Goal: Task Accomplishment & Management: Manage account settings

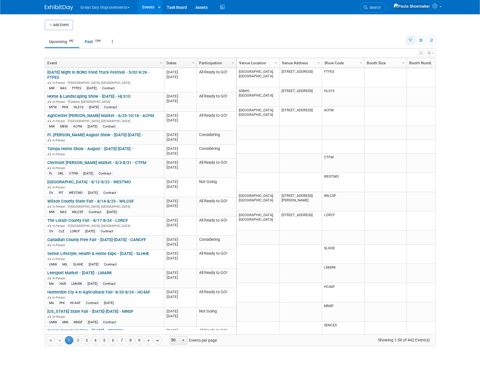
click at [412, 41] on button "button" at bounding box center [410, 40] width 9 height 8
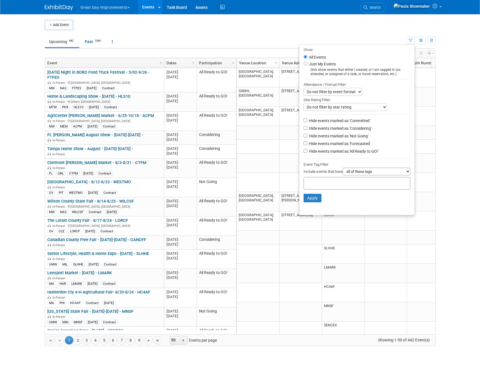
drag, startPoint x: 332, startPoint y: 185, endPoint x: 339, endPoint y: 183, distance: 8.0
click at [332, 185] on input "text" at bounding box center [328, 183] width 45 height 6
type input "umw"
click at [320, 198] on div "UMW" at bounding box center [340, 198] width 79 height 8
type input "UMW"
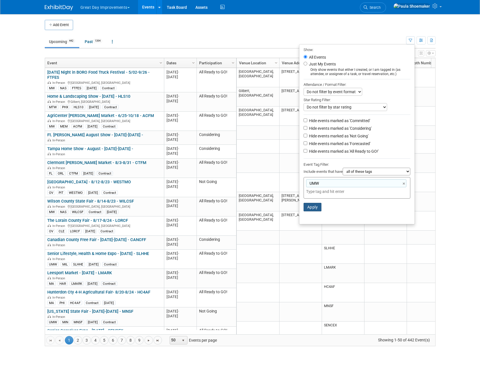
click at [311, 210] on button "Apply" at bounding box center [313, 207] width 18 height 9
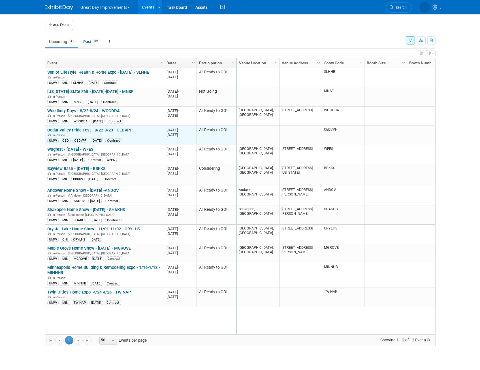
click at [97, 131] on link "Cedar Valley Pride Fest - 8/22-8/23 - CEDVPF" at bounding box center [89, 130] width 85 height 5
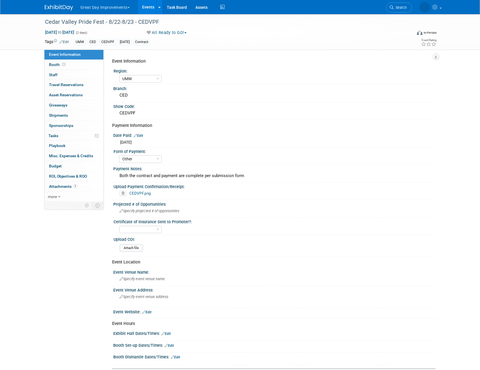
select select "UMW"
select select "Other"
click at [54, 66] on span "Booth" at bounding box center [58, 64] width 18 height 5
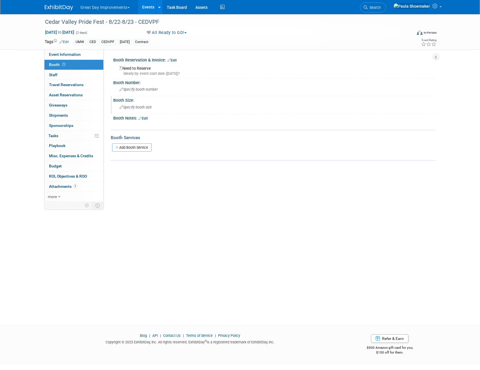
click at [131, 106] on span "Specify booth size" at bounding box center [136, 107] width 32 height 4
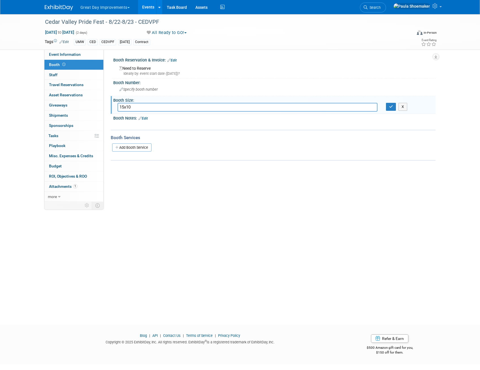
type input "15x10"
click at [165, 185] on div "Event Information Region: GC MA MW MTW NE NEW OV PL PNW SA SE SC UMW FL Branch:…" at bounding box center [270, 126] width 332 height 152
click at [57, 56] on span "Event Information" at bounding box center [65, 54] width 32 height 5
select select "UMW"
select select "Other"
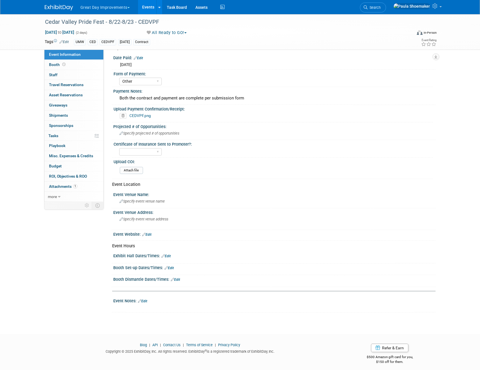
scroll to position [81, 0]
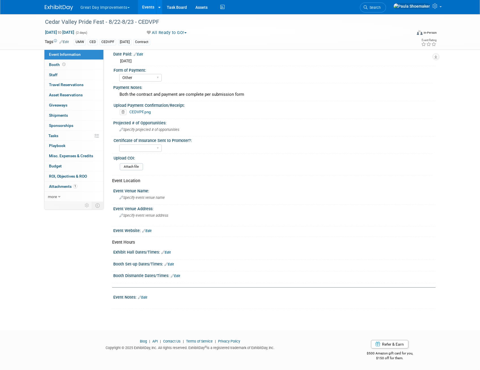
click at [172, 264] on link "Edit" at bounding box center [169, 264] width 9 height 4
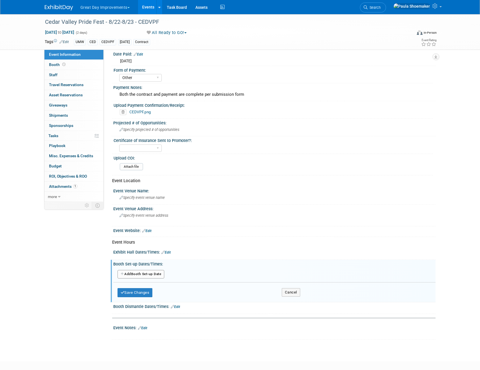
click at [121, 275] on icon "button" at bounding box center [123, 273] width 4 height 3
select select "7"
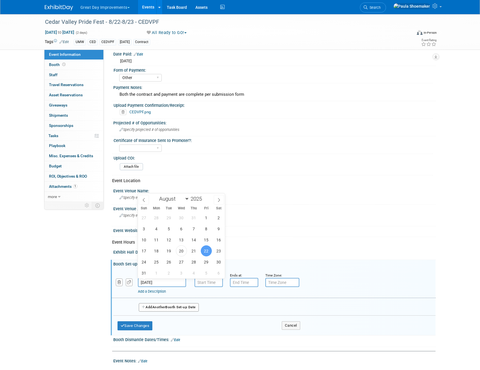
click at [167, 283] on input "[DATE]" at bounding box center [162, 282] width 48 height 9
click at [207, 251] on span "22" at bounding box center [206, 250] width 11 height 11
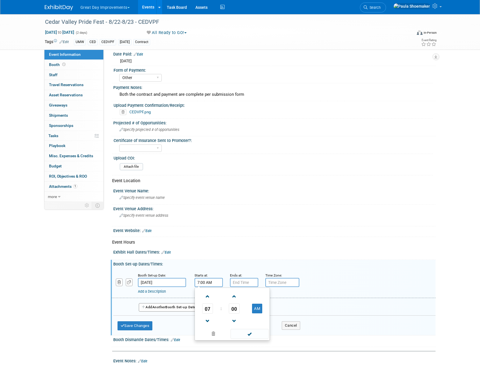
click at [207, 283] on input "7:00 AM" at bounding box center [209, 282] width 28 height 9
click at [137, 112] on link "CEDVPF.png" at bounding box center [141, 112] width 22 height 5
click at [212, 282] on input "7:00 AM" at bounding box center [209, 282] width 28 height 9
click at [207, 319] on span at bounding box center [208, 321] width 10 height 10
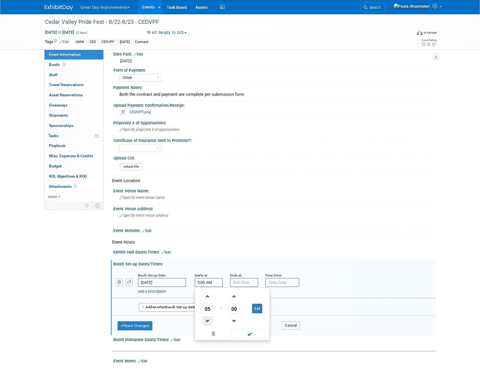
click at [209, 320] on span at bounding box center [208, 321] width 10 height 10
click at [237, 308] on span "00" at bounding box center [234, 308] width 11 height 10
click at [245, 313] on td "30" at bounding box center [241, 311] width 18 height 15
click at [259, 310] on button "AM" at bounding box center [257, 309] width 10 height 10
type input "4:30 PM"
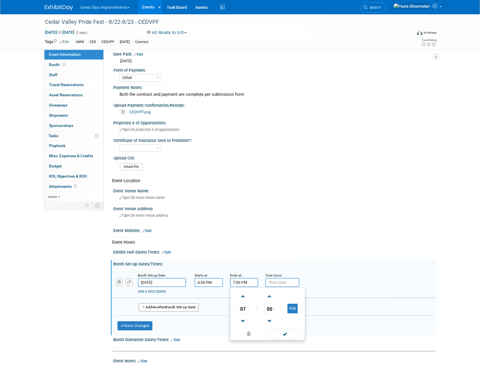
click at [242, 283] on input "7:00 PM" at bounding box center [244, 282] width 28 height 9
click at [244, 320] on span at bounding box center [243, 321] width 10 height 10
type input "5:00 PM"
click at [318, 275] on div "Add a Description Description:" at bounding box center [273, 283] width 333 height 22
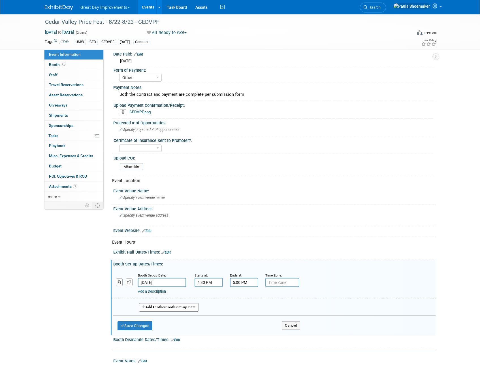
click at [210, 232] on div "Event Website: Edit" at bounding box center [274, 229] width 322 height 7
click at [171, 253] on link "Edit" at bounding box center [166, 252] width 9 height 4
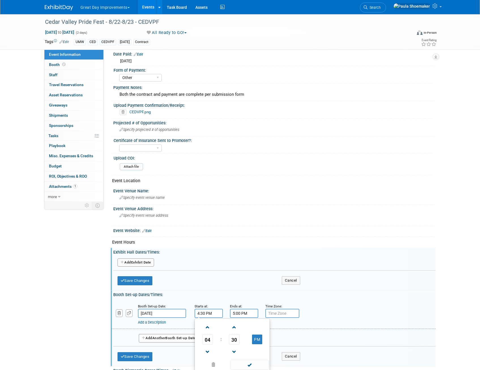
click at [207, 312] on input "4:30 PM" at bounding box center [209, 313] width 28 height 9
click at [209, 328] on span at bounding box center [208, 327] width 10 height 10
type input "5:30 PM"
click at [250, 315] on input "5:00 PM" at bounding box center [244, 313] width 28 height 9
click at [243, 329] on span at bounding box center [243, 327] width 10 height 10
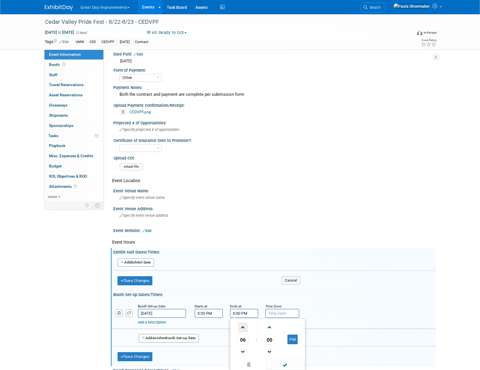
click at [243, 329] on span at bounding box center [243, 327] width 10 height 10
type input "10:00 PM"
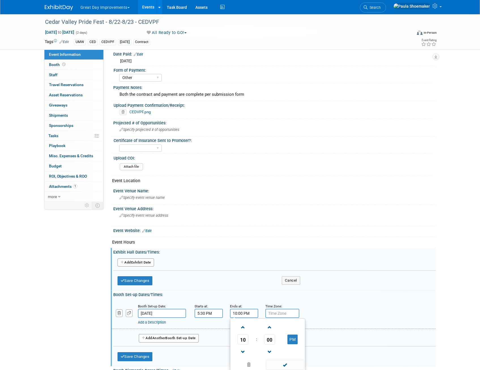
click at [329, 289] on div "Add Another Exhibit Date Save Changes Cancel" at bounding box center [274, 272] width 322 height 34
click at [198, 314] on input "5:30 PM" at bounding box center [209, 313] width 28 height 9
click at [209, 351] on span at bounding box center [208, 352] width 10 height 10
type input "4:30 PM"
click at [239, 314] on input "10:00 PM" at bounding box center [244, 313] width 28 height 9
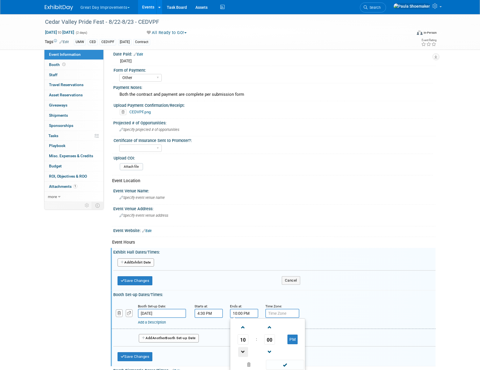
click at [244, 353] on span at bounding box center [243, 352] width 10 height 10
click at [244, 354] on span at bounding box center [243, 352] width 10 height 10
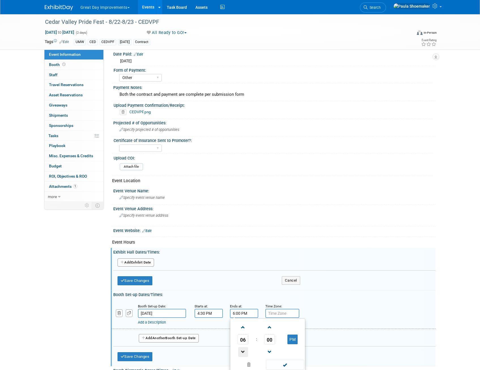
type input "5:00 PM"
click at [350, 296] on div "Booth Set-up Dates/Times: Edit" at bounding box center [274, 293] width 322 height 7
click at [132, 263] on button "Add Another Exhibit Date" at bounding box center [136, 262] width 37 height 9
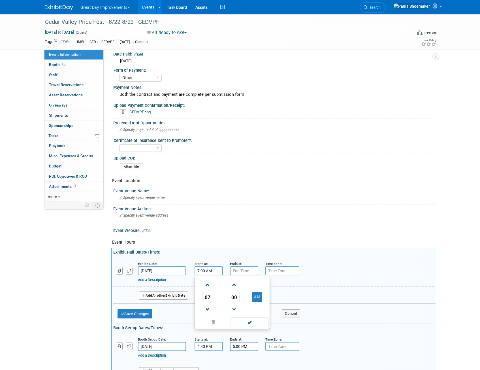
click at [214, 272] on input "7:00 AM" at bounding box center [209, 270] width 28 height 9
click at [209, 310] on span at bounding box center [208, 310] width 10 height 10
click at [235, 298] on span "00" at bounding box center [234, 297] width 11 height 10
click at [243, 302] on td "30" at bounding box center [241, 300] width 18 height 15
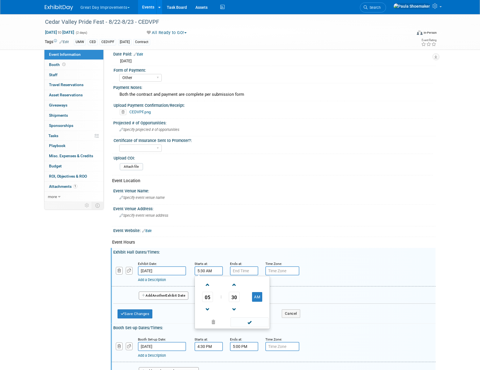
click at [259, 303] on td at bounding box center [257, 309] width 22 height 14
click at [257, 298] on button "AM" at bounding box center [257, 297] width 10 height 10
type input "5:30 PM"
click at [247, 273] on input "7:00 PM" at bounding box center [244, 270] width 28 height 9
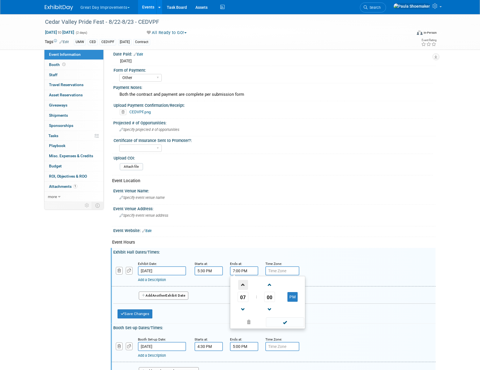
click at [243, 286] on span at bounding box center [243, 285] width 10 height 10
click at [297, 299] on button "PM" at bounding box center [293, 297] width 10 height 10
type input "10:00 AM"
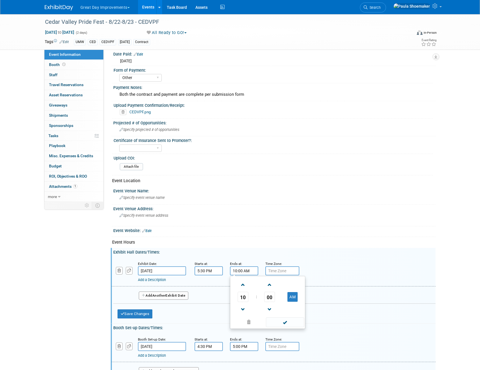
click at [345, 249] on div "Exhibit Hall Dates/Times: Edit" at bounding box center [274, 251] width 322 height 7
click at [152, 295] on button "Add Another Exhibit Date" at bounding box center [164, 296] width 50 height 9
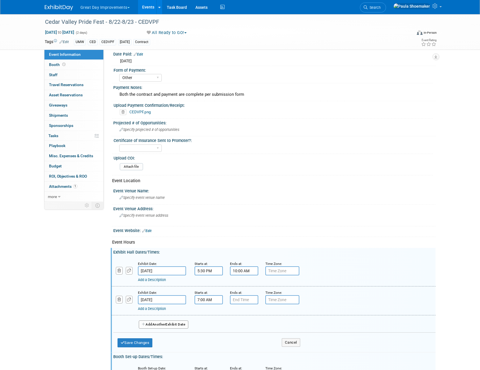
click at [209, 300] on input "7:00 AM" at bounding box center [209, 299] width 28 height 9
click at [208, 314] on span at bounding box center [208, 314] width 10 height 10
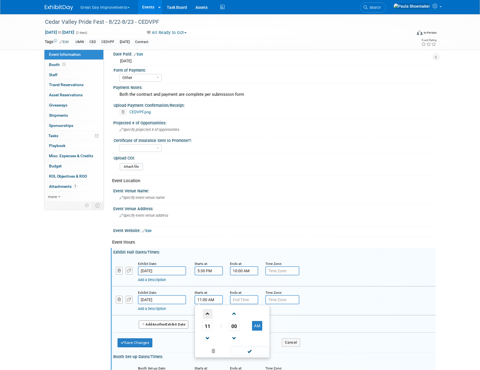
click at [208, 314] on span at bounding box center [208, 314] width 10 height 10
type input "12:00 PM"
click at [250, 300] on input "7:00 PM" at bounding box center [244, 299] width 28 height 9
click at [241, 315] on span at bounding box center [243, 314] width 10 height 10
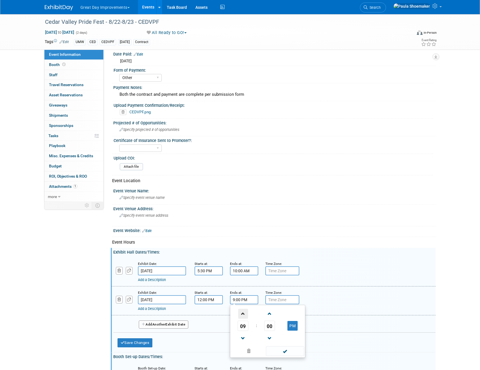
click at [241, 315] on span at bounding box center [243, 314] width 10 height 10
click at [243, 339] on span at bounding box center [243, 339] width 10 height 10
type input "10:00 PM"
click at [327, 283] on div "Exhibit Date: Aug 22, 2025 Starts at: 5:30 PM Ends at: 10:00 AM Time Zone: Appl…" at bounding box center [274, 272] width 324 height 29
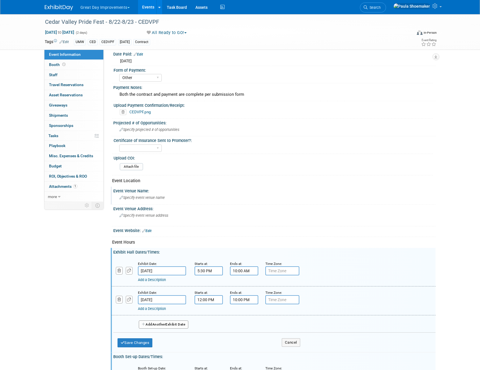
click at [148, 199] on span "Specify event venue name" at bounding box center [142, 198] width 45 height 4
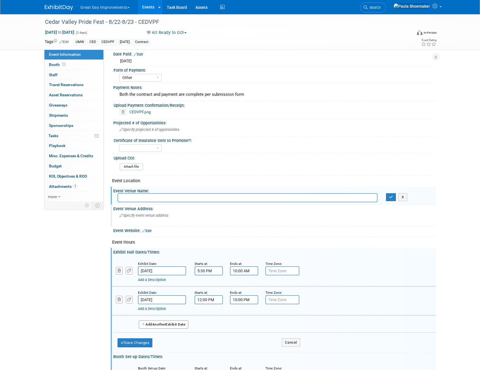
click at [168, 218] on div "Specify event venue address" at bounding box center [181, 217] width 126 height 13
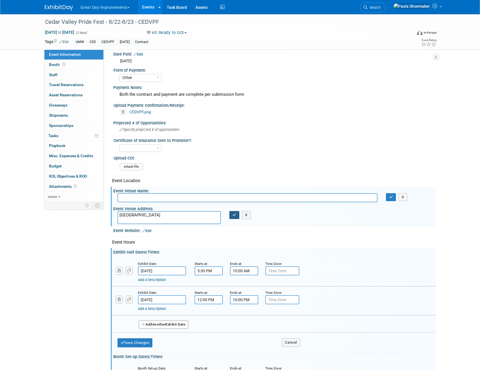
type textarea "Downtown Waterloo"
click at [236, 215] on icon "button" at bounding box center [235, 215] width 4 height 4
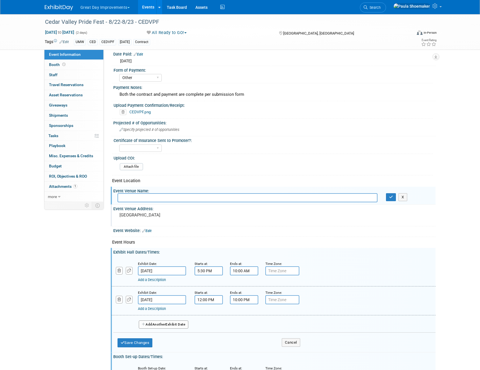
click at [137, 196] on input "text" at bounding box center [248, 197] width 260 height 9
type input "Downtown Waterloo"
click at [160, 215] on pre "Downtown Waterloo" at bounding box center [181, 215] width 122 height 5
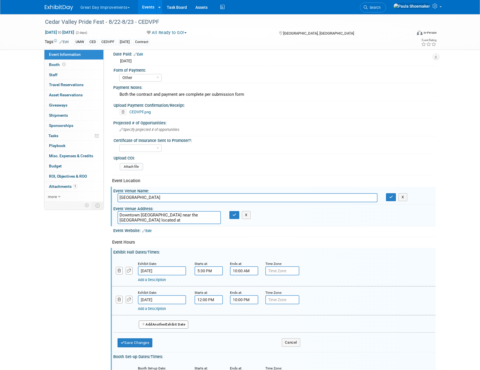
paste textarea "200 W 4th St, Waterloo, IA 50701"
type textarea "Downtown Waterloo near the Waterloo Convention Center located at 200 W 4th St, …"
click at [235, 217] on button "button" at bounding box center [235, 215] width 10 height 8
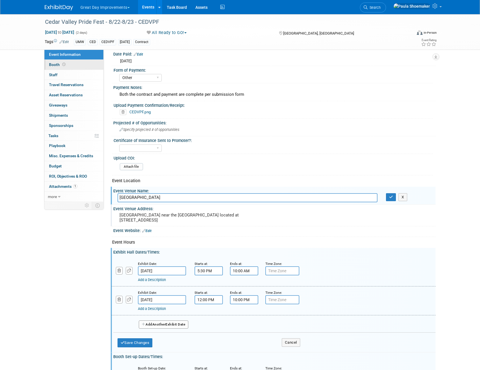
click at [52, 65] on span "Booth" at bounding box center [58, 64] width 18 height 5
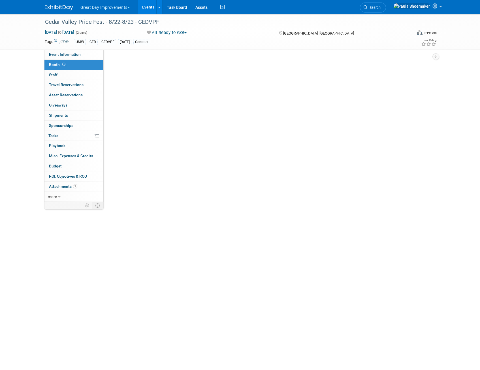
scroll to position [0, 0]
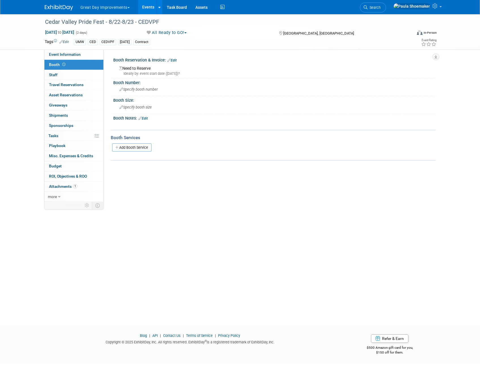
click at [174, 60] on link "Edit" at bounding box center [171, 60] width 9 height 4
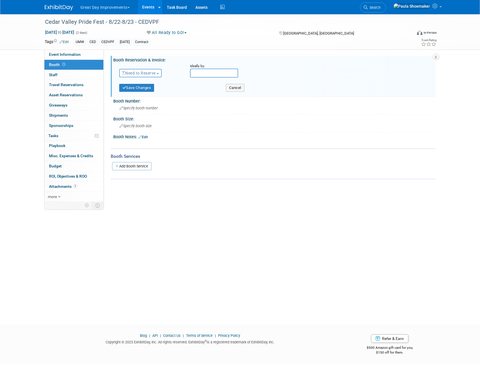
click at [156, 73] on span "Need to Reserve" at bounding box center [139, 73] width 34 height 5
click at [139, 90] on link "Reserved" at bounding box center [150, 91] width 61 height 8
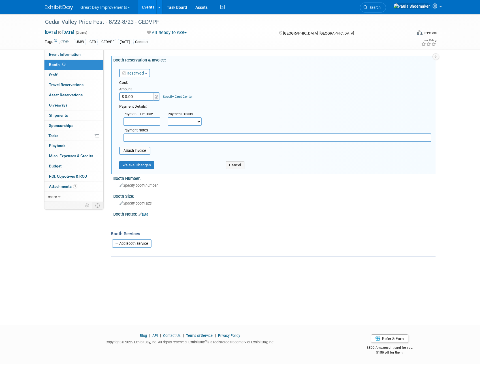
click at [138, 96] on input "$ 0.00" at bounding box center [136, 96] width 35 height 9
type input "$ 250.00"
click at [310, 80] on div "Reserved Need to Reserve Reserved No Reservation Required Ideally by:" at bounding box center [275, 72] width 321 height 16
click at [200, 121] on select "Not Paid Yet Partially Paid Paid in Full" at bounding box center [185, 121] width 34 height 9
select select "1"
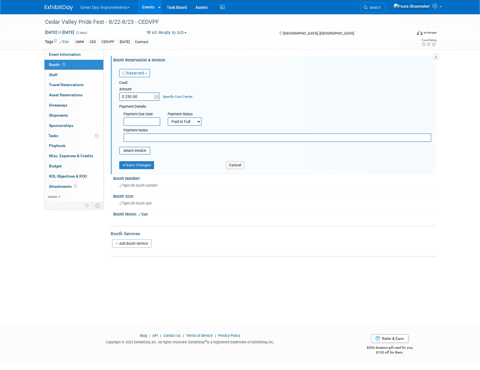
click at [168, 117] on select "Not Paid Yet Partially Paid Paid in Full" at bounding box center [185, 121] width 34 height 9
click at [143, 166] on button "Save Changes" at bounding box center [136, 165] width 35 height 8
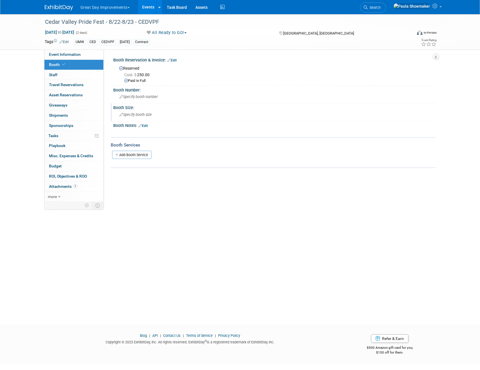
click at [131, 114] on span "Specify booth size" at bounding box center [136, 114] width 32 height 4
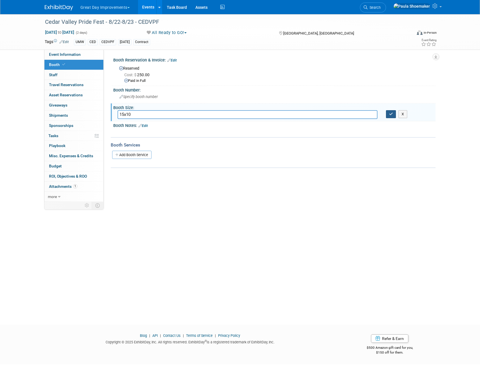
type input "15x10"
click at [392, 116] on button "button" at bounding box center [391, 114] width 10 height 8
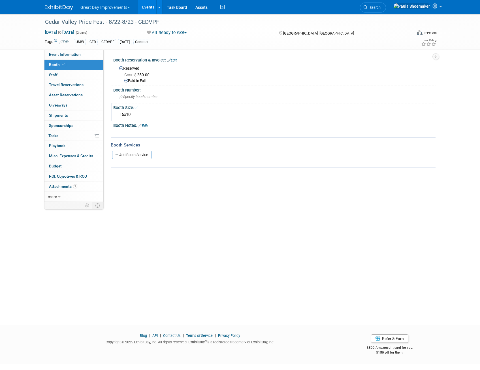
click at [147, 125] on link "Edit" at bounding box center [143, 126] width 9 height 4
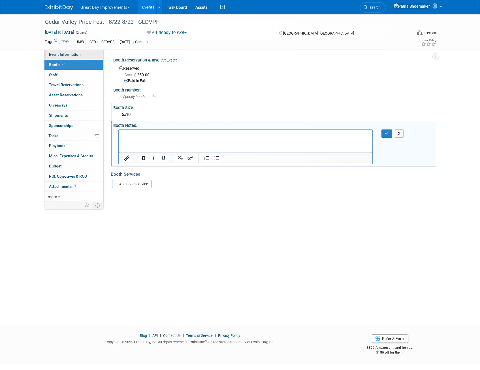
click at [56, 56] on span "Event Information" at bounding box center [65, 54] width 32 height 5
select select "UMW"
select select "Other"
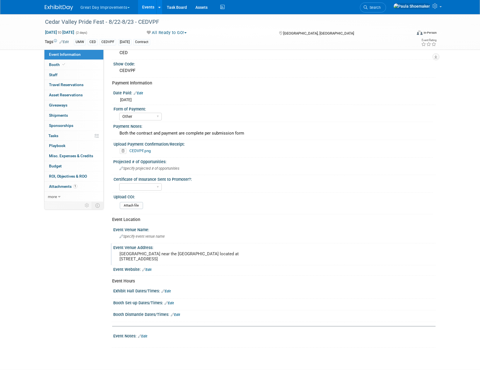
scroll to position [57, 0]
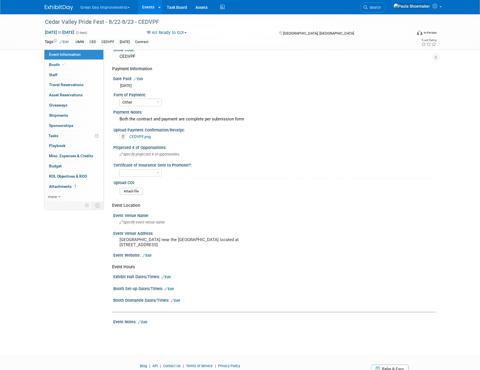
click at [169, 277] on link "Edit" at bounding box center [166, 277] width 9 height 4
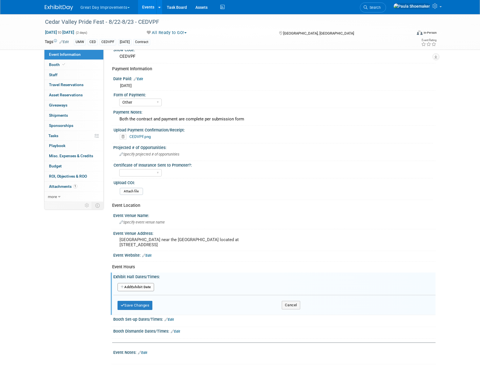
click at [147, 288] on button "Add Another Exhibit Date" at bounding box center [136, 287] width 37 height 9
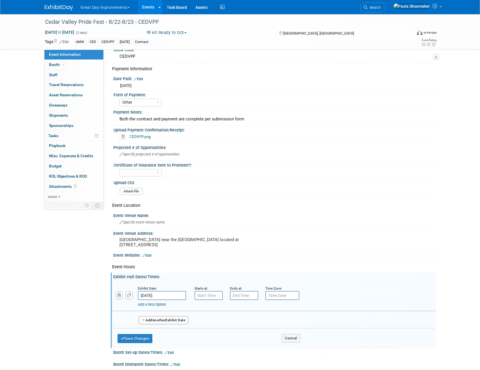
click at [152, 305] on link "Add a Description" at bounding box center [152, 304] width 28 height 4
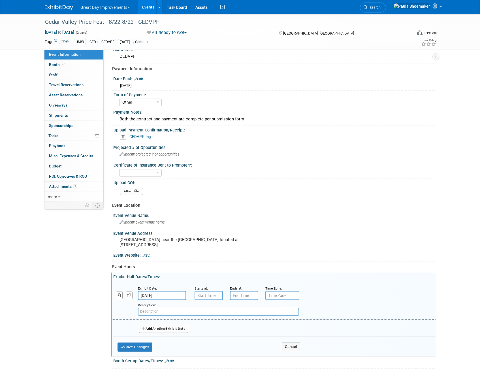
click at [154, 329] on span "Another" at bounding box center [158, 329] width 13 height 4
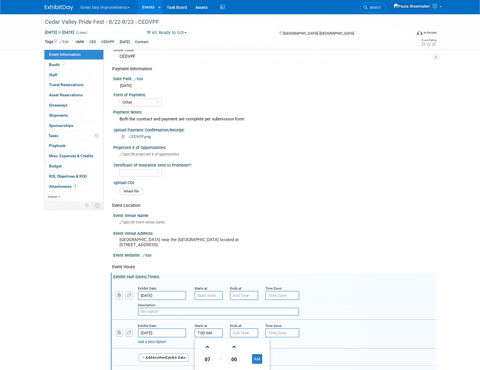
click at [209, 332] on input "7:00 AM" at bounding box center [209, 332] width 28 height 9
click at [208, 350] on span at bounding box center [208, 347] width 10 height 10
click at [208, 349] on span at bounding box center [208, 347] width 10 height 10
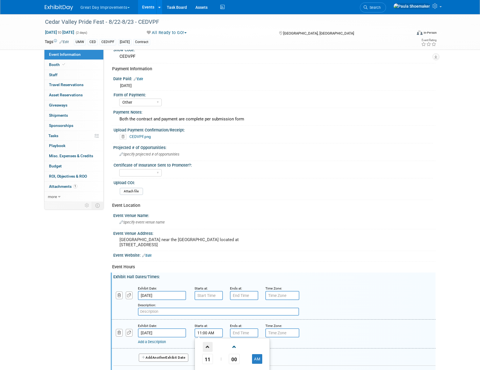
click at [208, 349] on span at bounding box center [208, 347] width 10 height 10
type input "12:00 PM"
click at [248, 332] on input "7:00 PM" at bounding box center [244, 332] width 28 height 9
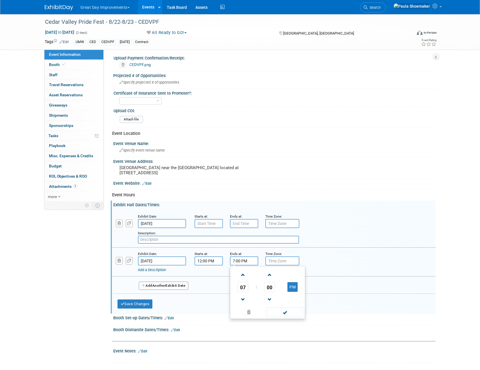
scroll to position [142, 0]
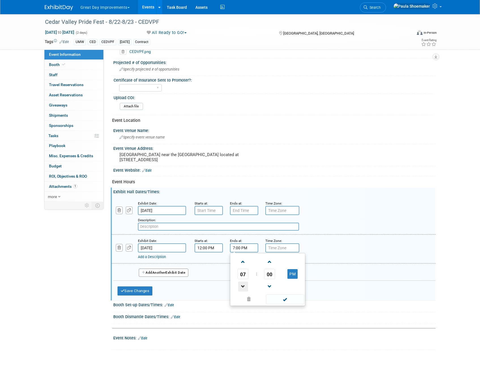
click at [244, 289] on span at bounding box center [243, 287] width 10 height 10
click at [295, 274] on button "PM" at bounding box center [293, 274] width 10 height 10
click at [293, 275] on button "AM" at bounding box center [293, 274] width 10 height 10
type input "6:00 PM"
click at [290, 301] on span at bounding box center [285, 299] width 38 height 10
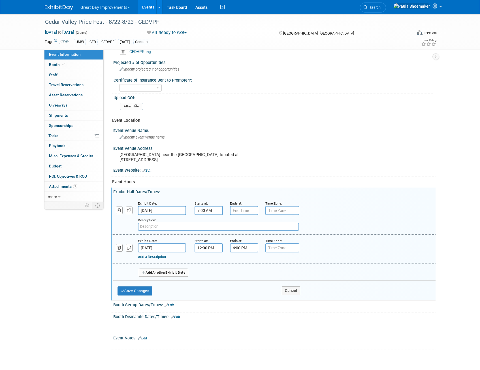
click at [205, 210] on input "7:00 AM" at bounding box center [209, 210] width 28 height 9
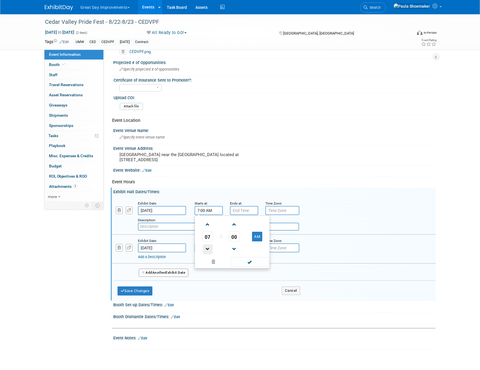
click at [206, 250] on span at bounding box center [208, 249] width 10 height 10
click at [235, 239] on span "00" at bounding box center [234, 237] width 11 height 10
click at [241, 241] on td "30" at bounding box center [241, 239] width 18 height 15
type input "5:30 AM"
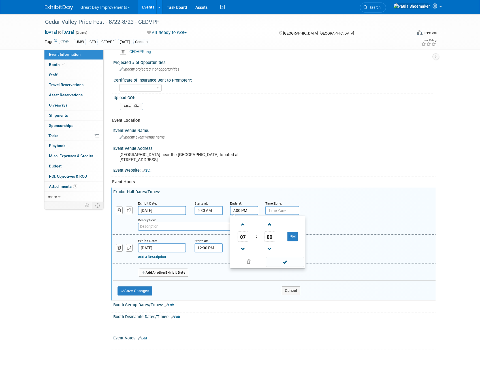
click at [251, 210] on input "7:00 PM" at bounding box center [244, 210] width 28 height 9
click at [244, 224] on span at bounding box center [243, 225] width 10 height 10
click at [293, 236] on button "PM" at bounding box center [293, 237] width 10 height 10
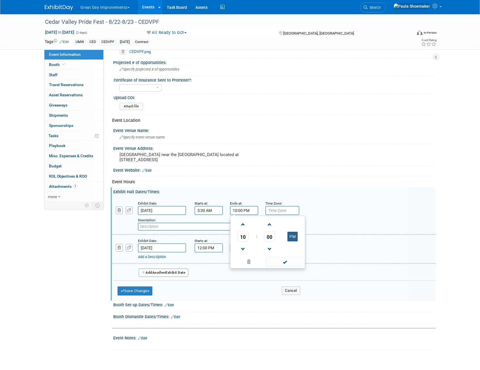
type input "10:00 AM"
click at [286, 265] on span at bounding box center [285, 262] width 38 height 10
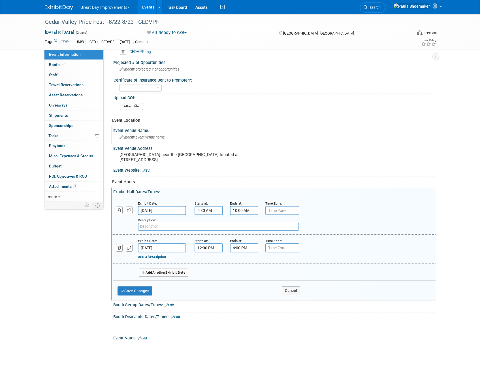
click at [416, 142] on div "Specify event venue name" at bounding box center [274, 137] width 322 height 9
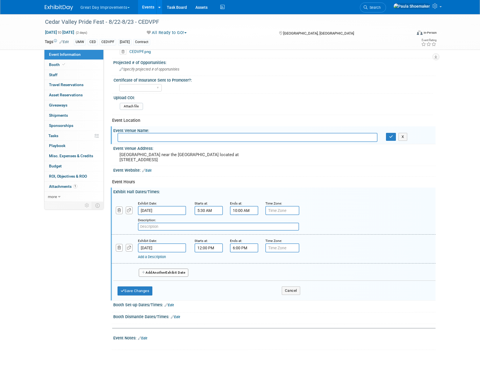
click at [379, 238] on div "Add a Description Description:" at bounding box center [273, 249] width 333 height 22
click at [449, 315] on div "Cedar Valley Pride Fest - 8/22-8/23 - CEDVPF Aug 22, 2025 to Aug 23, 2025 (2 da…" at bounding box center [240, 116] width 480 height 489
click at [170, 305] on link "Edit" at bounding box center [169, 305] width 9 height 4
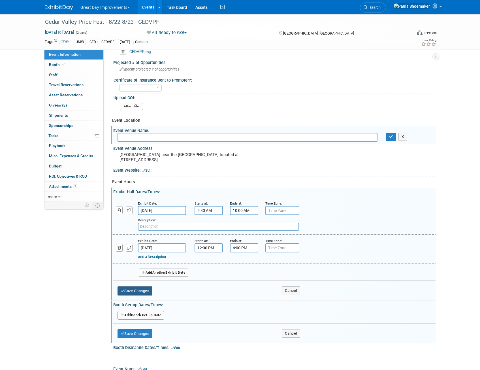
click at [136, 293] on button "Save Changes" at bounding box center [135, 290] width 35 height 9
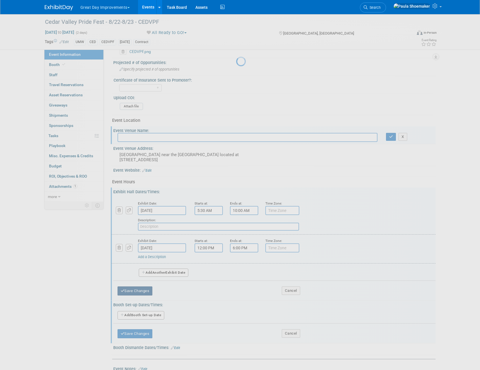
scroll to position [111, 0]
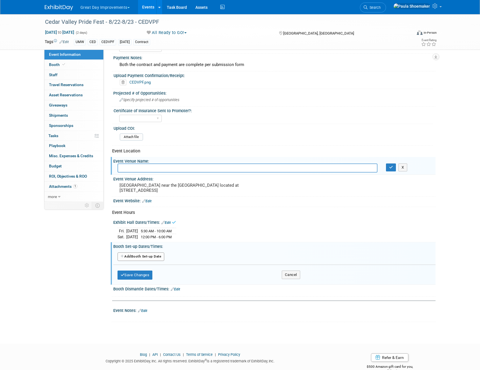
click at [153, 258] on button "Add Another Booth Set-up Date" at bounding box center [141, 256] width 47 height 9
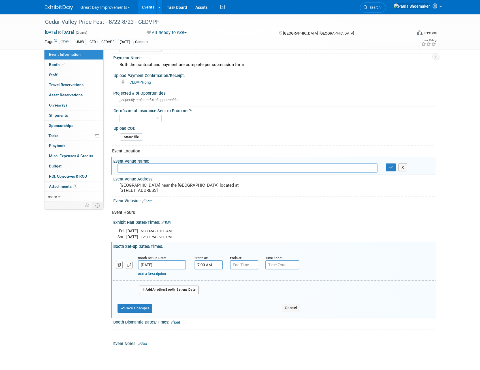
click at [213, 266] on input "7:00 AM" at bounding box center [209, 264] width 28 height 9
click at [206, 306] on span at bounding box center [208, 304] width 10 height 10
click at [207, 305] on span at bounding box center [208, 304] width 10 height 10
click at [235, 290] on span "00" at bounding box center [234, 291] width 11 height 10
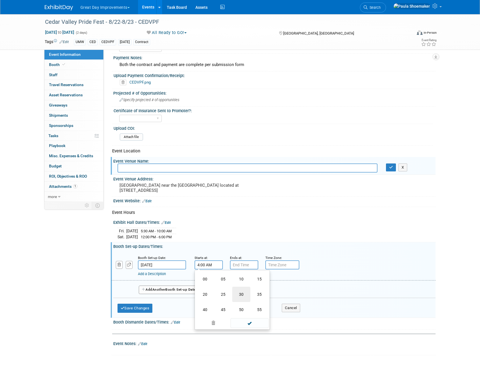
click at [242, 296] on td "30" at bounding box center [241, 294] width 18 height 15
click at [260, 293] on button "AM" at bounding box center [257, 291] width 10 height 10
type input "4:30 PM"
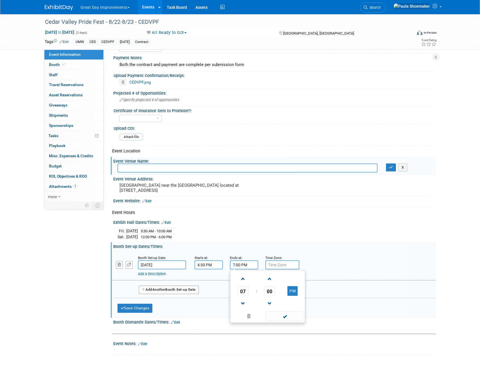
click at [251, 266] on input "7:00 PM" at bounding box center [244, 264] width 28 height 9
click at [244, 302] on span at bounding box center [243, 304] width 10 height 10
type input "5:00 PM"
click at [286, 318] on span at bounding box center [285, 316] width 38 height 10
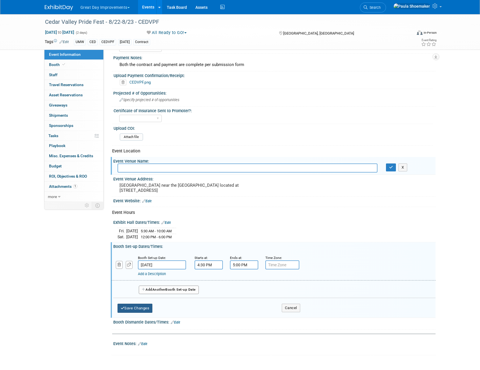
click at [130, 308] on button "Save Changes" at bounding box center [135, 308] width 35 height 9
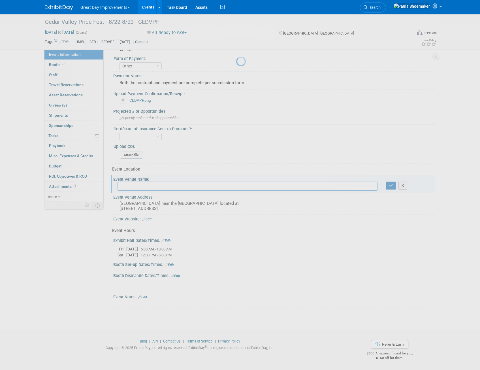
scroll to position [92, 0]
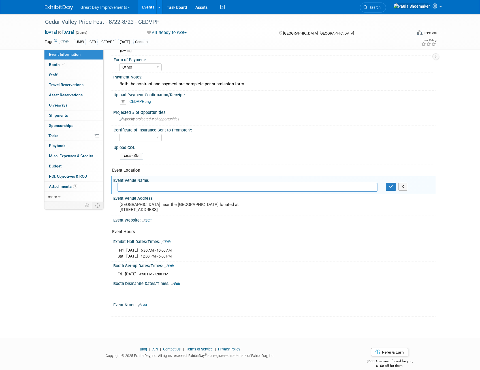
click at [142, 185] on input "text" at bounding box center [248, 187] width 260 height 9
type input "[GEOGRAPHIC_DATA]"
click at [392, 187] on icon "button" at bounding box center [391, 187] width 4 height 4
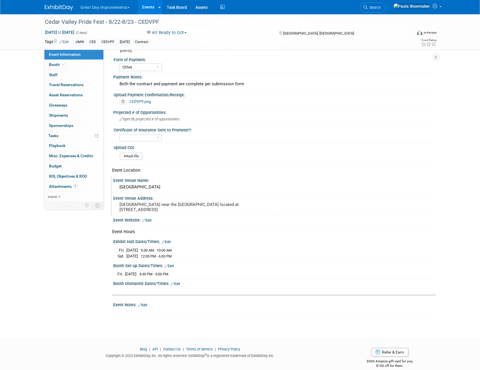
click at [131, 206] on pre "[GEOGRAPHIC_DATA] near the [GEOGRAPHIC_DATA] located at [STREET_ADDRESS]" at bounding box center [181, 207] width 122 height 10
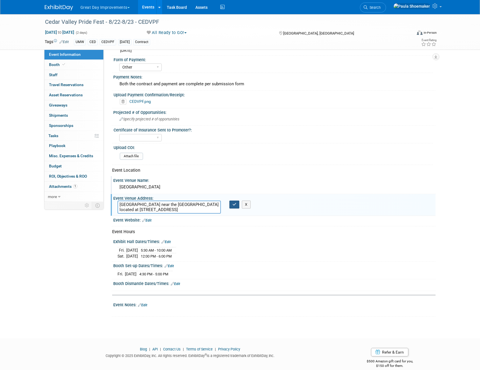
click at [234, 205] on icon "button" at bounding box center [235, 205] width 4 height 4
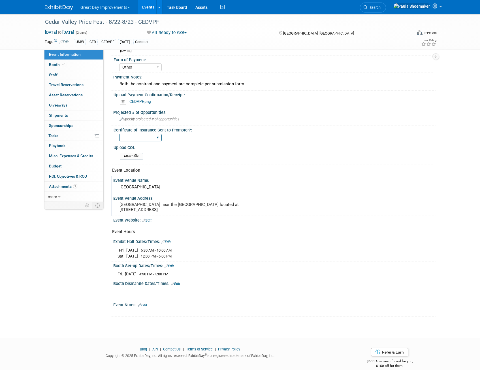
click at [159, 140] on select "Yes No Not Required" at bounding box center [140, 138] width 43 height 8
select select "No"
click at [119, 134] on select "Yes No Not Required" at bounding box center [140, 138] width 43 height 8
click at [134, 113] on div "Projected # of Opportunities:" at bounding box center [274, 111] width 322 height 7
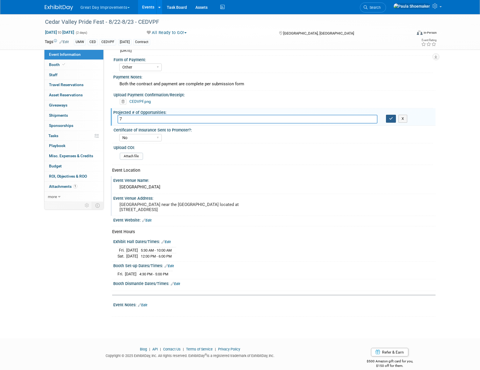
type input "7"
click at [392, 119] on icon "button" at bounding box center [391, 119] width 4 height 4
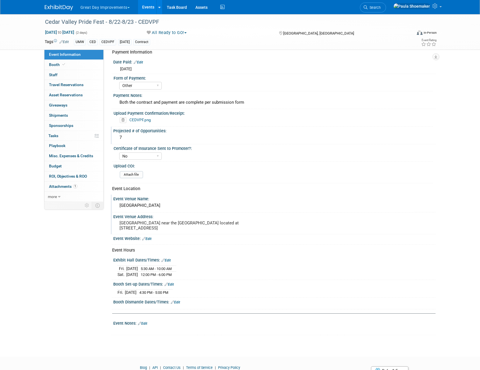
scroll to position [63, 0]
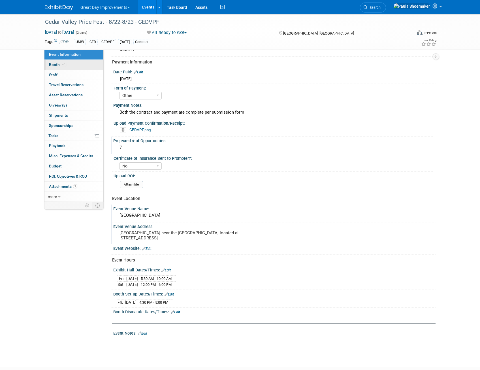
click at [48, 64] on link "Booth" at bounding box center [73, 65] width 59 height 10
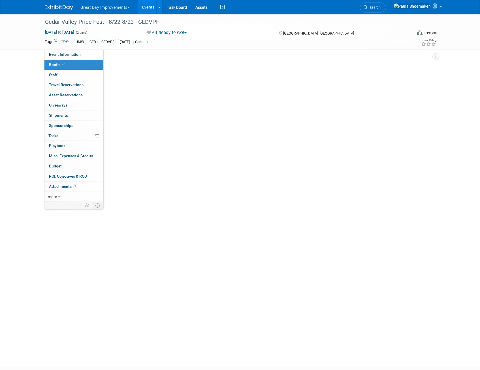
scroll to position [0, 0]
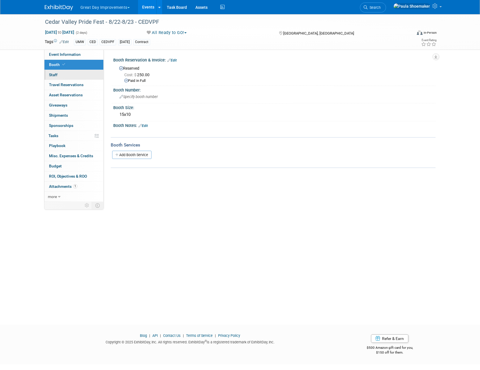
click at [54, 75] on span "Staff 0" at bounding box center [53, 75] width 9 height 5
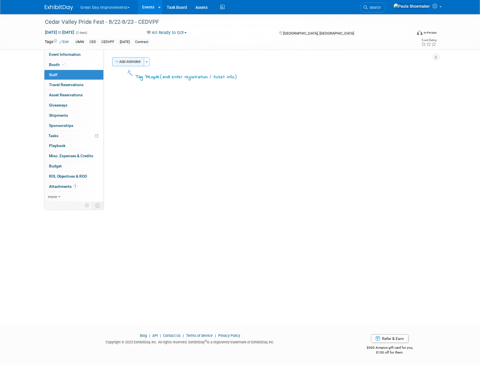
click at [124, 63] on button "Add Attendee" at bounding box center [128, 61] width 32 height 9
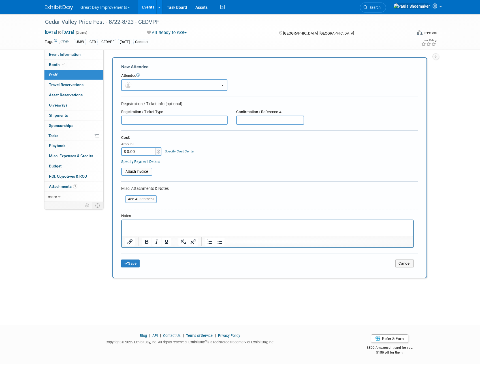
click at [224, 85] on button "button" at bounding box center [174, 85] width 106 height 12
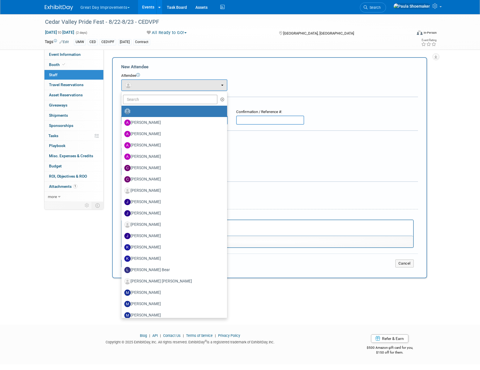
drag, startPoint x: 452, startPoint y: 86, endPoint x: 480, endPoint y: 22, distance: 70.2
click at [453, 84] on div "Cedar Valley Pride Fest - 8/22-8/23 - CEDVPF Aug 22, 2025 to Aug 23, 2025 (2 da…" at bounding box center [240, 164] width 480 height 300
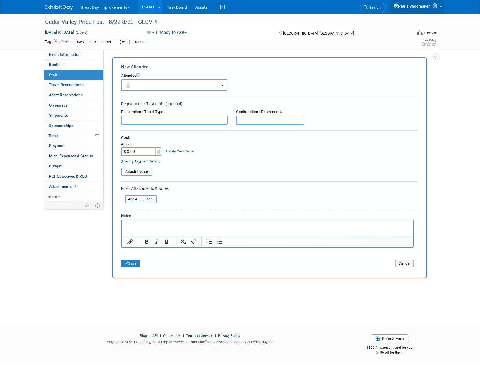
click at [440, 7] on span at bounding box center [441, 6] width 2 height 1
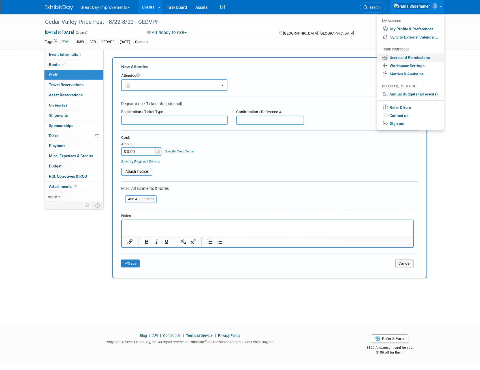
click at [419, 60] on link "Users and Permissions" at bounding box center [410, 58] width 67 height 8
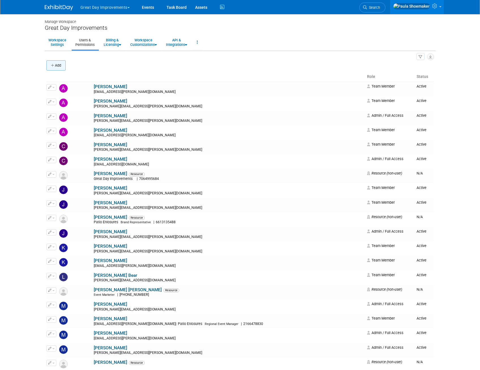
click at [51, 67] on icon "button" at bounding box center [53, 66] width 4 height 4
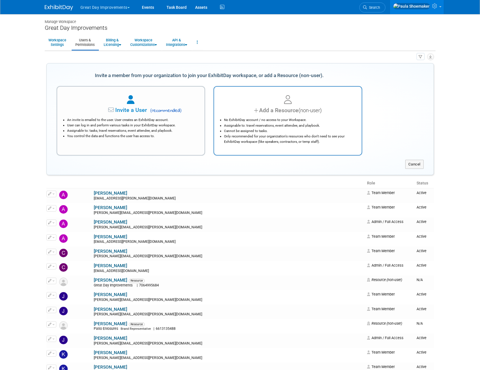
click at [291, 109] on div "Add a Resource (non-user)" at bounding box center [287, 110] width 133 height 8
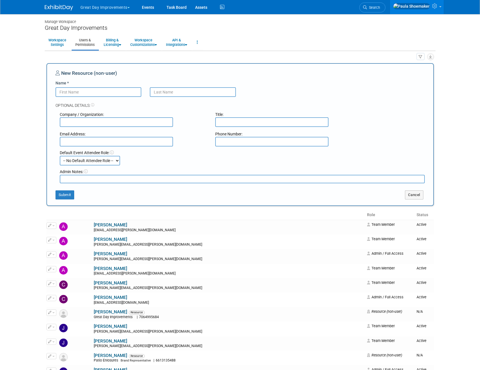
click at [108, 95] on input "Name *" at bounding box center [99, 92] width 86 height 10
type input "Daniel"
type input "Miller"
click at [139, 142] on input "text" at bounding box center [116, 142] width 113 height 10
click at [391, 99] on div "Optional Details:" at bounding box center [241, 102] width 370 height 11
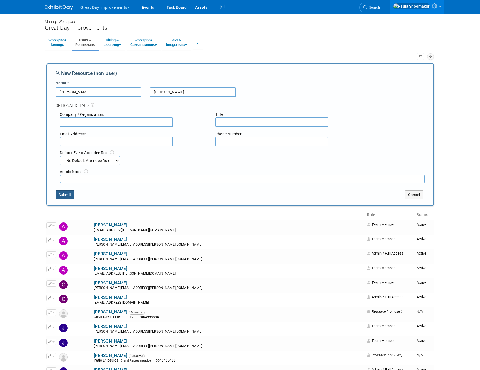
click at [65, 195] on button "Submit" at bounding box center [65, 194] width 19 height 9
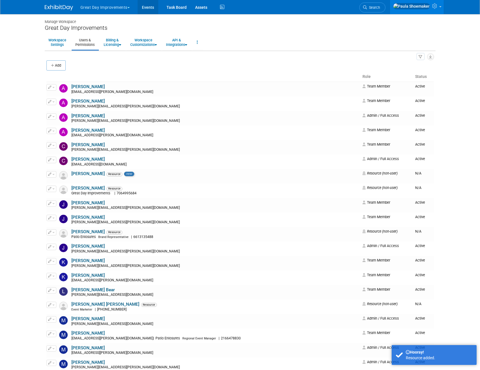
click at [147, 8] on link "Events" at bounding box center [148, 7] width 21 height 14
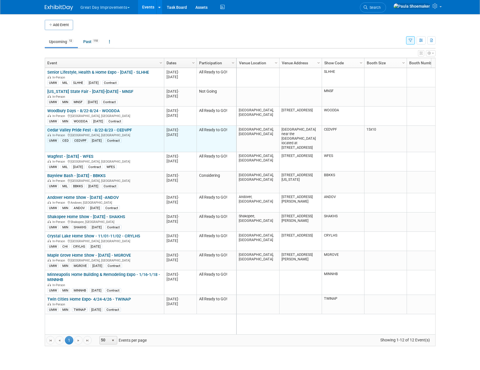
click at [119, 129] on link "Cedar Valley Pride Fest - 8/22-8/23 - CEDVPF" at bounding box center [89, 130] width 85 height 5
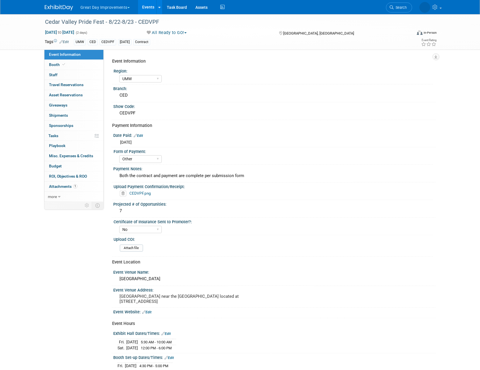
select select "UMW"
select select "Other"
select select "No"
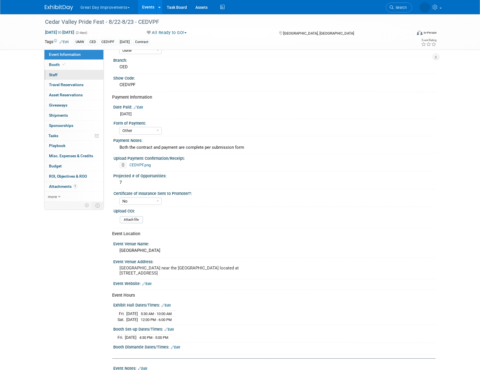
click at [57, 74] on span "Staff 0" at bounding box center [53, 75] width 9 height 5
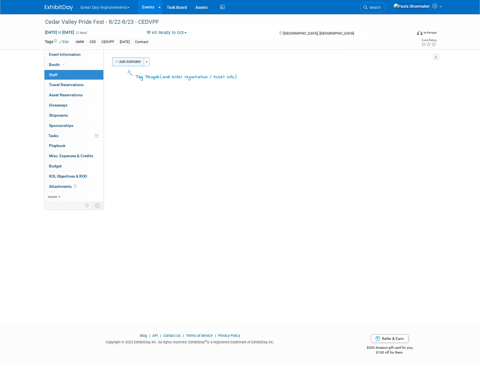
click at [128, 61] on button "Add Attendee" at bounding box center [128, 61] width 32 height 9
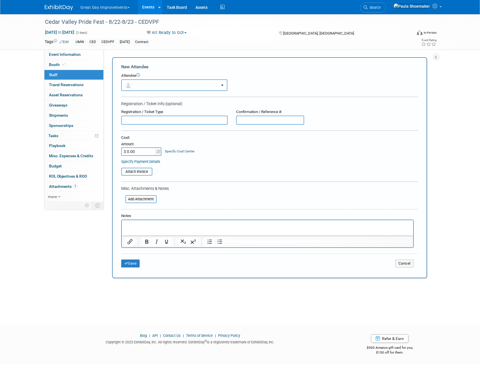
click at [142, 84] on button "button" at bounding box center [174, 85] width 106 height 12
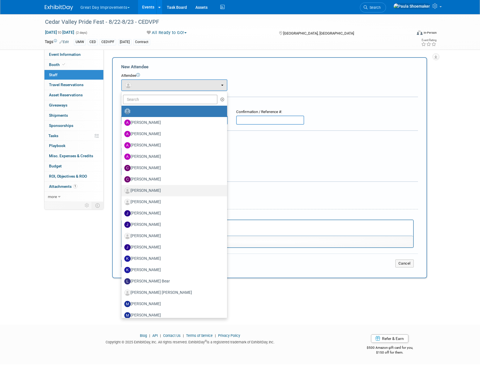
click at [145, 192] on label "[PERSON_NAME]" at bounding box center [172, 190] width 97 height 9
click at [122, 192] on input "[PERSON_NAME]" at bounding box center [121, 190] width 4 height 4
select select "154b8d63-7b22-4e22-a913-4d82cc72714c"
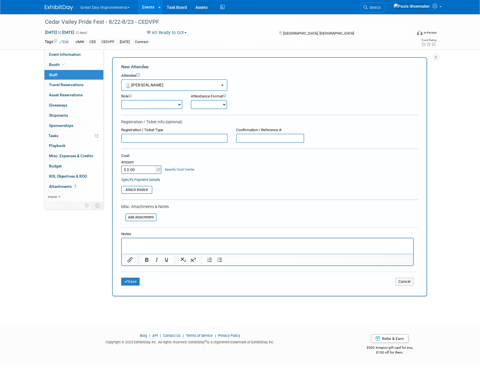
click at [178, 105] on select "Brand Representative Demonstrator Host Planner Presenter Sales Representative" at bounding box center [151, 104] width 61 height 9
select select "100"
click at [121, 100] on select "Brand Representative Demonstrator Host Planner Presenter Sales Representative" at bounding box center [151, 104] width 61 height 9
click at [226, 105] on select "Onsite Remote" at bounding box center [209, 104] width 36 height 9
select select "1"
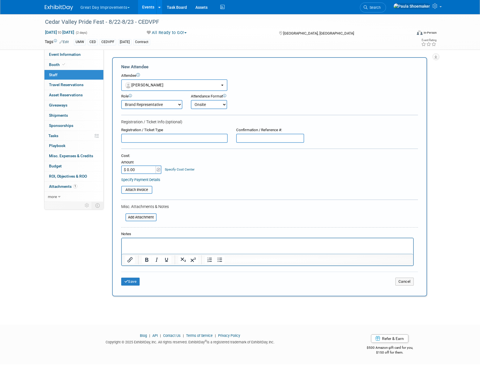
click at [191, 100] on select "Onsite Remote" at bounding box center [209, 104] width 36 height 9
click at [165, 244] on p "Rich Text Area. Press ALT-0 for help." at bounding box center [267, 244] width 285 height 6
click at [141, 243] on p "Rich Text Area. Press ALT-0 for help." at bounding box center [267, 244] width 285 height 6
click at [128, 281] on button "Save" at bounding box center [130, 282] width 19 height 8
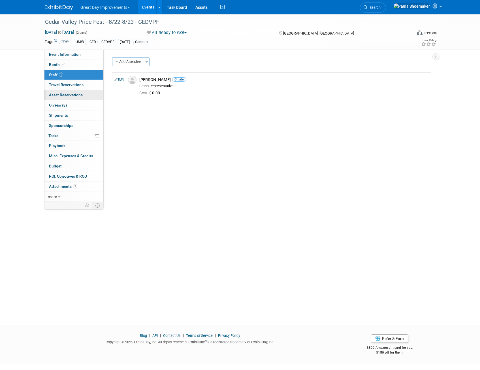
click at [71, 94] on span "Asset Reservations 0" at bounding box center [66, 95] width 34 height 5
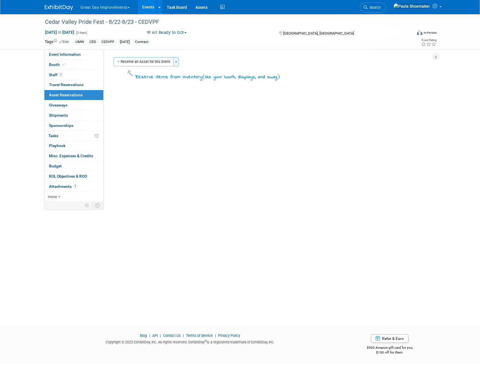
click at [179, 63] on button "Toggle Dropdown" at bounding box center [176, 61] width 6 height 9
click at [141, 63] on button "Reserve an Asset for this Event" at bounding box center [144, 61] width 60 height 9
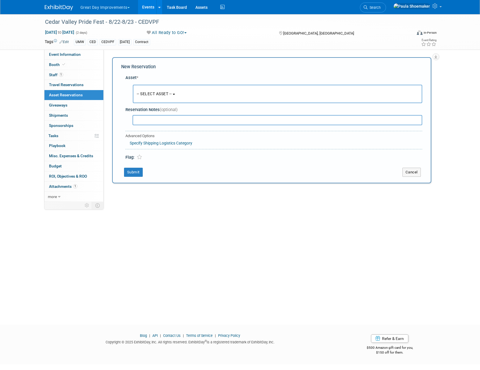
click at [153, 92] on span "-- SELECT ASSET --" at bounding box center [154, 94] width 35 height 5
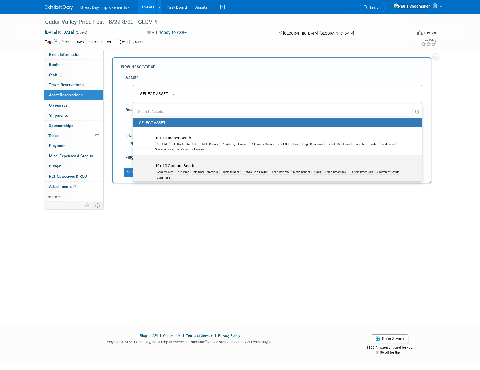
click at [191, 167] on td "10x 10 Outdoor Booth Canopy Tent 6ft Table 6ft Black Tablecloth Table Runner Ac…" at bounding box center [281, 174] width 258 height 23
click at [134, 162] on input "10x 10 Outdoor Booth Canopy Tent 6ft Table 6ft Black Tablecloth Table Runner Ac…" at bounding box center [132, 160] width 4 height 4
select select "10726499"
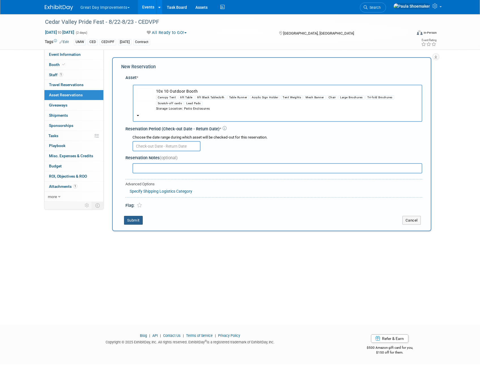
click at [130, 220] on button "Submit" at bounding box center [133, 220] width 19 height 9
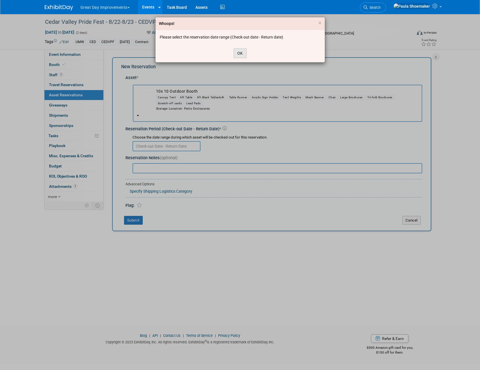
click at [241, 54] on button "OK" at bounding box center [240, 53] width 13 height 10
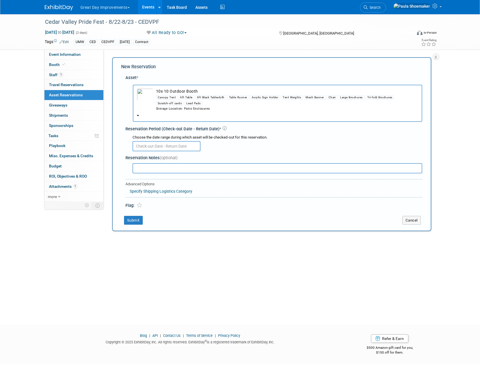
click at [156, 145] on input "text" at bounding box center [167, 146] width 68 height 10
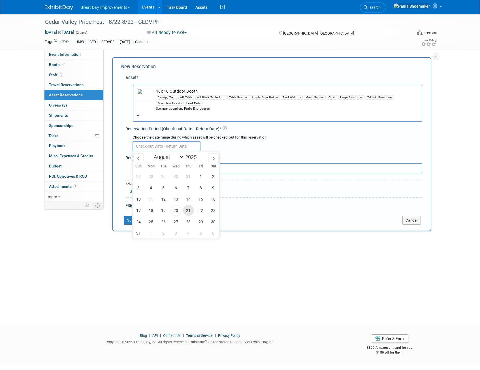
click at [187, 211] on span "21" at bounding box center [188, 210] width 11 height 11
click at [150, 220] on span "25" at bounding box center [151, 221] width 11 height 11
type input "Aug 21, 2025 to Aug 25, 2025"
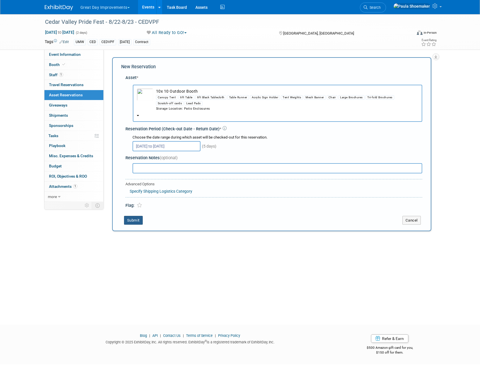
click at [132, 220] on button "Submit" at bounding box center [133, 220] width 19 height 9
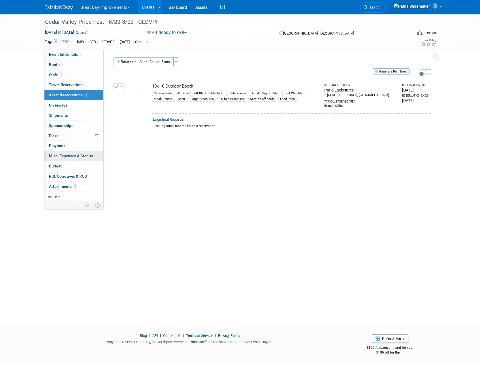
click at [65, 157] on span "Misc. Expenses & Credits 0" at bounding box center [71, 156] width 44 height 5
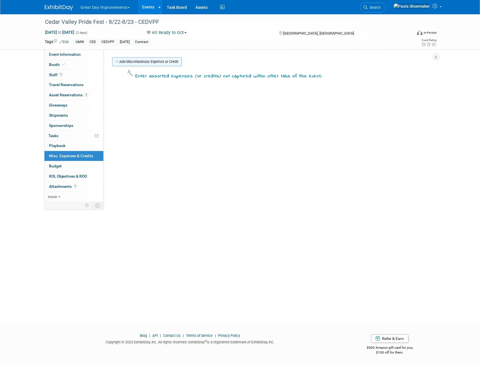
click at [119, 61] on link "Add Miscellaneous Expense or Credit" at bounding box center [147, 61] width 70 height 9
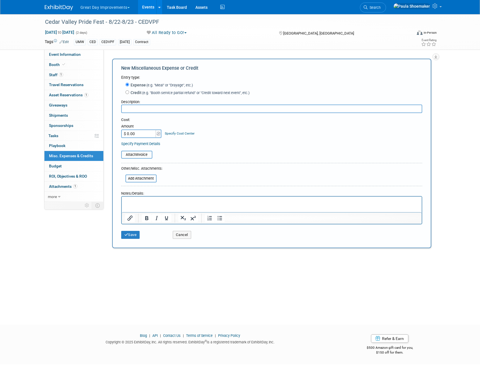
click at [175, 111] on input "text" at bounding box center [271, 109] width 301 height 9
type input "Mileage"
click at [160, 133] on img at bounding box center [159, 134] width 4 height 4
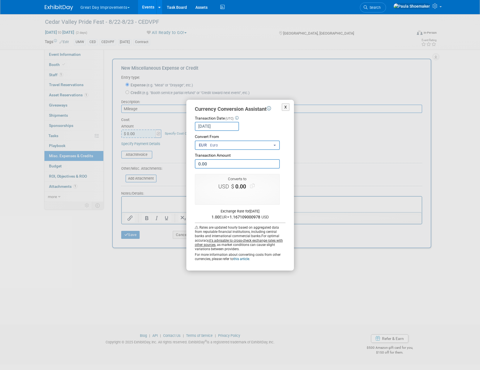
click at [277, 145] on button "EUR Euro" at bounding box center [237, 145] width 85 height 9
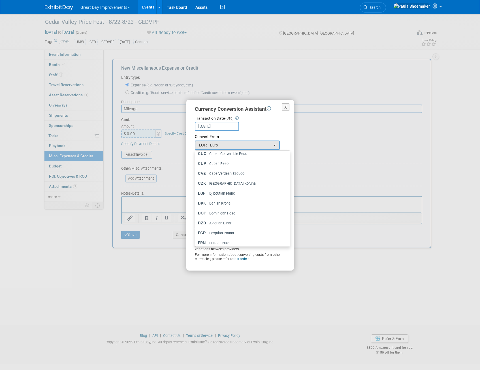
scroll to position [397, 0]
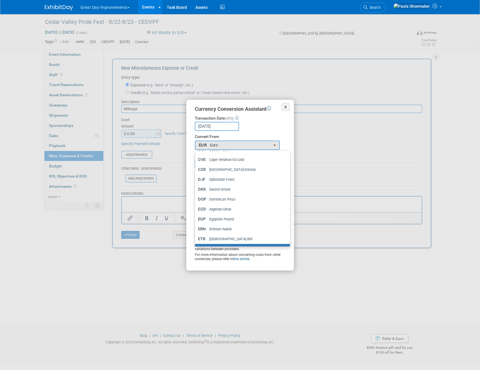
click at [279, 128] on div "Aug 20, 2025 Loading Rates" at bounding box center [240, 126] width 91 height 9
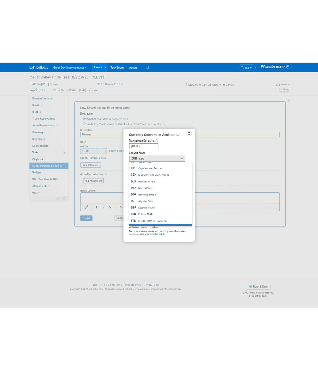
scroll to position [0, 0]
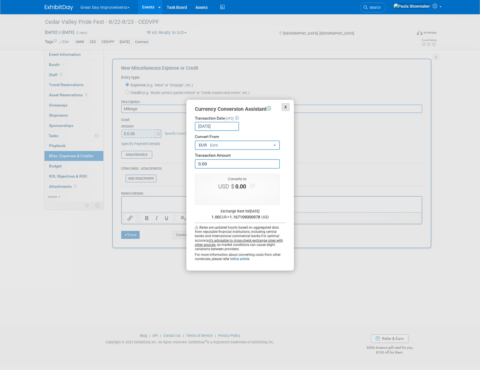
click at [287, 108] on button "X" at bounding box center [286, 107] width 8 height 8
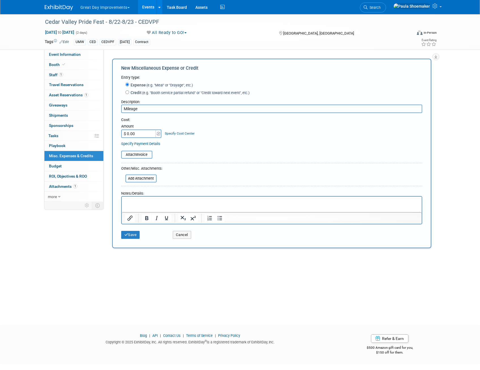
click at [144, 132] on input "$ 0.00" at bounding box center [138, 134] width 35 height 9
type input "$ 56.00"
click at [234, 141] on div "Cost: Amount $ 56.00 Specify Cost Center Cost Center -- Not Specified --" at bounding box center [271, 131] width 301 height 29
click at [134, 201] on p "Rich Text Area. Press ALT-0 for help." at bounding box center [272, 202] width 294 height 6
click at [133, 237] on button "Save" at bounding box center [130, 235] width 19 height 8
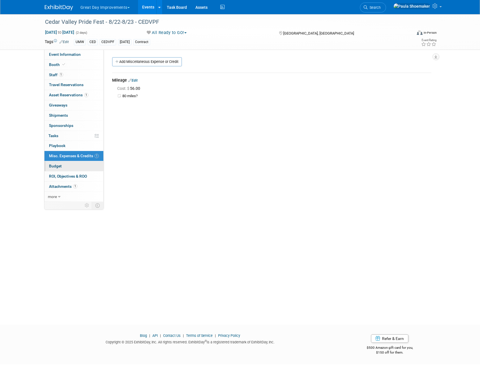
click at [54, 167] on span "Budget" at bounding box center [55, 166] width 13 height 5
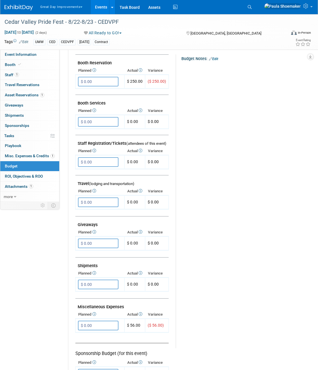
scroll to position [113, 0]
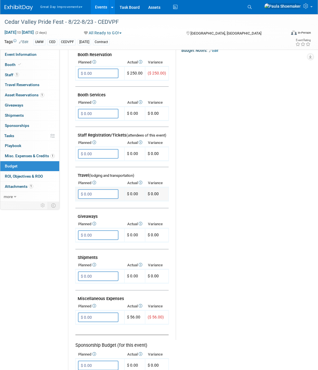
click at [111, 193] on input "$ 0.00" at bounding box center [98, 194] width 41 height 10
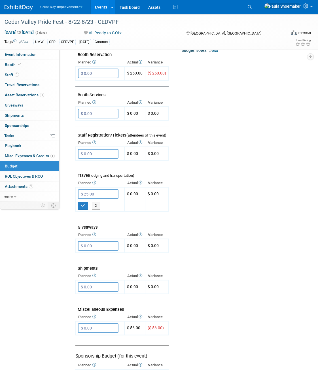
drag, startPoint x: 104, startPoint y: 193, endPoint x: 75, endPoint y: 192, distance: 29.5
click at [75, 192] on div "Exhibit Budget (for this event) Booth Reservation" at bounding box center [185, 221] width 234 height 387
click at [84, 205] on icon "button" at bounding box center [83, 206] width 4 height 4
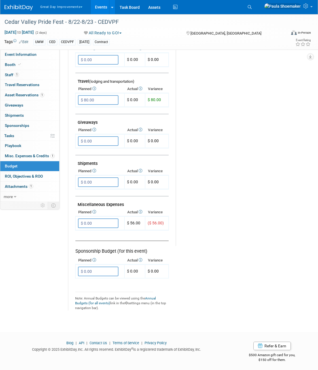
scroll to position [152, 0]
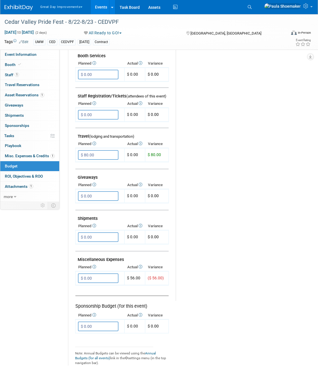
click at [142, 268] on icon at bounding box center [140, 267] width 5 height 4
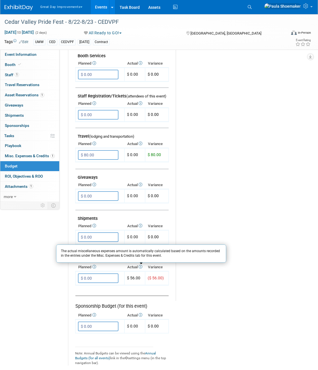
click at [196, 292] on div "Budget Notes: Edit X" at bounding box center [237, 154] width 122 height 294
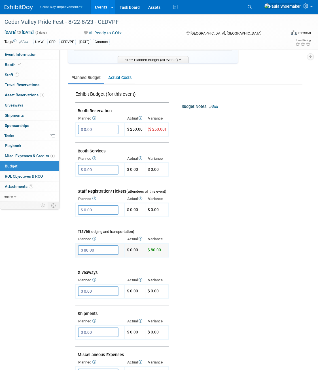
scroll to position [67, 0]
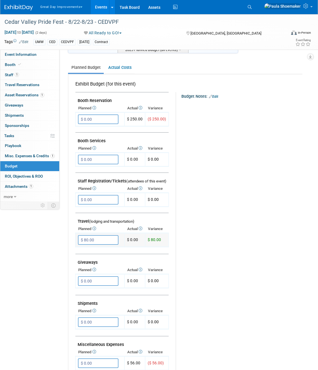
click at [105, 241] on input "$ 80.00" at bounding box center [98, 240] width 41 height 10
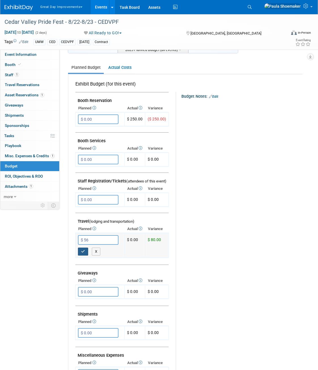
type input "$ 56.00"
click at [81, 253] on icon "button" at bounding box center [83, 252] width 4 height 4
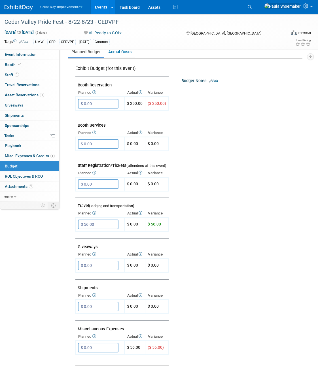
scroll to position [0, 0]
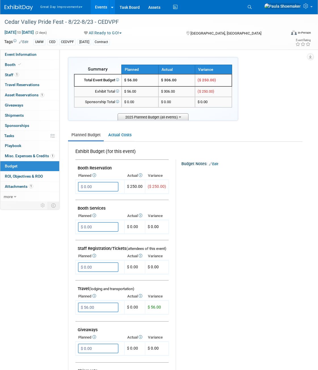
click at [181, 118] on icon at bounding box center [180, 117] width 2 height 4
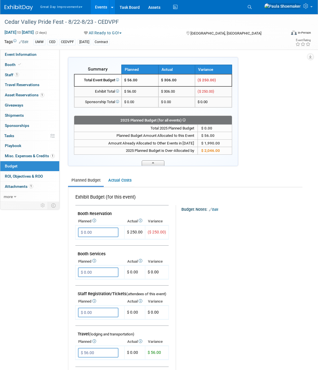
click at [154, 164] on span at bounding box center [153, 162] width 23 height 5
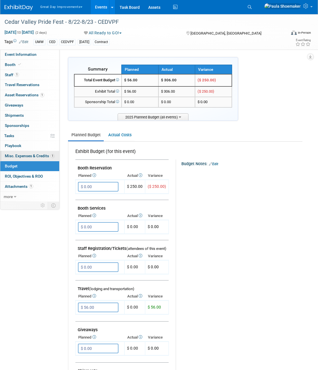
click at [30, 159] on link "1 Misc. Expenses & Credits 1" at bounding box center [29, 156] width 59 height 10
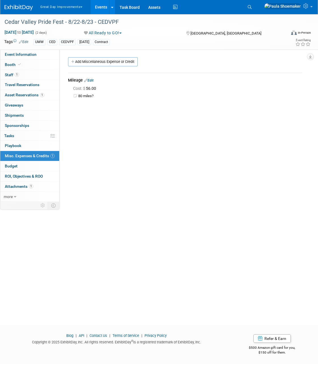
click at [92, 81] on link "Edit" at bounding box center [88, 80] width 9 height 4
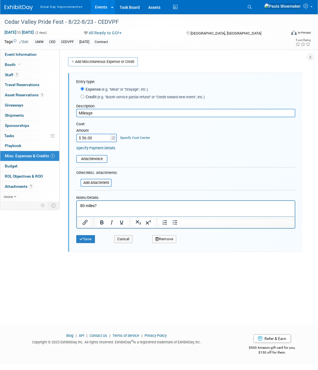
click at [167, 241] on button "Remove" at bounding box center [164, 239] width 24 height 8
click at [196, 246] on link "Yes" at bounding box center [195, 243] width 16 height 9
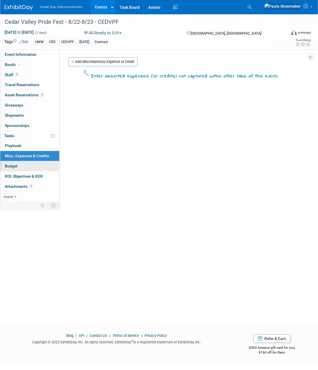
click at [12, 166] on span "Budget" at bounding box center [11, 166] width 13 height 5
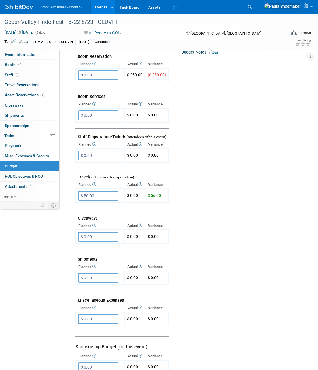
scroll to position [113, 0]
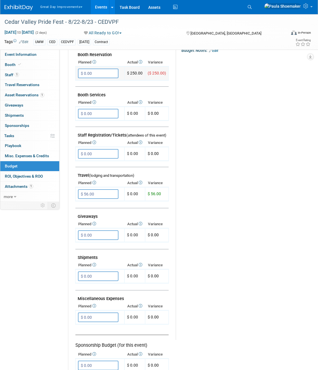
click at [93, 71] on input "$ 0.00" at bounding box center [98, 74] width 41 height 10
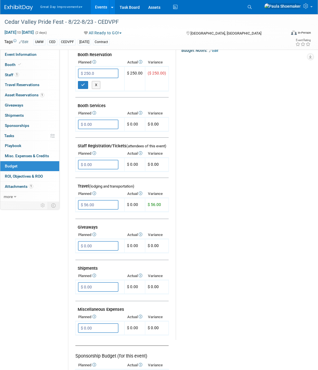
type input "$ 250.00"
click at [84, 88] on button "button" at bounding box center [83, 85] width 10 height 8
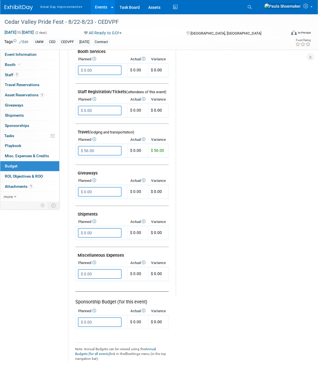
scroll to position [170, 0]
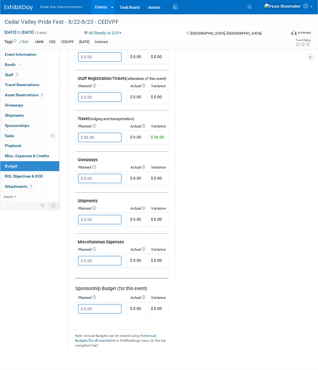
click at [262, 181] on div "Budget Notes: Edit X" at bounding box center [237, 137] width 122 height 294
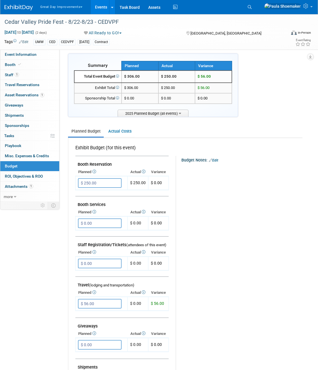
scroll to position [0, 0]
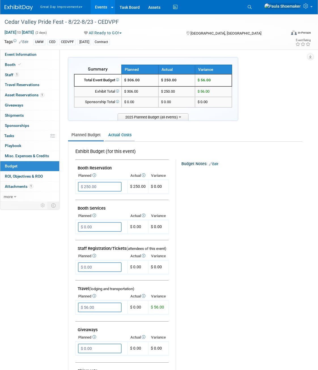
click at [122, 136] on link "Actual Costs" at bounding box center [120, 135] width 30 height 10
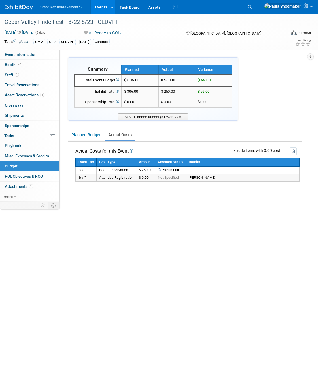
click at [175, 177] on span "Not Specified" at bounding box center [168, 178] width 21 height 4
click at [90, 134] on link "Planned Budget" at bounding box center [86, 135] width 36 height 10
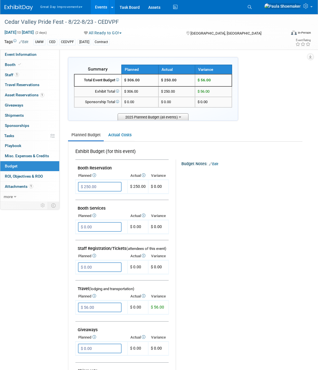
click at [157, 116] on span "2025 Planned Budget (all events)" at bounding box center [153, 116] width 71 height 7
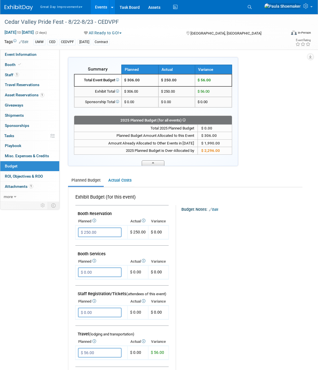
click at [156, 165] on span at bounding box center [153, 162] width 23 height 5
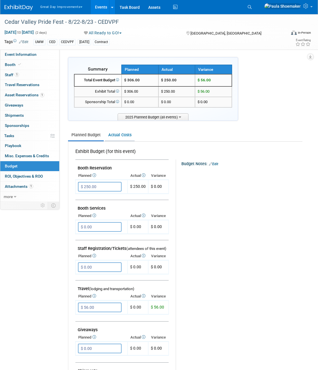
click at [113, 138] on link "Actual Costs" at bounding box center [120, 135] width 30 height 10
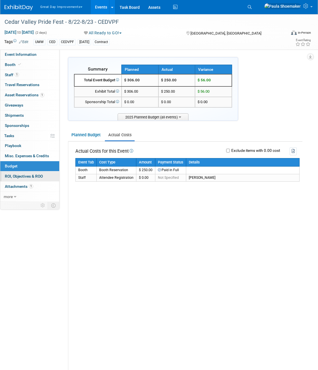
click at [29, 178] on span "ROI, Objectives & ROO 0" at bounding box center [24, 176] width 38 height 5
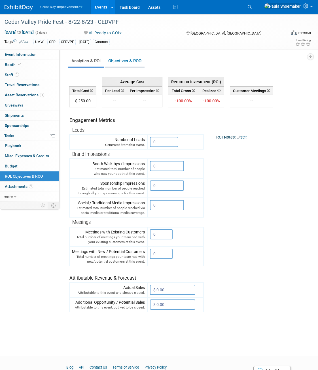
click at [120, 60] on link "Objectives & ROO 0" at bounding box center [125, 61] width 40 height 11
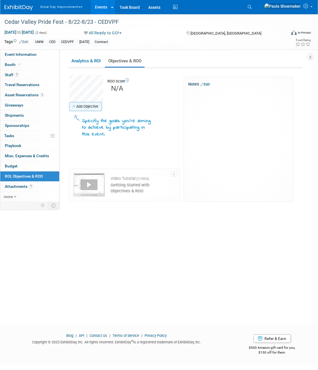
click at [89, 108] on link "Add Objective" at bounding box center [85, 106] width 33 height 9
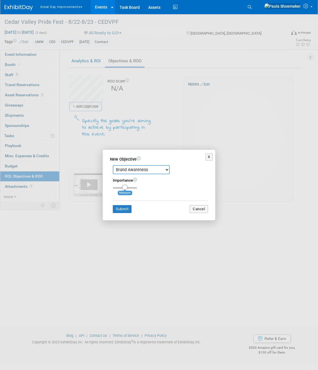
click at [166, 171] on select "Brand Awareness Competition Research Customer Retention Feedback Collection Lea…" at bounding box center [141, 169] width 57 height 9
select select "1"
click at [113, 165] on select "Brand Awareness Competition Research Customer Retention Feedback Collection Lea…" at bounding box center [141, 169] width 57 height 9
drag, startPoint x: 125, startPoint y: 186, endPoint x: 138, endPoint y: 186, distance: 13.0
type input "3"
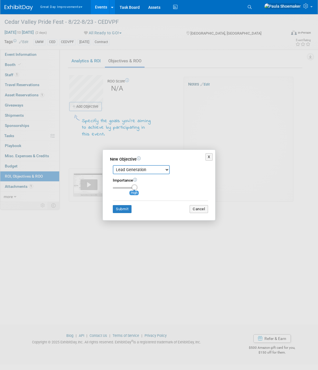
click at [137, 187] on input "range" at bounding box center [125, 188] width 24 height 2
click at [122, 208] on button "Submit" at bounding box center [122, 209] width 19 height 8
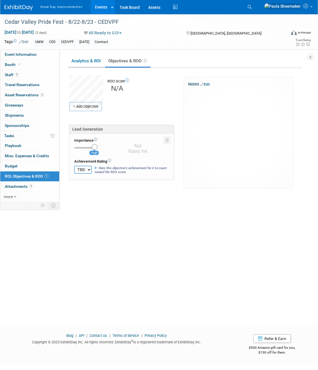
click at [90, 61] on link "Analytics & ROI" at bounding box center [86, 61] width 36 height 11
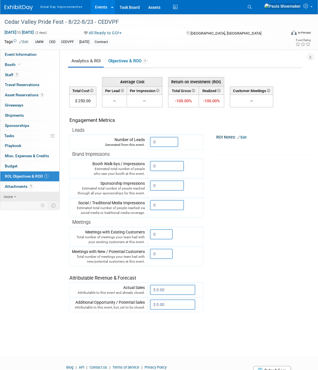
click at [14, 198] on icon at bounding box center [15, 197] width 3 height 4
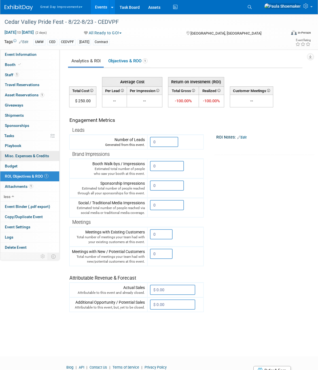
click at [23, 156] on span "Misc. Expenses & Credits 1" at bounding box center [27, 156] width 44 height 5
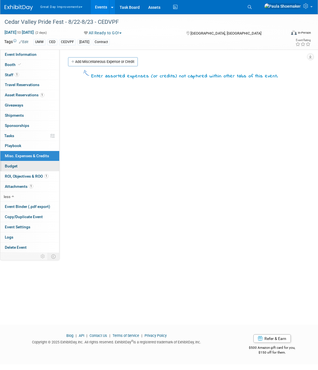
click at [15, 167] on span "Budget" at bounding box center [11, 166] width 13 height 5
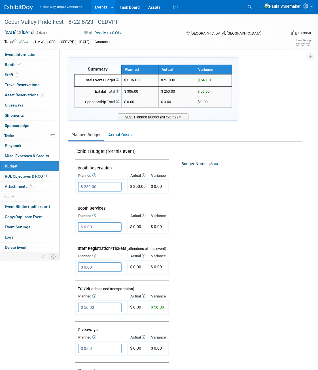
scroll to position [28, 0]
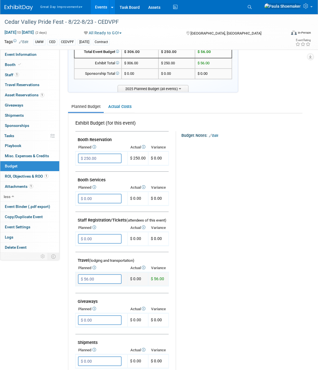
click at [139, 280] on td "$ 0.00" at bounding box center [138, 279] width 21 height 14
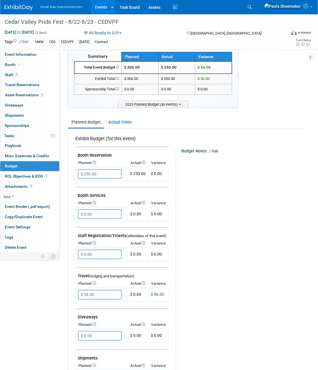
scroll to position [0, 0]
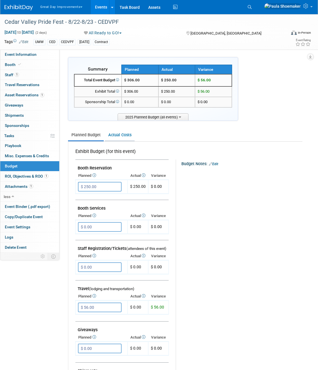
click at [119, 134] on link "Actual Costs" at bounding box center [120, 135] width 30 height 10
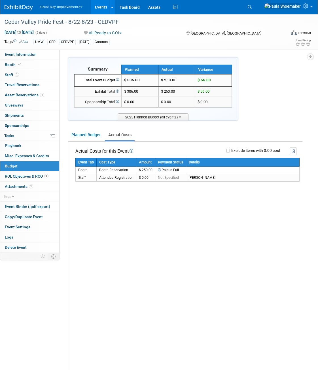
click at [131, 103] on span "$ 0.00" at bounding box center [129, 102] width 10 height 4
click at [173, 103] on td "$ 0.00" at bounding box center [176, 102] width 37 height 10
click at [212, 102] on td "$ 0.00" at bounding box center [213, 102] width 37 height 10
click at [209, 92] on span "$ 56.00" at bounding box center [204, 91] width 12 height 4
click at [178, 91] on td "$ 250.00" at bounding box center [176, 91] width 37 height 10
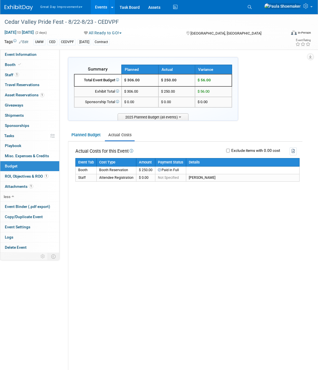
drag, startPoint x: 143, startPoint y: 91, endPoint x: 152, endPoint y: 89, distance: 8.7
click at [147, 90] on td "$ 306.00" at bounding box center [140, 91] width 37 height 10
drag, startPoint x: 213, startPoint y: 81, endPoint x: 211, endPoint y: 88, distance: 7.8
click at [213, 81] on td "$ 56.00" at bounding box center [213, 80] width 37 height 12
drag, startPoint x: 211, startPoint y: 89, endPoint x: 210, endPoint y: 99, distance: 10.3
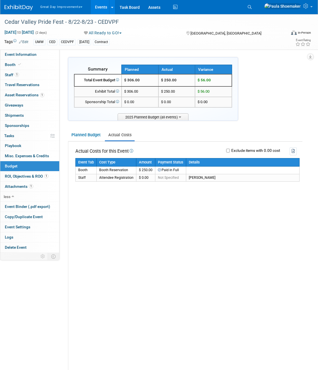
click at [211, 90] on td "$ 56.00" at bounding box center [213, 91] width 37 height 10
click at [209, 101] on td "$ 0.00" at bounding box center [213, 102] width 37 height 10
click at [162, 240] on div "Actual Costs for this Event Exclude items with 0.00 cost Event Tab" at bounding box center [185, 283] width 234 height 283
click at [164, 319] on div "Actual Costs for this Event Exclude items with 0.00 cost Event Tab" at bounding box center [185, 283] width 234 height 283
click at [132, 149] on icon at bounding box center [131, 151] width 5 height 4
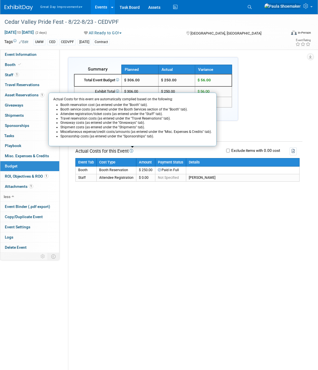
click at [220, 250] on div "Actual Costs for this Event Actual Costs for this event are automatically compl…" at bounding box center [185, 283] width 234 height 283
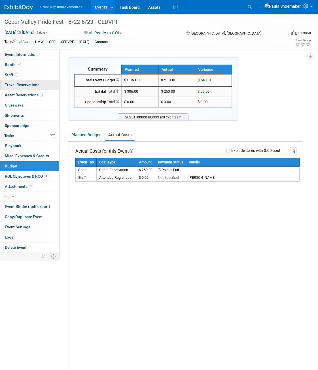
click at [16, 86] on span "Travel Reservations 0" at bounding box center [22, 84] width 35 height 5
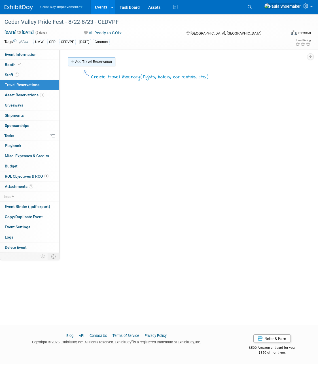
click at [91, 63] on link "Add Travel Reservation" at bounding box center [91, 61] width 47 height 9
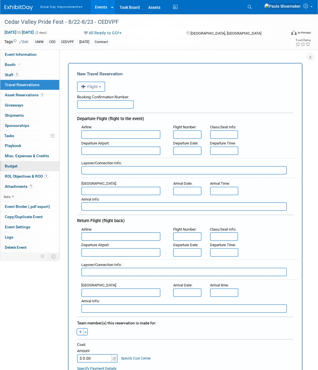
click at [13, 167] on span "Budget" at bounding box center [11, 166] width 13 height 5
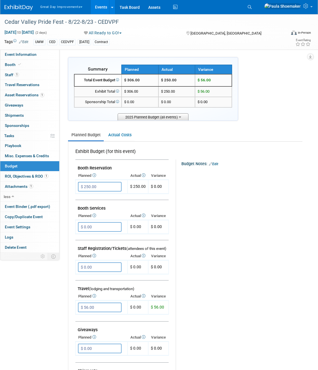
click at [181, 118] on icon at bounding box center [180, 117] width 2 height 4
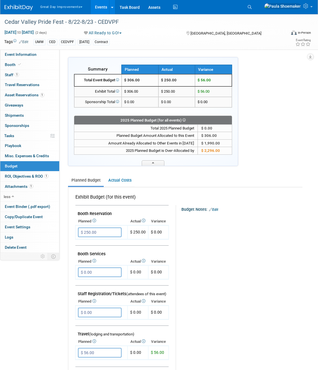
click at [171, 120] on div "2025 Planned Budget (for all events)" at bounding box center [153, 120] width 158 height 7
click at [184, 120] on icon at bounding box center [184, 119] width 4 height 3
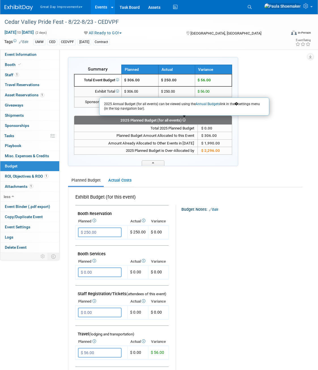
click at [316, 177] on div "Event Information Event Info Booth Booth 1 Staff 1 Staff 0 Travel Reservations …" at bounding box center [159, 288] width 318 height 549
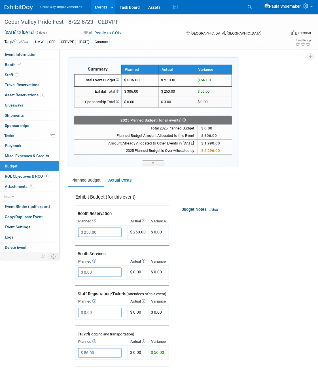
click at [278, 217] on div at bounding box center [239, 216] width 106 height 6
click at [22, 86] on span "Travel Reservations 0" at bounding box center [22, 84] width 35 height 5
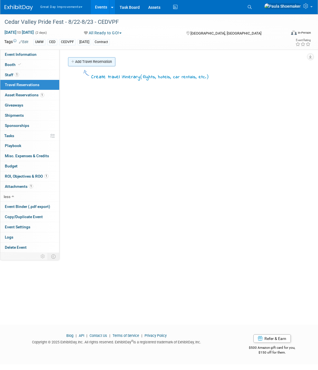
click at [72, 62] on icon at bounding box center [73, 62] width 4 height 4
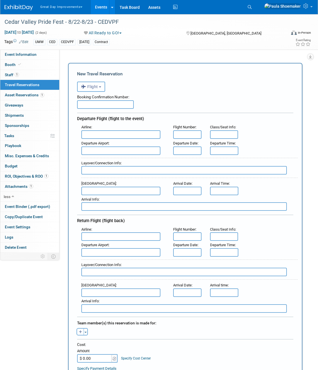
click at [101, 89] on button "Flight" at bounding box center [91, 87] width 28 height 10
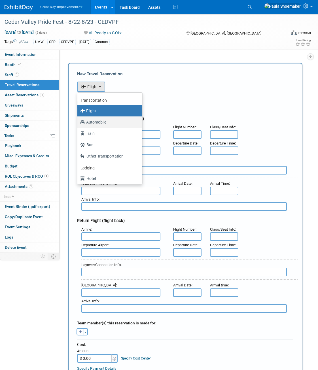
click at [101, 118] on label "Automobile" at bounding box center [108, 122] width 56 height 9
click at [78, 120] on input "Automobile" at bounding box center [77, 122] width 4 height 4
radio input "true"
select select "4"
radio input "false"
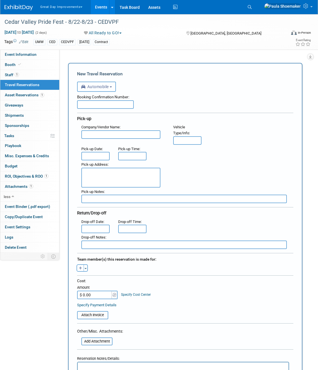
click at [112, 87] on b "button" at bounding box center [111, 86] width 2 height 1
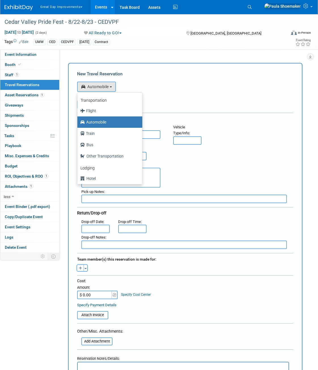
click at [199, 103] on div "Booking Confirmation Number:" at bounding box center [185, 100] width 216 height 17
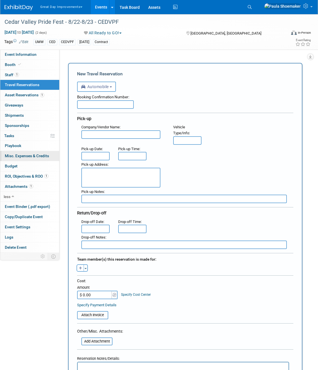
click at [27, 158] on span "Misc. Expenses & Credits 1" at bounding box center [27, 156] width 44 height 5
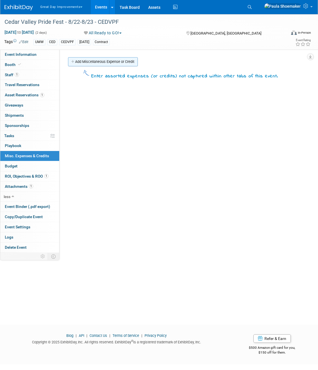
click at [91, 63] on link "Add Miscellaneous Expense or Credit" at bounding box center [103, 61] width 70 height 9
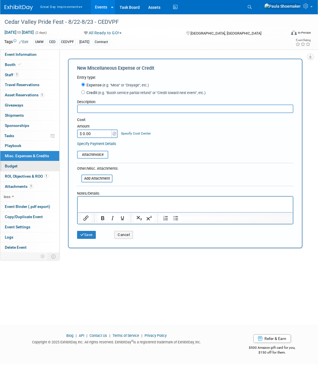
click at [12, 166] on span "Budget" at bounding box center [11, 166] width 13 height 5
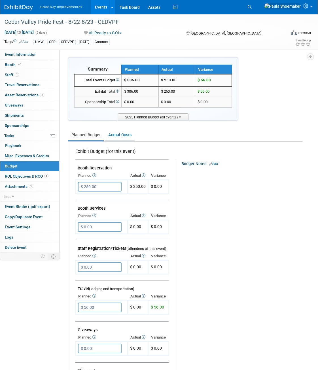
click at [119, 135] on link "Actual Costs" at bounding box center [120, 135] width 30 height 10
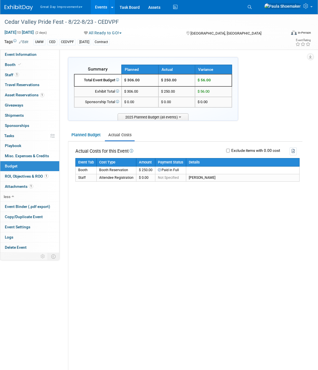
click at [133, 151] on icon at bounding box center [131, 151] width 5 height 4
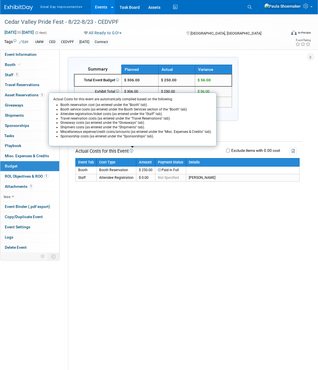
click at [161, 223] on div "Actual Costs for this Event Actual Costs for this event are automatically compl…" at bounding box center [185, 283] width 234 height 283
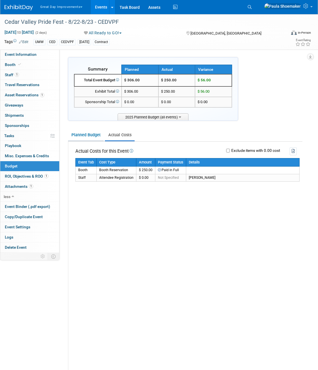
click at [93, 136] on link "Planned Budget" at bounding box center [86, 135] width 36 height 10
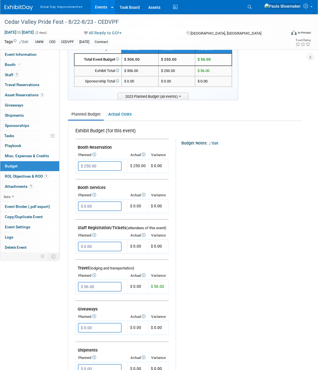
scroll to position [85, 0]
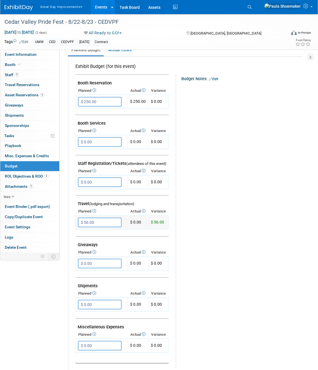
click at [112, 224] on input "$ 56.00" at bounding box center [100, 223] width 44 height 10
type input "$"
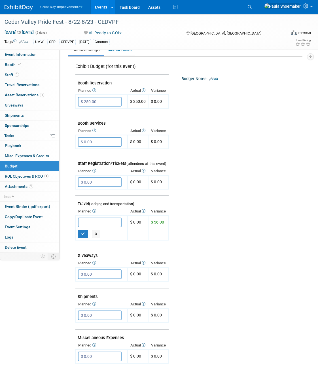
click at [207, 235] on div "Budget Notes: Edit X" at bounding box center [237, 222] width 122 height 294
click at [30, 157] on span "Misc. Expenses & Credits 1" at bounding box center [27, 156] width 44 height 5
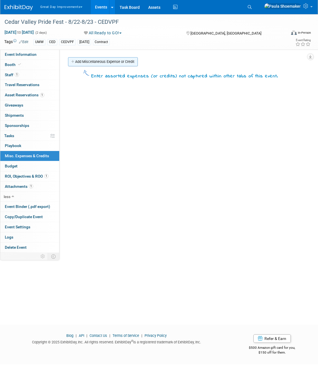
click at [89, 63] on link "Add Miscellaneous Expense or Credit" at bounding box center [103, 61] width 70 height 9
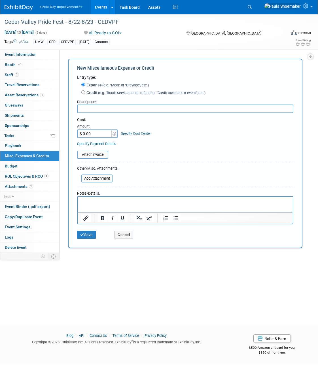
click at [88, 108] on input "text" at bounding box center [185, 109] width 216 height 9
type input "Mileage Reimbursement"
click at [99, 135] on input "$ 0.00" at bounding box center [94, 134] width 35 height 9
type input "$ 56.00"
click at [90, 235] on button "Save" at bounding box center [86, 235] width 19 height 8
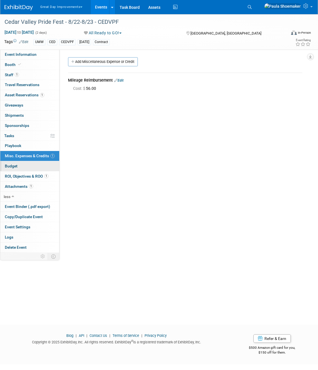
click at [9, 165] on span "Budget" at bounding box center [11, 166] width 13 height 5
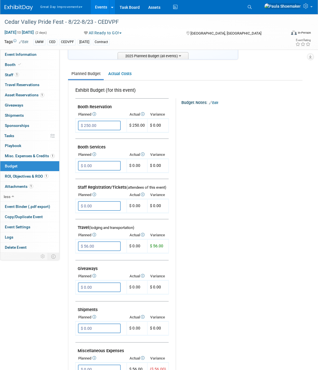
scroll to position [85, 0]
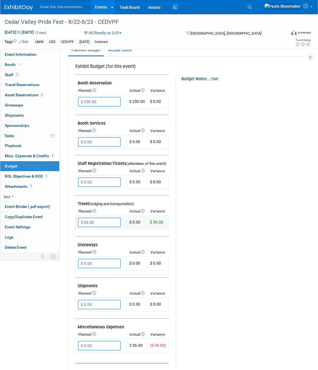
click at [133, 220] on td "$ 0.00" at bounding box center [137, 223] width 21 height 14
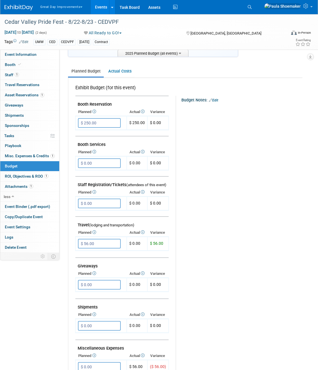
scroll to position [0, 0]
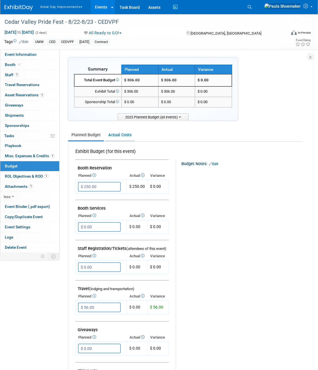
click at [119, 134] on link "Actual Costs" at bounding box center [120, 135] width 30 height 10
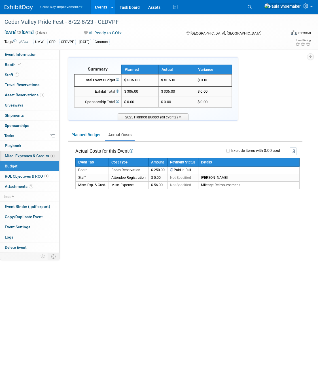
click at [31, 155] on span "Misc. Expenses & Credits 1" at bounding box center [30, 156] width 50 height 5
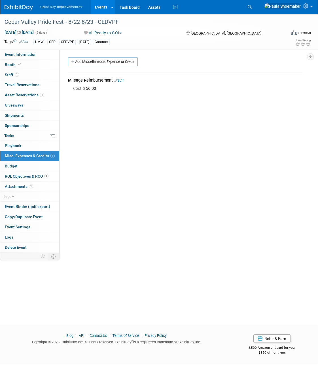
click at [124, 80] on link "Edit" at bounding box center [118, 80] width 9 height 4
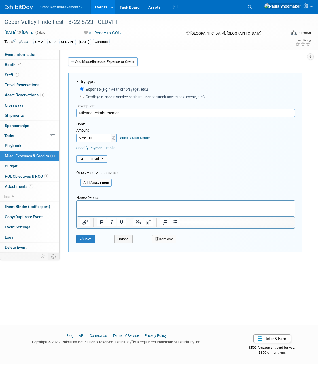
click at [107, 149] on link "Specify Payment Details" at bounding box center [95, 148] width 39 height 4
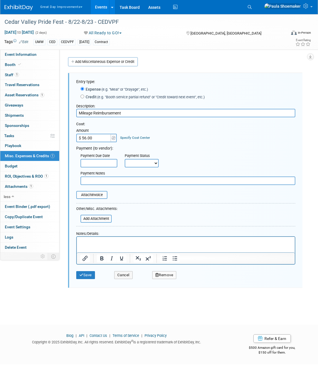
click at [158, 164] on select "Not Paid Yet Partially Paid Paid in Full" at bounding box center [142, 163] width 34 height 9
select select "3"
click at [125, 159] on select "Not Paid Yet Partially Paid Paid in Full" at bounding box center [142, 163] width 34 height 9
click at [86, 276] on button "Save" at bounding box center [85, 275] width 19 height 8
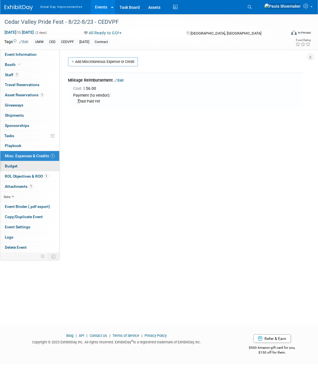
click at [13, 167] on span "Budget" at bounding box center [11, 166] width 13 height 5
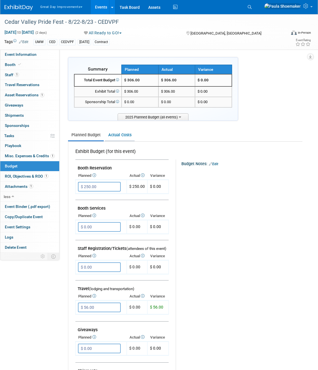
click at [123, 137] on link "Actual Costs" at bounding box center [120, 135] width 30 height 10
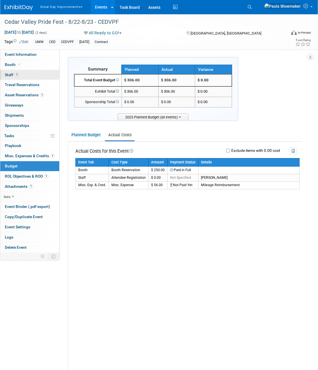
click at [9, 75] on span "Staff 1" at bounding box center [12, 75] width 14 height 5
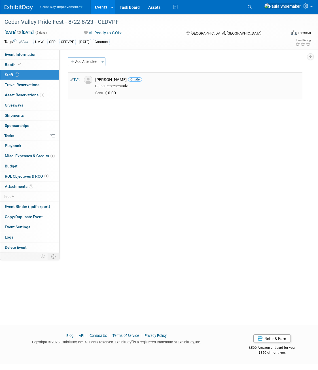
click at [108, 80] on div "Daniel Miller Onsite" at bounding box center [197, 79] width 205 height 5
click at [76, 80] on link "Edit" at bounding box center [74, 80] width 9 height 4
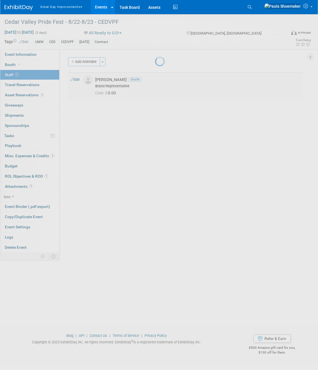
select select "154b8d63-7b22-4e22-a913-4d82cc72714c"
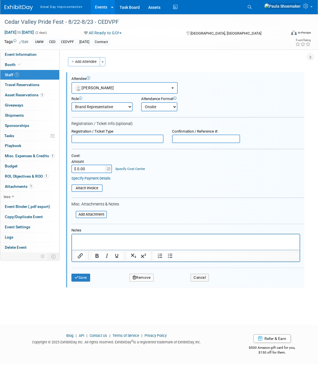
click at [106, 179] on link "Specify Payment Details" at bounding box center [90, 178] width 39 height 4
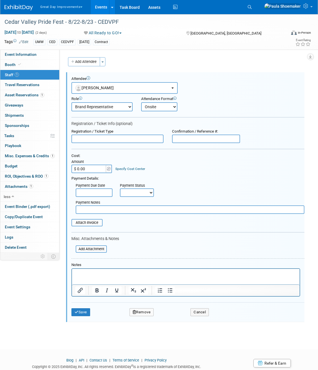
click at [150, 192] on select "Not Paid Yet Partially Paid Paid in Full" at bounding box center [137, 192] width 34 height 9
click at [187, 170] on div "Cost: Amount $ 0.00 Specify Cost Center Cost Center -- Not Specified --" at bounding box center [187, 164] width 233 height 20
click at [150, 195] on select "Not Paid Yet Partially Paid Paid in Full" at bounding box center [137, 192] width 34 height 9
click at [193, 177] on div "Payment Details:" at bounding box center [187, 178] width 233 height 7
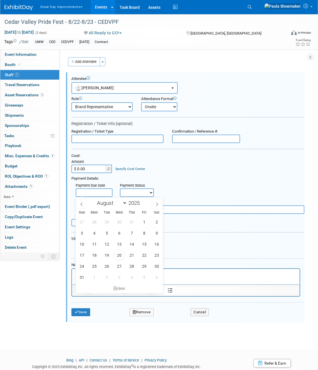
click at [83, 193] on input "text" at bounding box center [94, 192] width 37 height 9
click at [87, 169] on input "$ 0.00" at bounding box center [88, 169] width 35 height 9
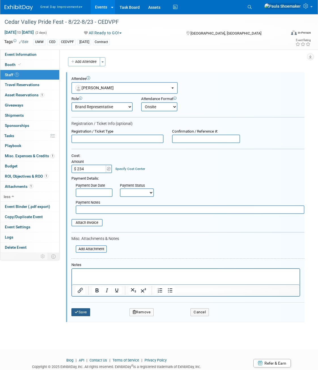
type input "$ 234.00"
click at [84, 314] on button "Save" at bounding box center [80, 312] width 19 height 8
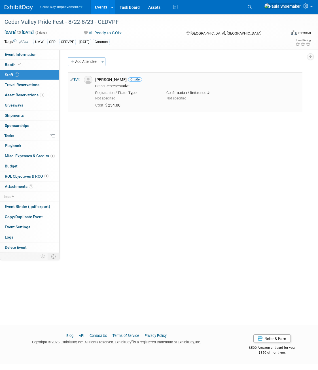
click at [78, 80] on link "Edit" at bounding box center [74, 80] width 9 height 4
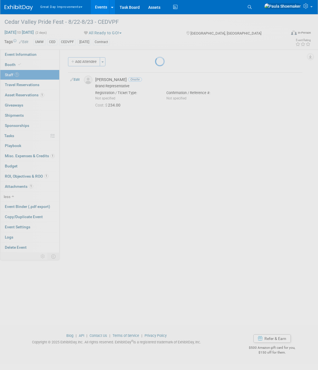
select select "154b8d63-7b22-4e22-a913-4d82cc72714c"
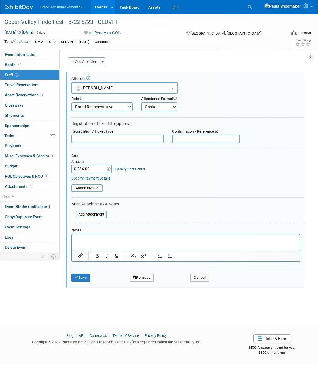
click at [95, 178] on link "Specify Payment Details" at bounding box center [90, 178] width 39 height 4
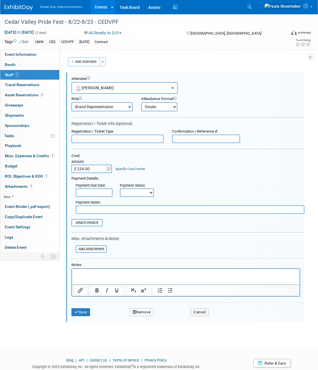
click at [152, 192] on select "Not Paid Yet Partially Paid Paid in Full" at bounding box center [137, 192] width 34 height 9
select select "3"
click at [120, 188] on select "Not Paid Yet Partially Paid Paid in Full" at bounding box center [137, 192] width 34 height 9
click at [86, 314] on button "Save" at bounding box center [80, 312] width 19 height 8
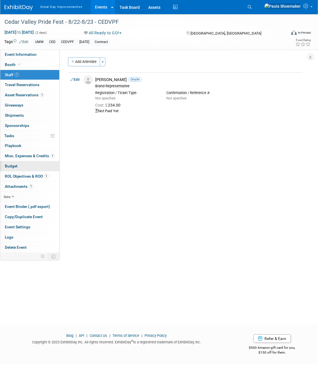
click at [10, 163] on link "Budget" at bounding box center [29, 166] width 59 height 10
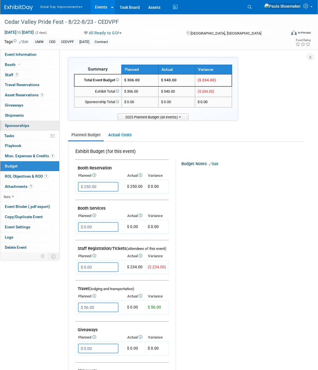
click at [14, 125] on span "Sponsorships 0" at bounding box center [17, 125] width 24 height 5
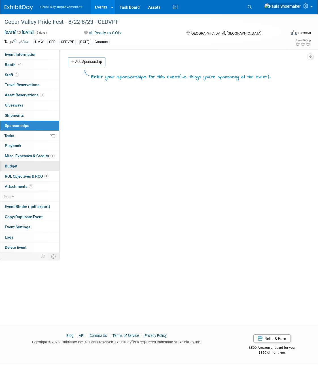
click at [12, 166] on span "Budget" at bounding box center [11, 166] width 13 height 5
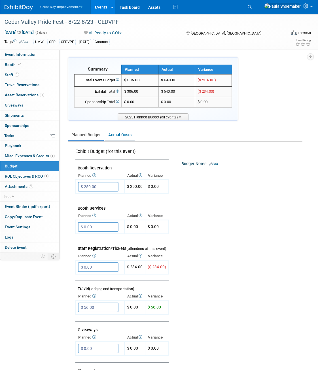
click at [123, 137] on link "Actual Costs" at bounding box center [120, 135] width 30 height 10
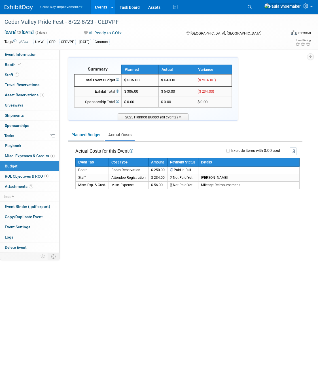
click at [84, 135] on link "Planned Budget" at bounding box center [86, 135] width 36 height 10
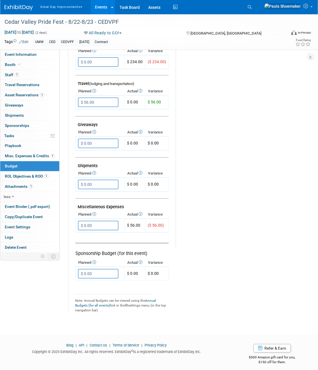
scroll to position [209, 0]
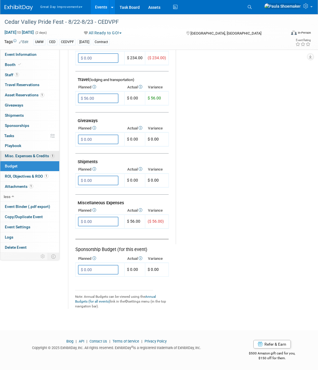
click at [31, 156] on span "Misc. Expenses & Credits 1" at bounding box center [30, 156] width 50 height 5
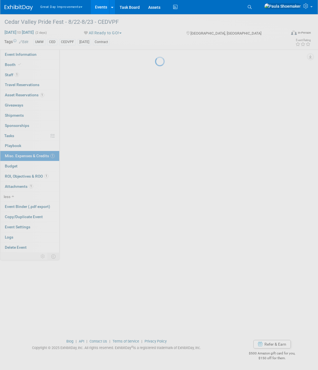
scroll to position [0, 0]
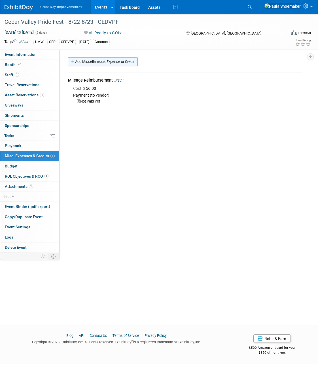
click at [90, 63] on link "Add Miscellaneous Expense or Credit" at bounding box center [103, 61] width 70 height 9
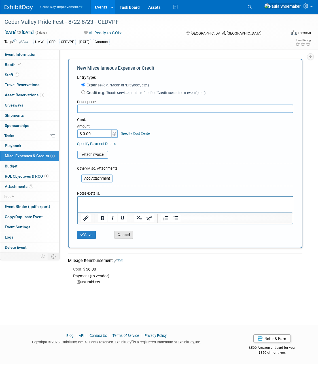
click at [125, 237] on button "Cancel" at bounding box center [123, 235] width 18 height 8
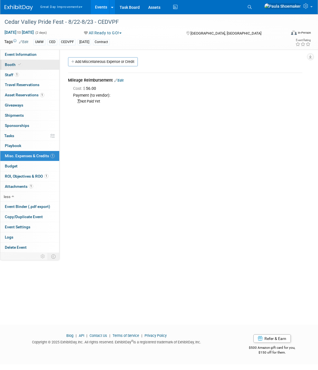
click at [8, 65] on span "Booth" at bounding box center [13, 64] width 17 height 5
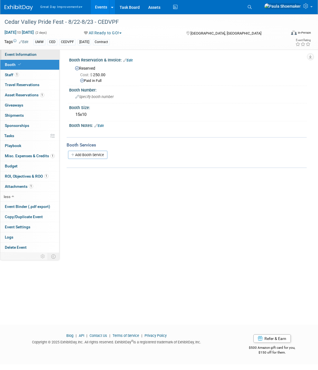
click at [31, 55] on span "Event Information" at bounding box center [21, 54] width 32 height 5
select select "UMW"
select select "Other"
select select "No"
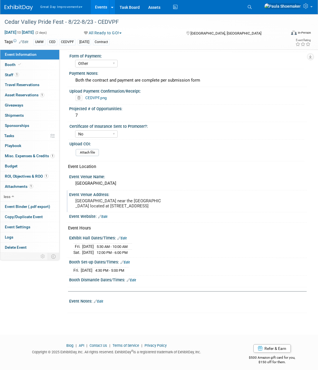
scroll to position [104, 0]
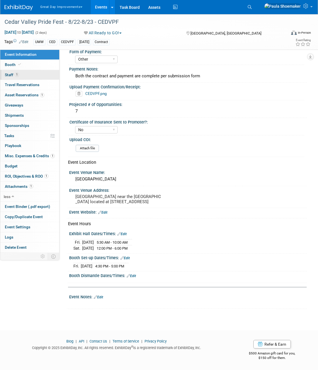
click at [9, 74] on span "Staff 1" at bounding box center [12, 75] width 14 height 5
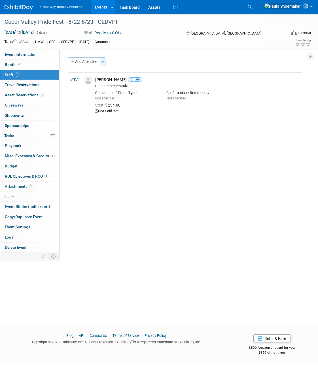
click at [104, 62] on span "button" at bounding box center [102, 61] width 2 height 1
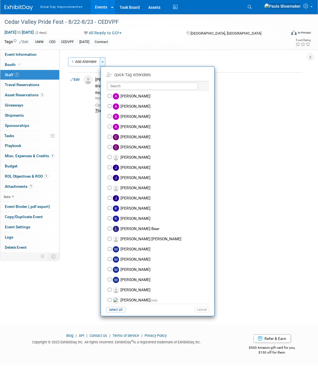
click at [104, 62] on span "button" at bounding box center [102, 61] width 2 height 1
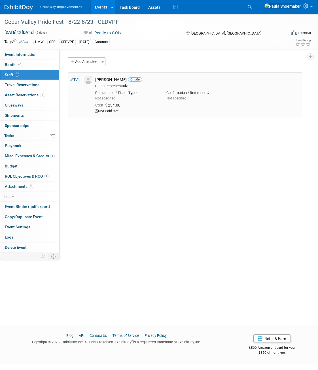
click at [78, 79] on link "Edit" at bounding box center [74, 80] width 9 height 4
select select "154b8d63-7b22-4e22-a913-4d82cc72714c"
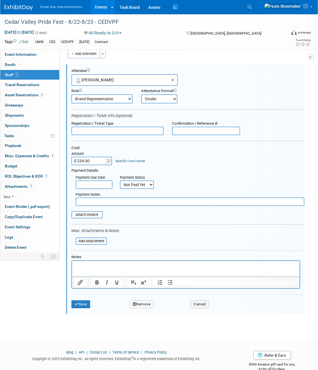
click at [129, 101] on select "Brand Representative Demonstrator Host Planner Presenter Sales Representative" at bounding box center [101, 98] width 61 height 9
click at [249, 86] on div "Role Brand Representative Demonstrator Host Planner Presenter" at bounding box center [187, 95] width 241 height 18
click at [12, 136] on span "Tasks 0%" at bounding box center [9, 135] width 10 height 5
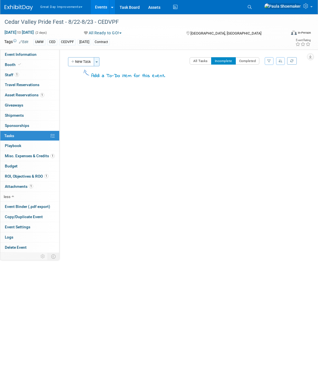
click at [98, 63] on button "Toggle Dropdown" at bounding box center [97, 61] width 6 height 9
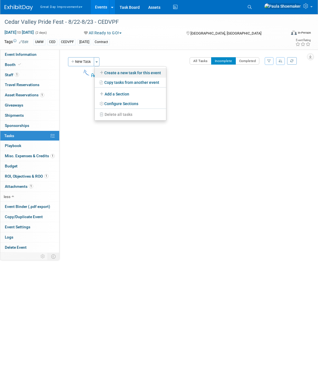
click at [139, 73] on link "Create a new task for this event" at bounding box center [130, 73] width 71 height 10
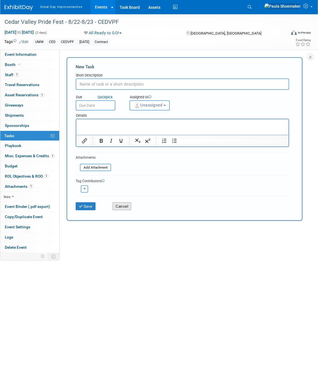
click at [128, 208] on button "Cancel" at bounding box center [121, 206] width 19 height 8
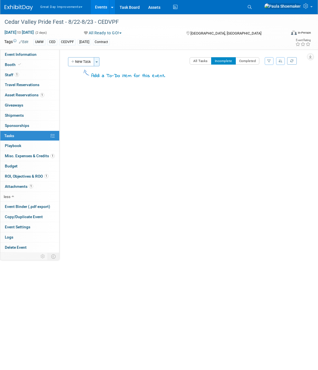
click at [97, 64] on button "Toggle Dropdown" at bounding box center [97, 61] width 6 height 9
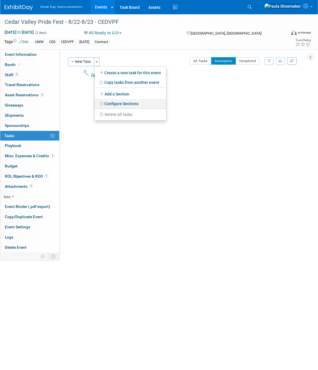
click at [131, 104] on link "Configure Sections" at bounding box center [130, 104] width 71 height 10
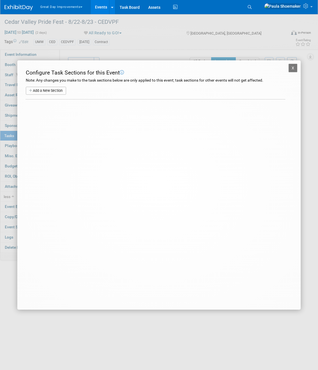
click at [35, 92] on button "Add a New Section" at bounding box center [46, 91] width 40 height 8
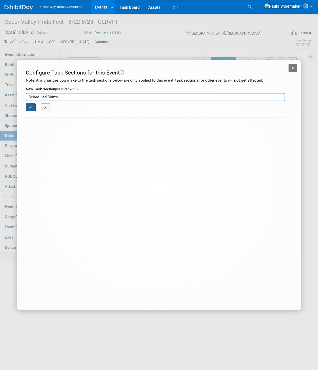
type input "Scheduled Shifts"
click at [33, 109] on button "button" at bounding box center [31, 107] width 10 height 8
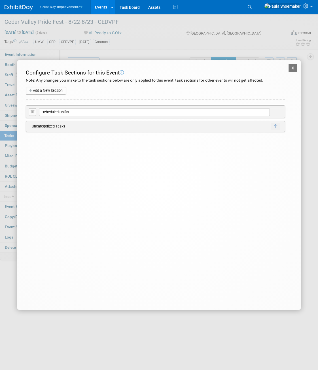
click at [53, 128] on td "Uncategorized Tasks" at bounding box center [150, 127] width 242 height 8
click at [71, 125] on td "Uncategorized Tasks" at bounding box center [150, 127] width 242 height 8
click at [293, 68] on button "X" at bounding box center [292, 68] width 9 height 9
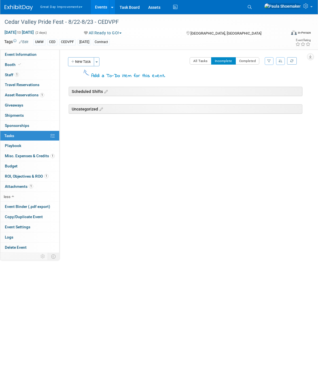
click at [90, 109] on div "Uncategorized" at bounding box center [186, 108] width 234 height 9
click at [103, 109] on icon at bounding box center [100, 109] width 5 height 5
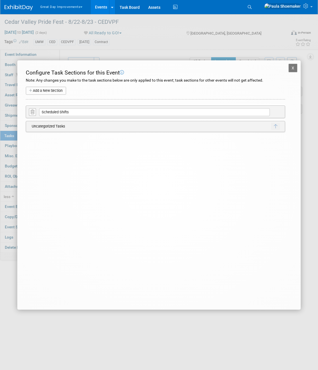
click at [129, 130] on td "Uncategorized Tasks" at bounding box center [150, 127] width 242 height 8
click at [276, 127] on icon "button" at bounding box center [275, 126] width 3 height 5
click at [264, 132] on button "X" at bounding box center [263, 132] width 9 height 7
click at [275, 112] on td at bounding box center [275, 111] width 9 height 9
click at [293, 66] on button "X" at bounding box center [292, 68] width 9 height 9
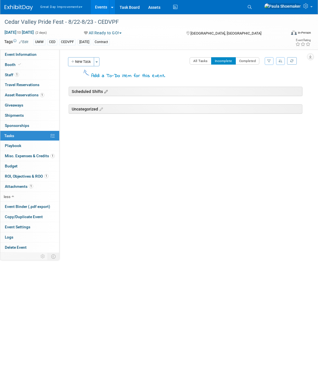
click at [105, 90] on icon at bounding box center [105, 91] width 5 height 5
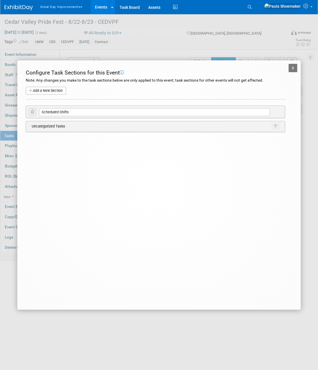
click at [31, 111] on icon at bounding box center [33, 112] width 4 height 4
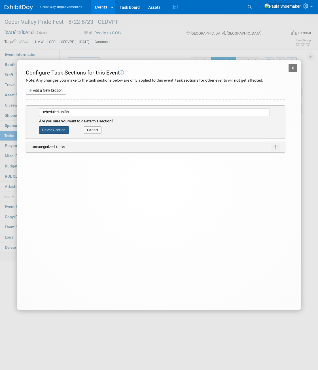
click at [48, 128] on button "Delete Section" at bounding box center [54, 129] width 30 height 7
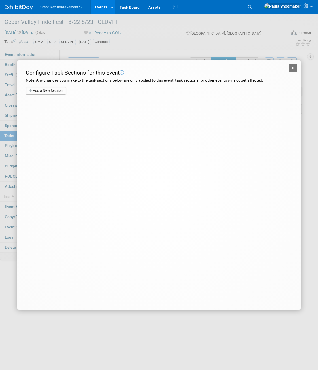
click at [293, 68] on button "X" at bounding box center [292, 68] width 9 height 9
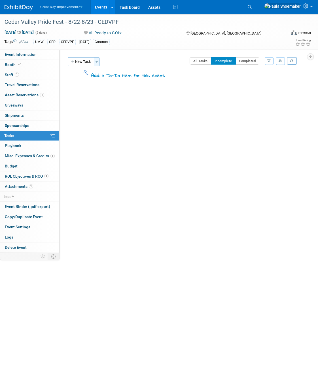
click at [98, 63] on button "Toggle Dropdown" at bounding box center [97, 61] width 6 height 9
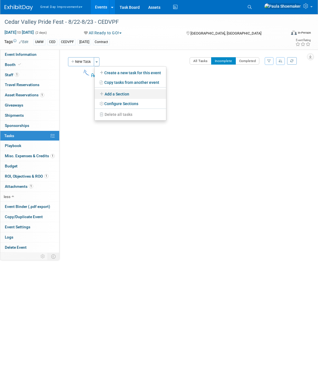
click at [109, 94] on link "Add a Section" at bounding box center [130, 94] width 71 height 10
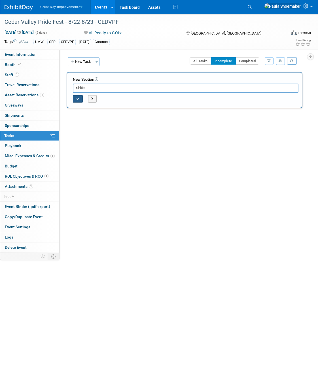
type input "Shifts"
click at [79, 98] on icon "button" at bounding box center [78, 98] width 4 height 3
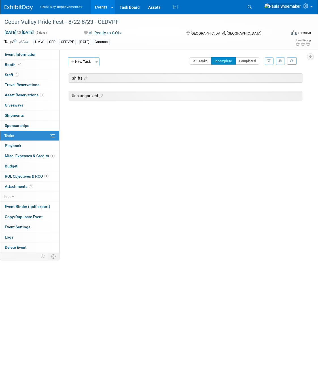
click at [94, 77] on div "Shifts" at bounding box center [186, 77] width 234 height 9
click at [84, 78] on icon at bounding box center [84, 78] width 5 height 5
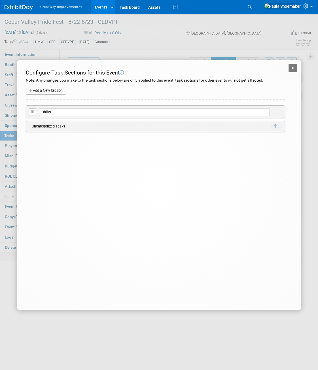
click at [33, 113] on icon at bounding box center [33, 112] width 4 height 4
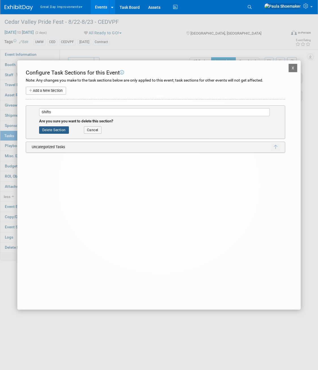
click at [60, 130] on button "Delete Section" at bounding box center [54, 129] width 30 height 7
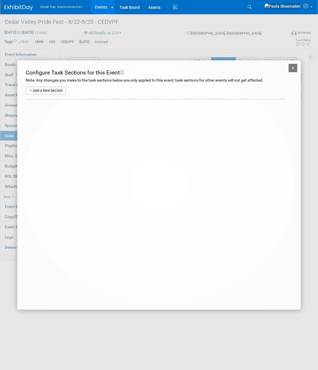
click at [294, 67] on button "X" at bounding box center [292, 68] width 9 height 9
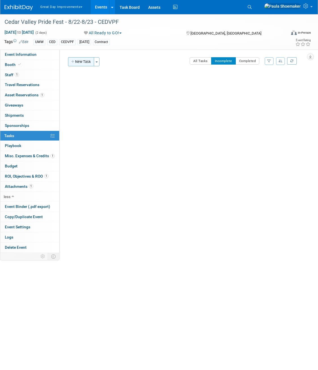
click at [81, 61] on button "New Task" at bounding box center [81, 61] width 26 height 9
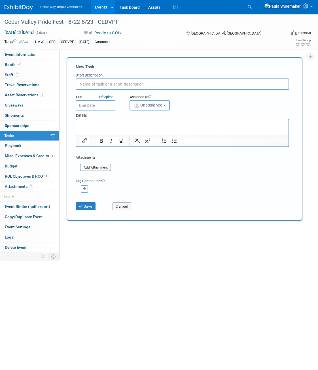
click at [101, 83] on input "text" at bounding box center [182, 83] width 213 height 11
type input "S"
type input "Scheduled Shift"
click at [108, 97] on link "Quick pick" at bounding box center [104, 97] width 17 height 5
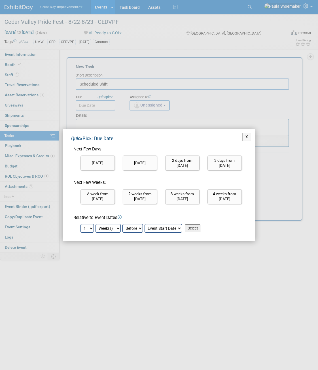
click at [164, 229] on select "Event Start Date Event End Date" at bounding box center [163, 228] width 37 height 9
click at [145, 224] on select "Event Start Date Event End Date" at bounding box center [163, 228] width 37 height 9
click at [194, 228] on input "Select" at bounding box center [192, 228] width 15 height 8
type input "Aug 15, 2025"
select select "7"
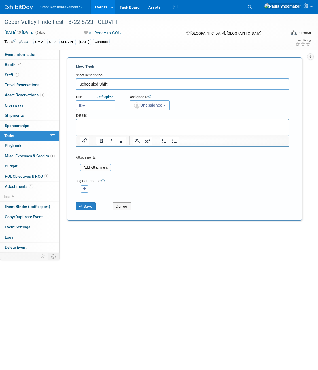
click at [107, 106] on input "Aug 15, 2025" at bounding box center [96, 105] width 40 height 10
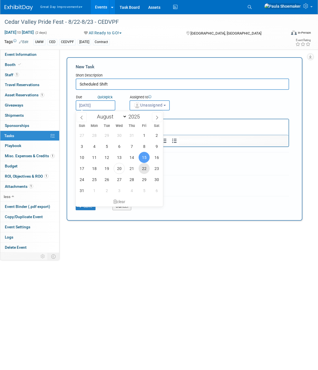
click at [143, 171] on span "22" at bounding box center [144, 168] width 11 height 11
type input "[DATE]"
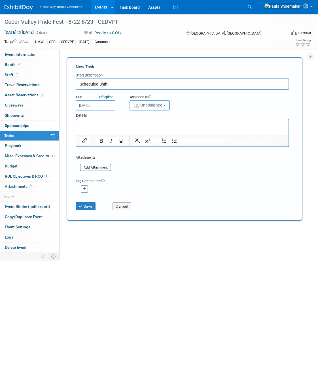
click at [168, 106] on button "Unassigned" at bounding box center [150, 105] width 40 height 10
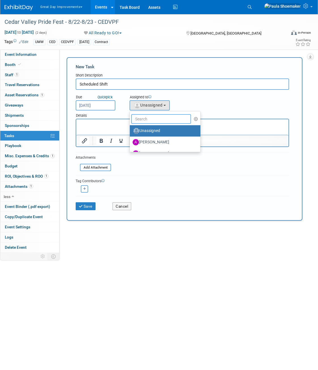
click at [152, 120] on input "text" at bounding box center [161, 119] width 60 height 10
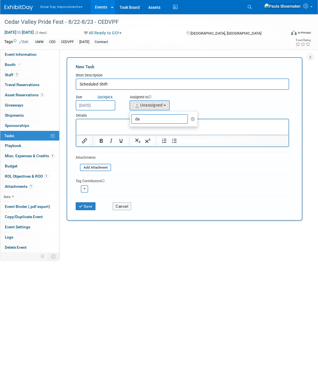
click at [153, 120] on input "da" at bounding box center [159, 119] width 57 height 10
click at [165, 121] on input "da" at bounding box center [159, 119] width 57 height 10
type input "da"
click at [193, 120] on icon "button" at bounding box center [193, 119] width 4 height 4
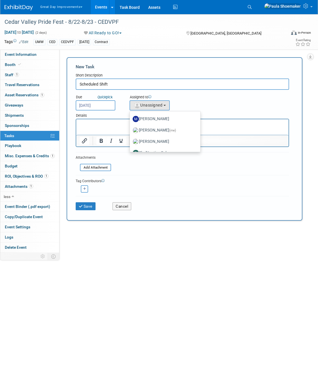
scroll to position [224, 0]
click at [163, 260] on div at bounding box center [185, 260] width 236 height 11
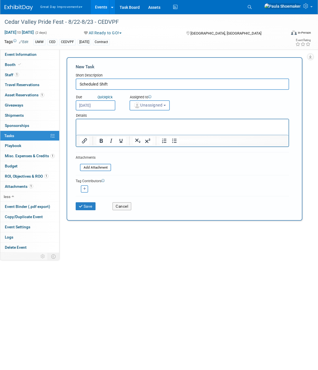
click at [127, 82] on input "Scheduled Shift" at bounding box center [182, 83] width 213 height 11
click at [166, 107] on button "Unassigned" at bounding box center [150, 105] width 40 height 10
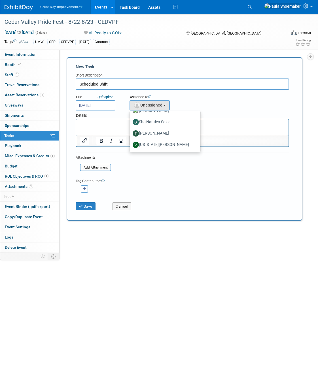
click at [116, 313] on div "Cedar Valley Pride Fest - 8/22-8/23 - CEDVPF Aug 22, 2025 to Aug 23, 2025 (2 da…" at bounding box center [159, 164] width 318 height 300
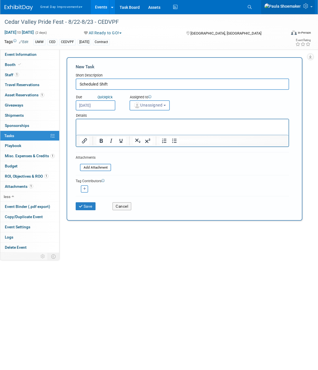
click at [308, 7] on icon at bounding box center [306, 5] width 7 height 5
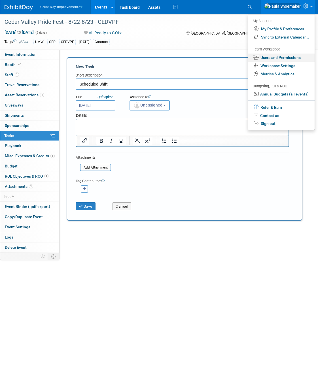
click at [291, 59] on link "Users and Permissions" at bounding box center [281, 58] width 67 height 8
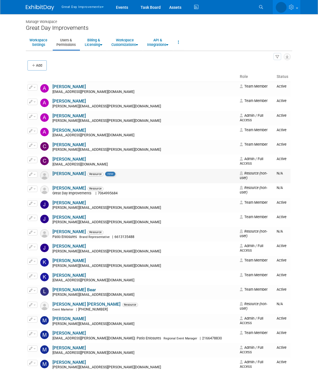
click at [35, 176] on button "button" at bounding box center [32, 174] width 10 height 6
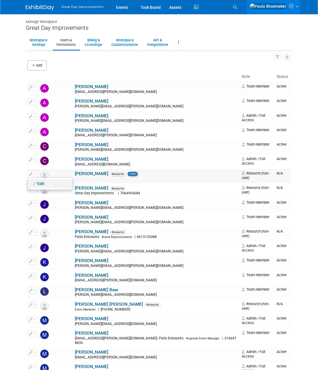
click at [40, 184] on link "Edit" at bounding box center [50, 184] width 45 height 8
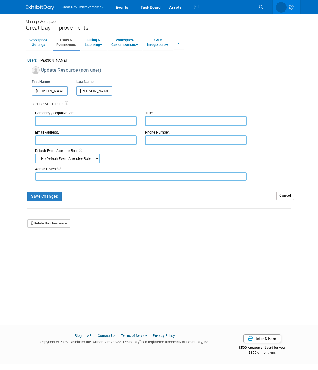
click at [67, 104] on icon at bounding box center [67, 103] width 4 height 4
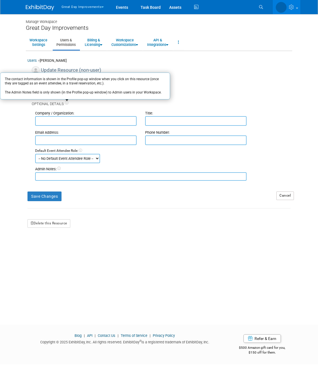
click at [106, 232] on div "Manage Workspace Great Day Improvements Workspace Settings Users & Permissions …" at bounding box center [159, 164] width 275 height 300
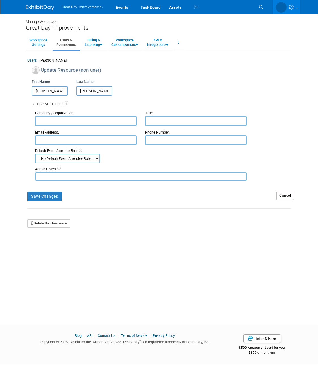
click at [98, 160] on select "-- No Default Event Attendee Role -- Brand Representative Demonstrator Host Pla…" at bounding box center [67, 158] width 65 height 9
select select "100"
click at [35, 154] on select "-- No Default Event Attendee Role -- Brand Representative Demonstrator Host Pla…" at bounding box center [67, 158] width 65 height 9
click at [52, 199] on button "Save Changes" at bounding box center [44, 197] width 34 height 10
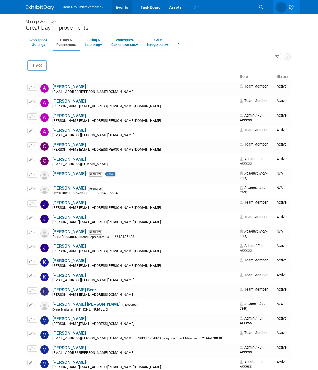
click at [124, 9] on link "Events" at bounding box center [122, 7] width 21 height 14
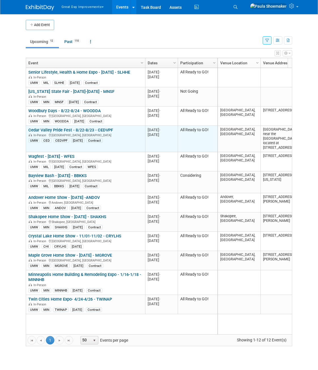
click at [68, 129] on link "Cedar Valley Pride Fest - 8/22-8/23 - CEDVPF" at bounding box center [70, 130] width 85 height 5
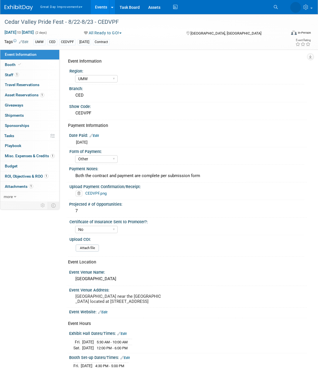
select select "UMW"
select select "Other"
select select "No"
click at [9, 74] on span "Staff 1" at bounding box center [12, 75] width 14 height 5
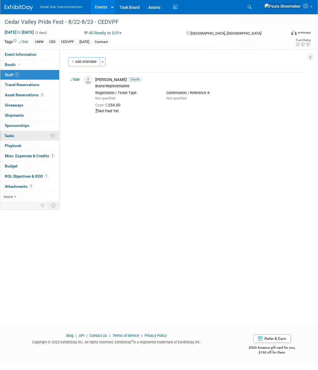
click at [15, 134] on link "0% Tasks 0%" at bounding box center [29, 136] width 59 height 10
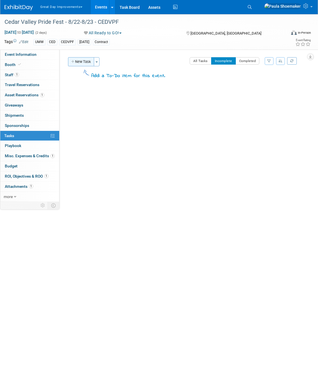
click at [79, 64] on button "New Task" at bounding box center [81, 61] width 26 height 9
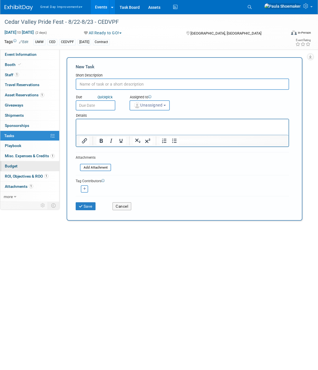
click at [14, 167] on span "Budget" at bounding box center [11, 166] width 13 height 5
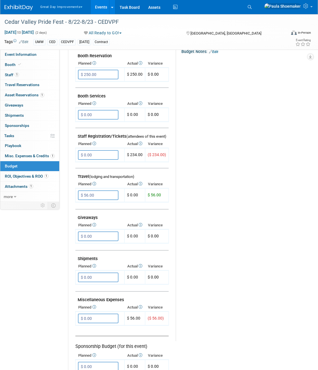
scroll to position [96, 0]
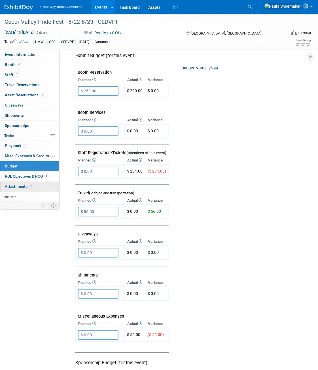
click at [22, 186] on span "Attachments 1" at bounding box center [19, 186] width 28 height 5
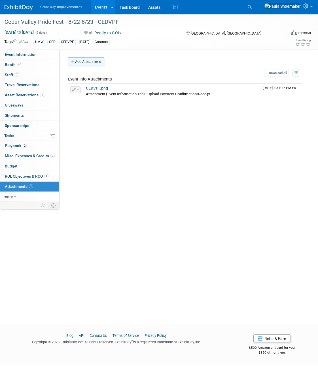
click at [88, 63] on button "Add Attachment" at bounding box center [86, 61] width 36 height 9
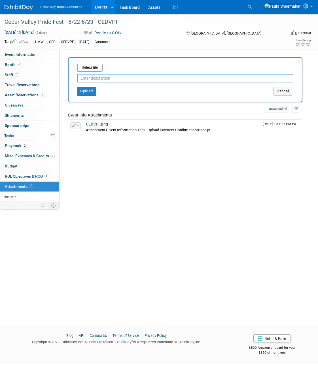
click at [92, 78] on input "text" at bounding box center [185, 78] width 216 height 9
type input "Vendor Kit"
click at [95, 69] on input "file" at bounding box center [68, 67] width 67 height 7
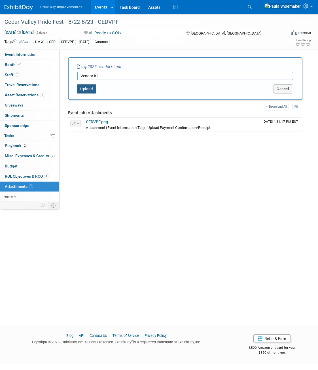
click at [86, 90] on button "Upload" at bounding box center [86, 88] width 19 height 9
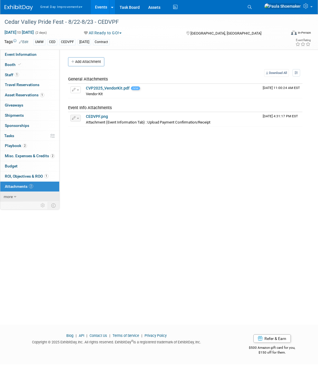
click at [13, 196] on link "more" at bounding box center [29, 197] width 59 height 10
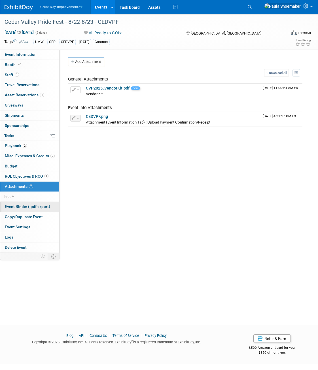
click at [17, 207] on span "Event Binder (.pdf export)" at bounding box center [27, 206] width 45 height 5
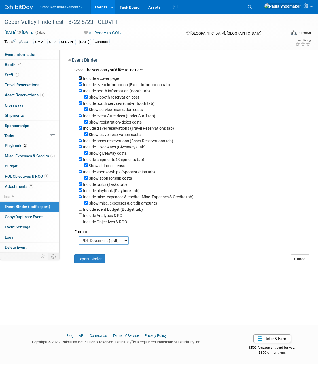
click at [81, 78] on input "Include a cover page" at bounding box center [80, 78] width 4 height 4
checkbox input "false"
click at [86, 97] on input "Show booth reservation cost" at bounding box center [86, 97] width 4 height 4
checkbox input "false"
click at [87, 111] on input "Show service reservation costs" at bounding box center [86, 109] width 4 height 4
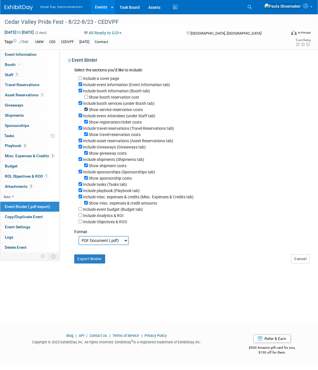
checkbox input "false"
click at [79, 104] on input "Include booth services (under Booth tab)" at bounding box center [80, 103] width 4 height 4
checkbox input "false"
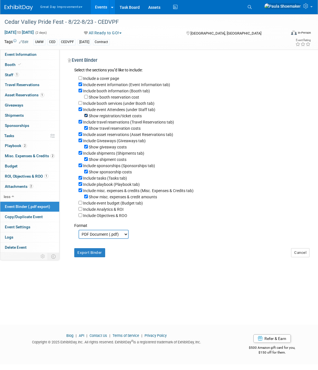
click at [86, 117] on input "Show registration/ticket costs" at bounding box center [86, 116] width 4 height 4
checkbox input "false"
click at [81, 124] on input "Include travel reservations (Travel Reservations tab)" at bounding box center [80, 122] width 4 height 4
checkbox input "false"
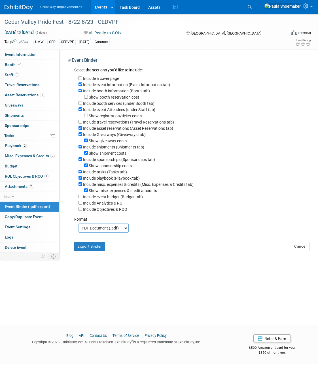
click at [77, 137] on div "Include a cover page Include event information (Event Information tab) Include …" at bounding box center [188, 143] width 228 height 139
click at [80, 136] on input "Include Giveaways (Giveaways tab)" at bounding box center [80, 134] width 4 height 4
checkbox input "false"
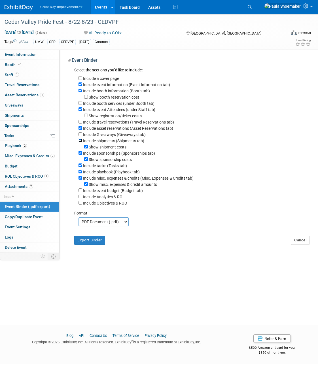
click at [80, 142] on input "Include shipments (Shipments tab)" at bounding box center [80, 141] width 4 height 4
checkbox input "false"
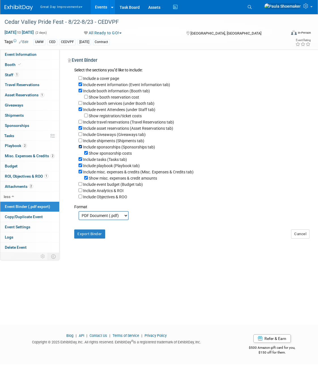
click at [80, 148] on input "Include sponsorships (Sponsorships tab)" at bounding box center [80, 147] width 4 height 4
checkbox input "false"
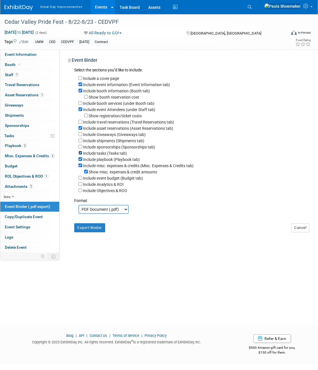
click at [80, 155] on input "Include tasks (Tasks tab)" at bounding box center [80, 153] width 4 height 4
checkbox input "false"
click at [81, 167] on input "Include misc. expenses & credits (Misc. Expenses & Credits tab)" at bounding box center [80, 166] width 4 height 4
checkbox input "false"
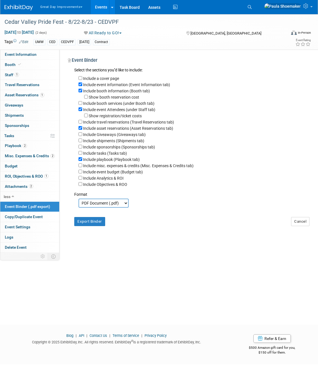
click at [126, 208] on select "PDF Document (.pdf) Microsoft Word (.docx)" at bounding box center [103, 203] width 50 height 9
click at [95, 226] on button "Export Binder" at bounding box center [89, 221] width 31 height 9
click at [26, 52] on span "Event Information" at bounding box center [21, 54] width 32 height 5
select select "UMW"
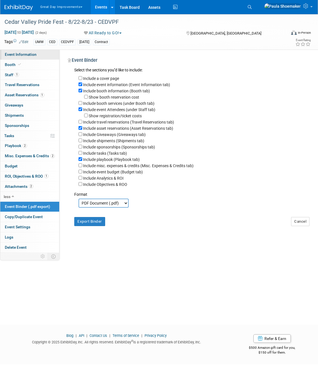
select select "Other"
select select "No"
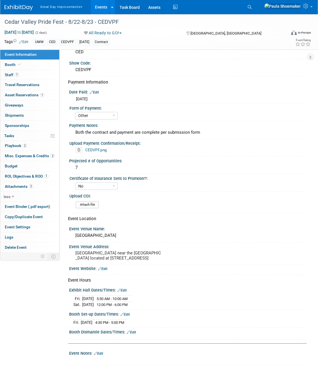
scroll to position [104, 0]
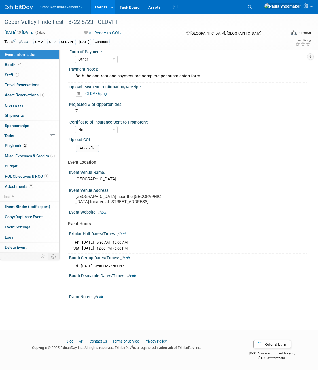
click at [101, 296] on link "Edit" at bounding box center [98, 297] width 9 height 4
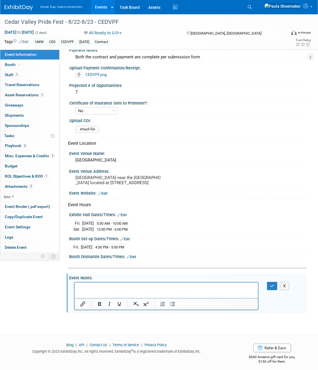
scroll to position [127, 0]
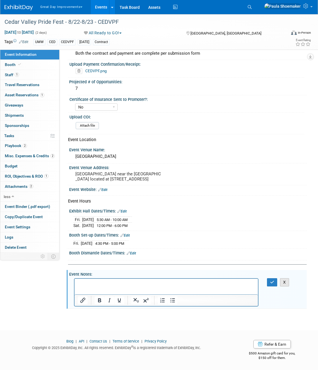
click at [284, 284] on button "X" at bounding box center [284, 282] width 9 height 8
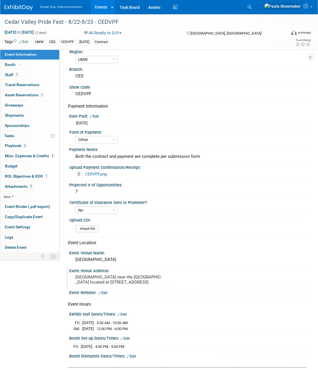
scroll to position [0, 0]
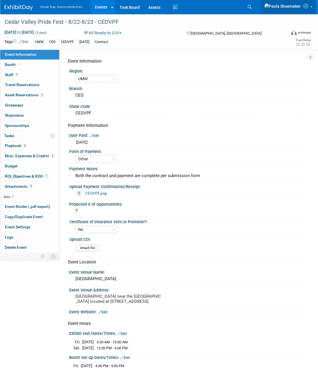
click at [309, 9] on icon at bounding box center [306, 5] width 7 height 5
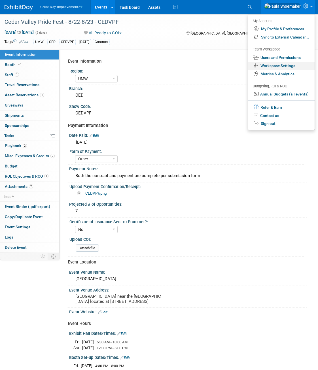
click at [289, 64] on link "Workspace Settings" at bounding box center [281, 66] width 67 height 8
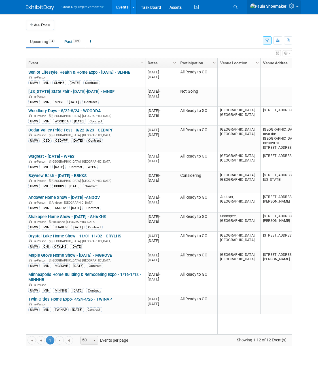
click at [298, 7] on span at bounding box center [297, 6] width 2 height 1
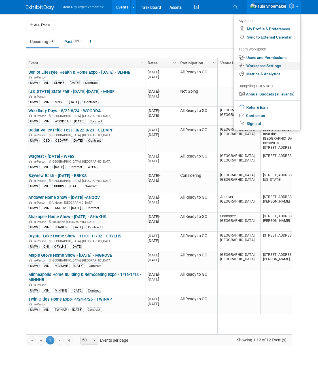
click at [274, 65] on link "Workspace Settings" at bounding box center [267, 66] width 67 height 8
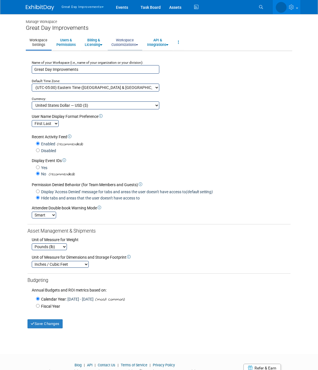
click at [138, 46] on icon at bounding box center [137, 45] width 2 height 4
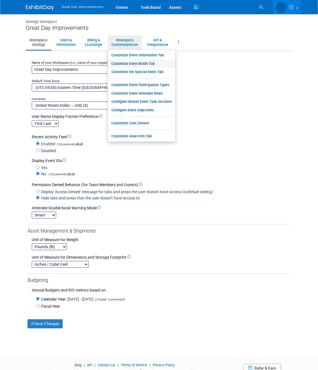
click at [147, 64] on link "Customize Event Booth Tab" at bounding box center [142, 64] width 68 height 9
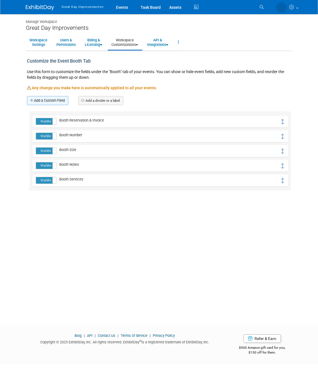
click at [31, 99] on icon at bounding box center [32, 101] width 4 height 4
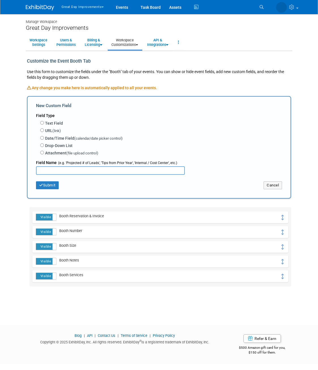
click at [131, 42] on link "Workspace Customizations" at bounding box center [125, 42] width 34 height 14
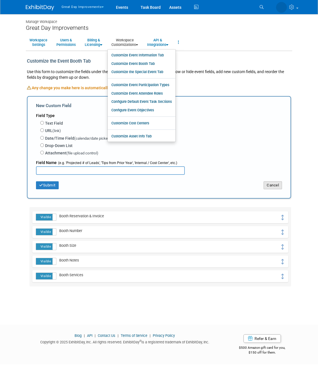
click at [273, 186] on button "Cancel" at bounding box center [273, 185] width 18 height 8
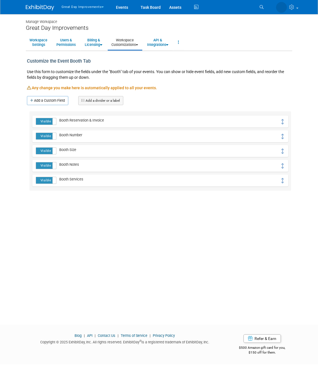
click at [137, 45] on link "Workspace Customizations" at bounding box center [125, 42] width 34 height 14
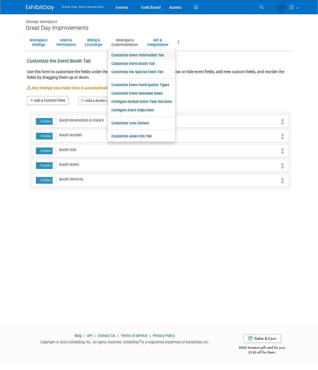
click at [148, 56] on link "Customize Event Information Tab" at bounding box center [142, 55] width 68 height 9
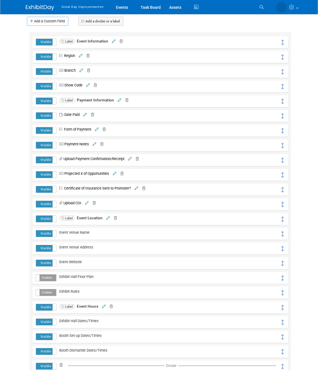
scroll to position [63, 0]
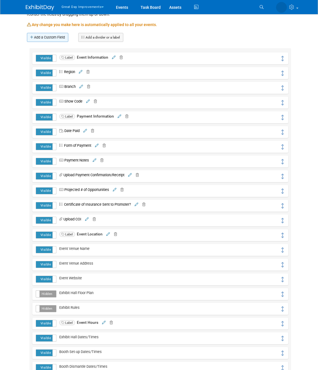
click at [35, 37] on link "Add a Custom Field" at bounding box center [47, 37] width 41 height 9
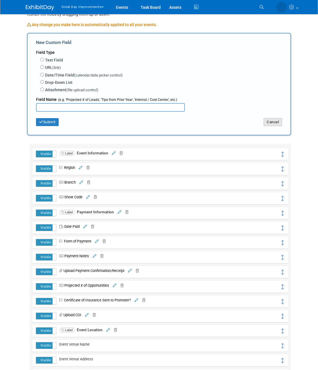
click at [273, 124] on button "Cancel" at bounding box center [273, 122] width 18 height 8
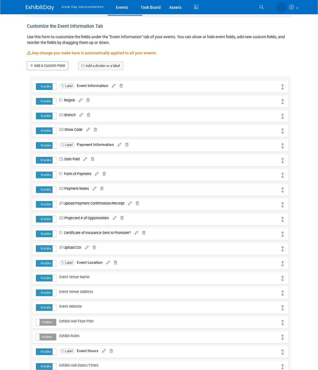
scroll to position [0, 0]
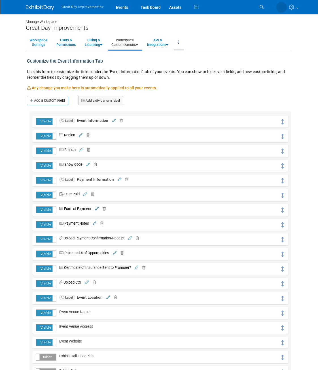
click at [179, 41] on icon at bounding box center [178, 42] width 1 height 4
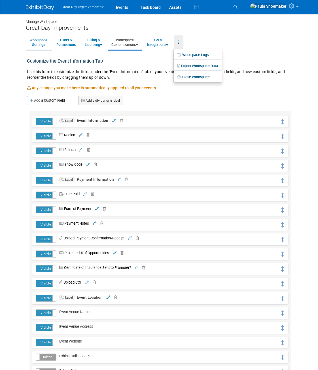
click at [40, 43] on link "Workspace Settings" at bounding box center [38, 42] width 25 height 14
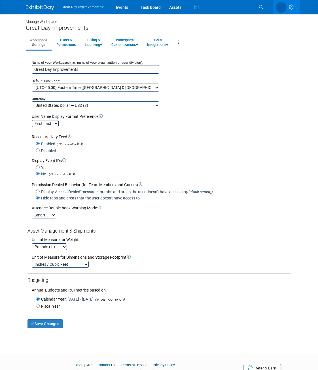
click at [214, 124] on div "First Last Last, First" at bounding box center [161, 123] width 259 height 8
click at [73, 46] on link "Users & Permissions" at bounding box center [66, 42] width 27 height 14
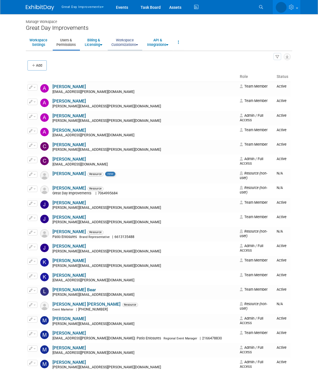
click at [136, 46] on link "Workspace Customizations" at bounding box center [125, 42] width 34 height 14
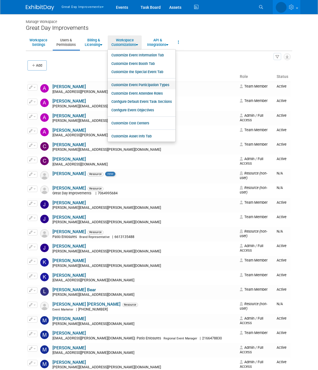
click at [151, 85] on link "Customize Event Participation Types" at bounding box center [142, 85] width 68 height 9
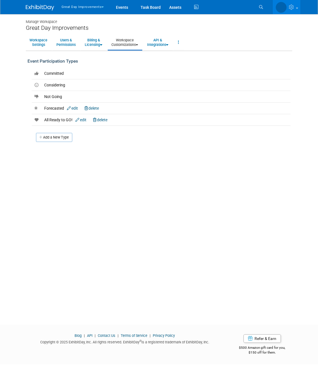
click at [138, 43] on icon at bounding box center [137, 45] width 2 height 4
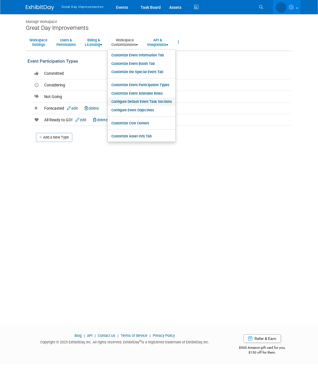
click at [148, 102] on link "Configure Default Event Task Sections" at bounding box center [142, 101] width 68 height 9
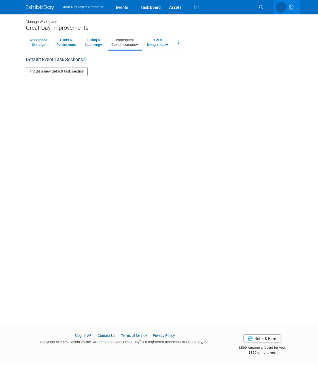
click at [35, 74] on button "Add a new default task section" at bounding box center [57, 71] width 62 height 9
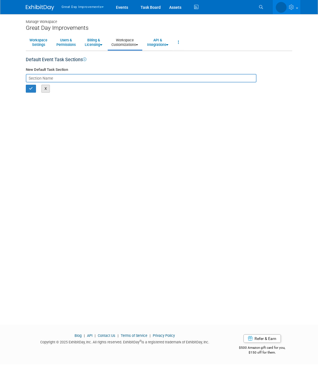
click at [47, 91] on button "X" at bounding box center [45, 89] width 9 height 8
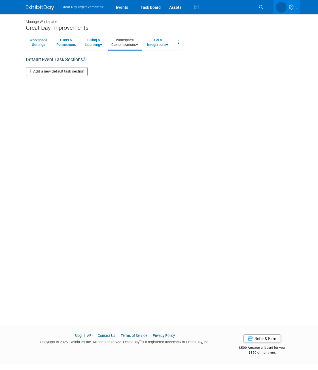
click at [136, 46] on link "Workspace Customizations" at bounding box center [125, 42] width 34 height 14
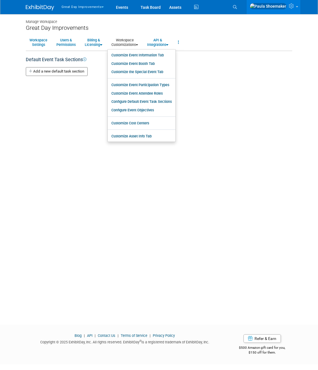
click at [218, 209] on div "Manage Workspace Great Day Improvements Workspace Settings Users & Permissions …" at bounding box center [159, 164] width 275 height 300
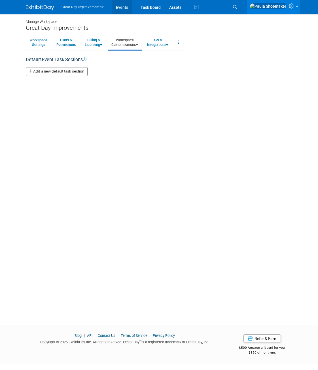
click at [122, 9] on link "Events" at bounding box center [122, 7] width 21 height 14
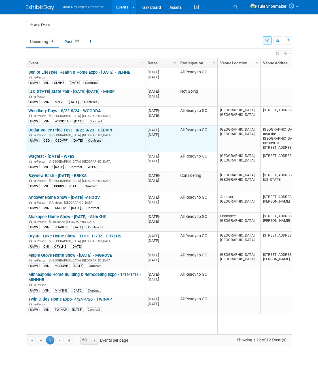
click at [56, 130] on link "Cedar Valley Pride Fest - 8/22-8/23 - CEDVPF" at bounding box center [70, 130] width 85 height 5
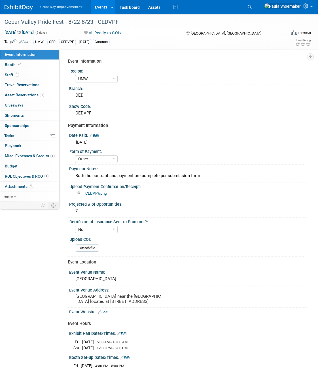
select select "UMW"
select select "Other"
select select "No"
click at [23, 156] on span "Misc. Expenses & Credits 1" at bounding box center [30, 156] width 50 height 5
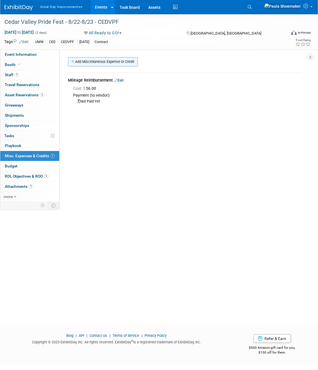
click at [93, 61] on link "Add Miscellaneous Expense or Credit" at bounding box center [103, 61] width 70 height 9
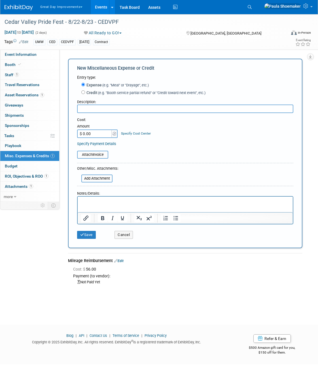
click at [108, 110] on input "text" at bounding box center [185, 109] width 216 height 9
type input "Payroll"
click at [169, 133] on div "Cost: Amount $ 0.00 Specify Cost Center Cost Center -- Not Specified --" at bounding box center [185, 127] width 216 height 21
click at [109, 143] on link "Specify Payment Details" at bounding box center [96, 144] width 39 height 4
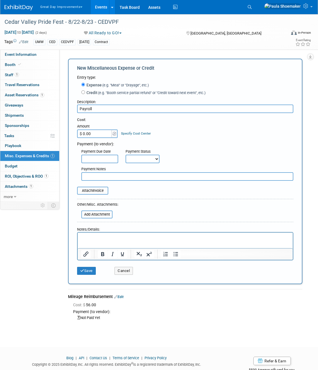
click at [157, 162] on select "Not Paid Yet Partially Paid Paid in Full" at bounding box center [143, 159] width 34 height 9
select select "3"
click at [126, 155] on select "Not Paid Yet Partially Paid Paid in Full" at bounding box center [143, 159] width 34 height 9
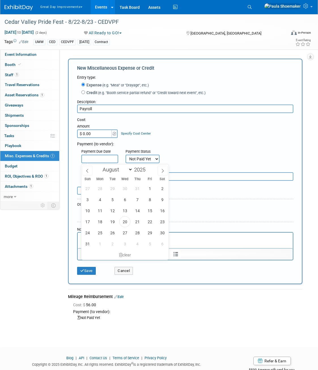
click at [104, 161] on input "text" at bounding box center [99, 159] width 37 height 9
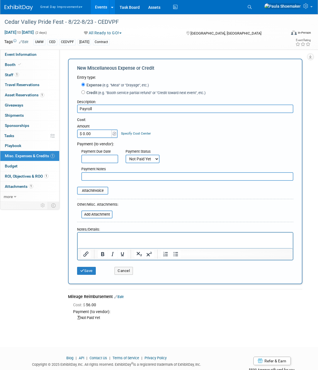
click at [99, 136] on input "$ 0.00" at bounding box center [94, 134] width 35 height 9
type input "$ 252.00"
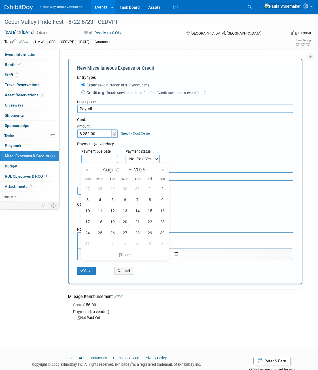
click at [111, 158] on input "text" at bounding box center [99, 159] width 37 height 9
click at [101, 233] on span "25" at bounding box center [99, 232] width 11 height 11
type input "[DATE]"
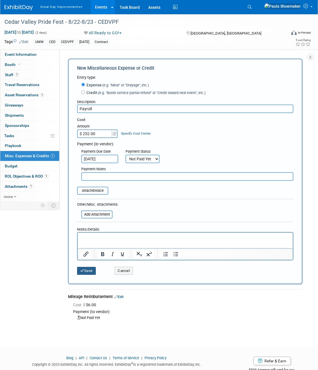
drag, startPoint x: 90, startPoint y: 271, endPoint x: 88, endPoint y: 265, distance: 6.2
click at [90, 270] on button "Save" at bounding box center [86, 271] width 19 height 8
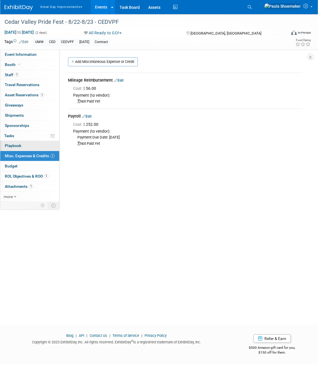
click at [10, 147] on span "Playbook 0" at bounding box center [13, 145] width 16 height 5
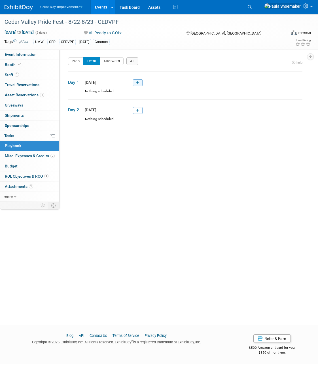
click at [140, 84] on link at bounding box center [138, 82] width 10 height 7
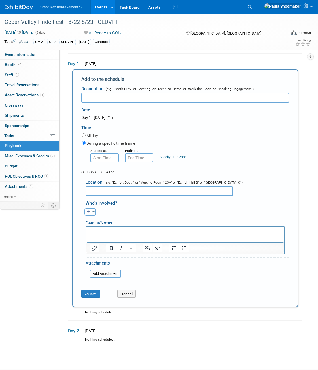
click at [152, 95] on input "text" at bounding box center [185, 98] width 208 height 10
type input "Booth Shift"
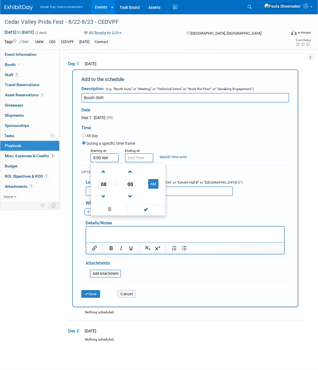
click at [103, 158] on input "8:00 AM" at bounding box center [104, 157] width 28 height 9
click at [102, 196] on span at bounding box center [104, 197] width 10 height 10
click at [103, 197] on span at bounding box center [104, 197] width 10 height 10
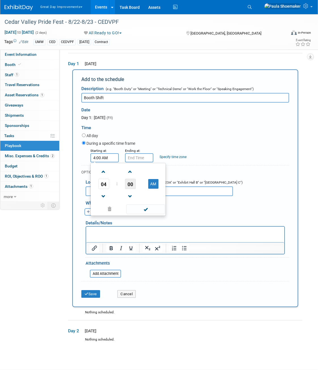
click at [129, 185] on span "00" at bounding box center [130, 184] width 11 height 10
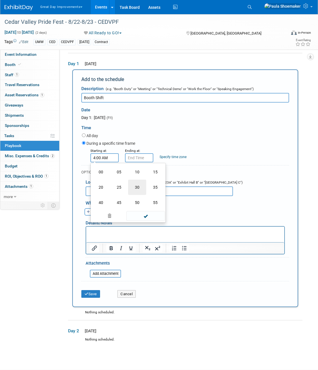
click at [138, 190] on td "30" at bounding box center [137, 187] width 18 height 15
type input "4:30 AM"
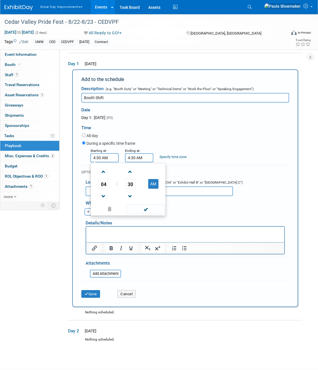
click at [145, 158] on input "4:30 AM" at bounding box center [139, 157] width 28 height 9
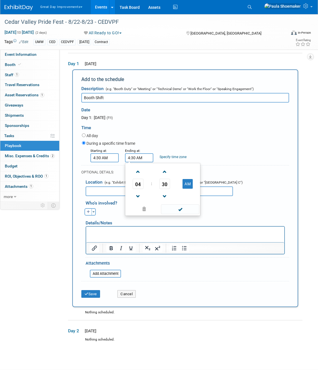
click at [108, 162] on input "4:30 AM" at bounding box center [104, 157] width 28 height 9
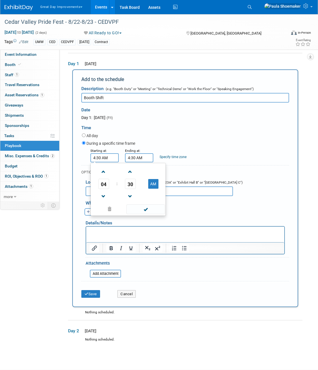
drag, startPoint x: 156, startPoint y: 185, endPoint x: 151, endPoint y: 164, distance: 21.9
click at [156, 184] on button "AM" at bounding box center [153, 184] width 10 height 10
type input "4:30 PM"
click at [147, 157] on input "4:30 AM" at bounding box center [139, 157] width 28 height 9
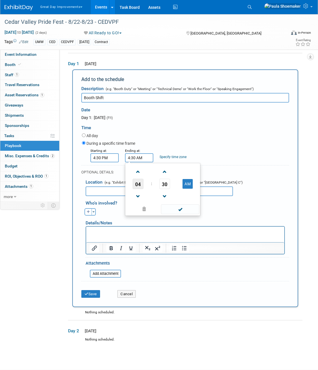
click at [138, 186] on span "04" at bounding box center [138, 184] width 11 height 10
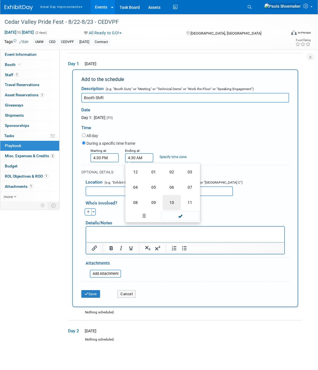
click at [174, 202] on td "10" at bounding box center [172, 202] width 18 height 15
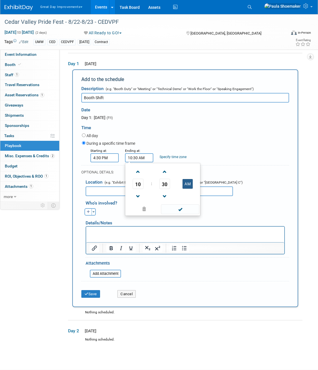
click at [186, 184] on button "AM" at bounding box center [187, 184] width 10 height 10
click at [181, 210] on span at bounding box center [180, 209] width 38 height 10
click at [135, 160] on input "10:30 PM" at bounding box center [139, 157] width 28 height 9
click at [166, 184] on span "30" at bounding box center [164, 184] width 11 height 10
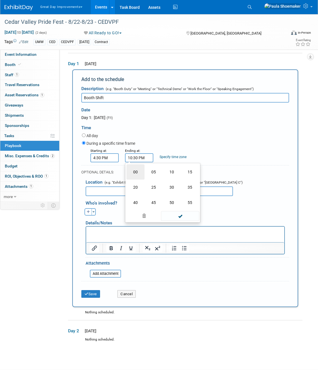
click at [137, 175] on td "00" at bounding box center [135, 171] width 18 height 15
type input "10:00 PM"
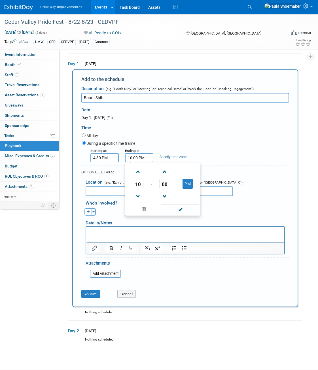
click at [232, 135] on div "All day" at bounding box center [185, 136] width 207 height 8
click at [148, 190] on input "text" at bounding box center [159, 191] width 147 height 10
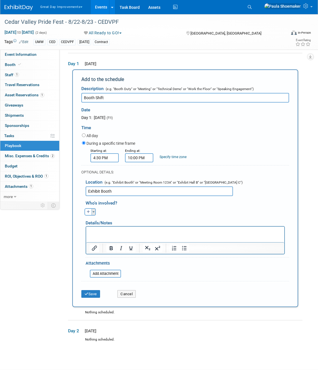
type input "Exhibit Booth"
click at [94, 214] on button "Toggle Dropdown" at bounding box center [94, 211] width 4 height 7
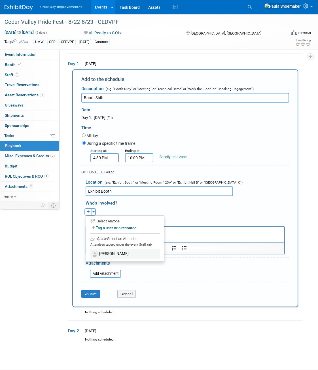
click at [107, 255] on label "[PERSON_NAME]" at bounding box center [125, 254] width 70 height 10
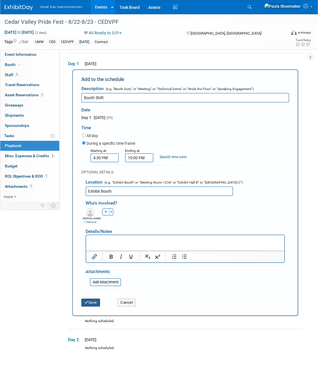
click at [93, 304] on button "Save" at bounding box center [90, 303] width 19 height 8
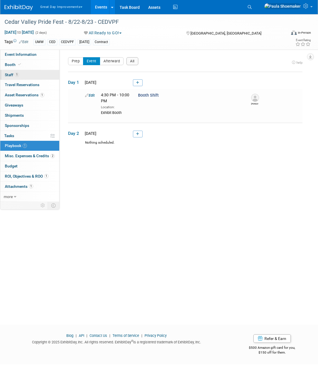
click at [8, 77] on span "Staff 1" at bounding box center [12, 75] width 14 height 5
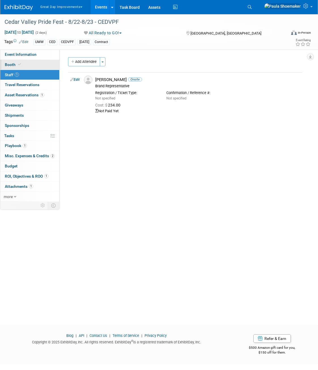
click at [11, 64] on span "Booth" at bounding box center [13, 64] width 17 height 5
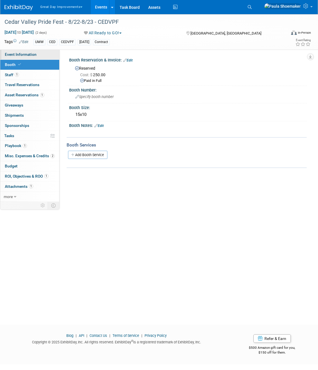
click at [12, 54] on span "Event Information" at bounding box center [21, 54] width 32 height 5
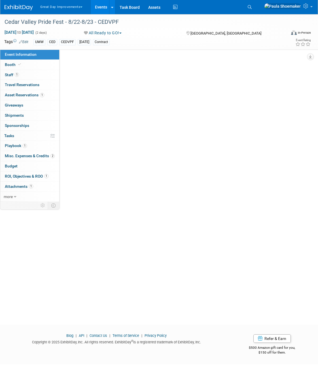
select select "UMW"
select select "Other"
select select "No"
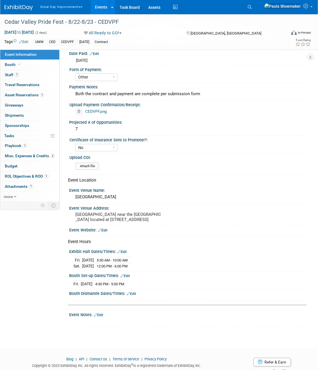
scroll to position [85, 0]
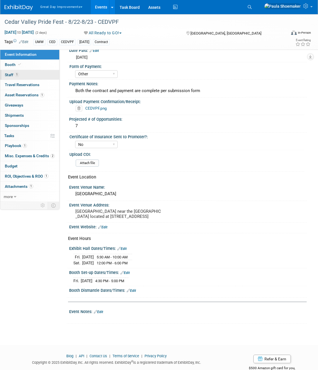
click at [9, 75] on span "Staff 1" at bounding box center [12, 75] width 14 height 5
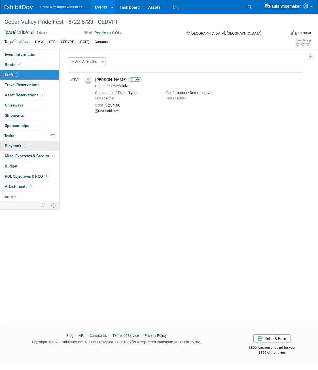
click at [8, 146] on span "Playbook 1" at bounding box center [16, 145] width 22 height 5
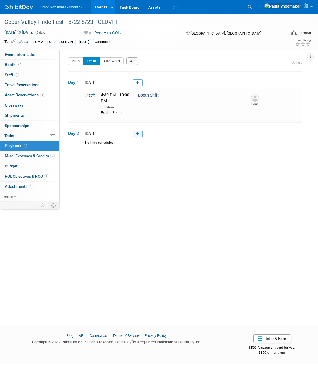
click at [138, 134] on icon at bounding box center [137, 133] width 3 height 3
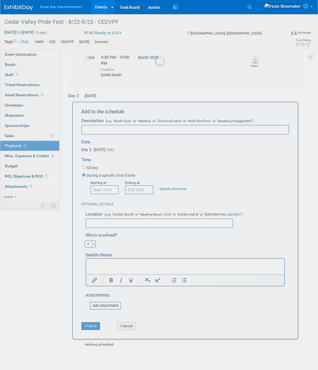
scroll to position [70, 0]
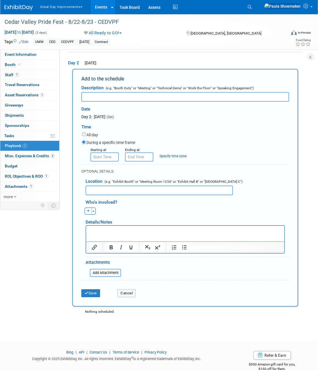
click at [96, 95] on input "text" at bounding box center [185, 97] width 208 height 10
click at [130, 297] on button "Cancel" at bounding box center [126, 293] width 18 height 8
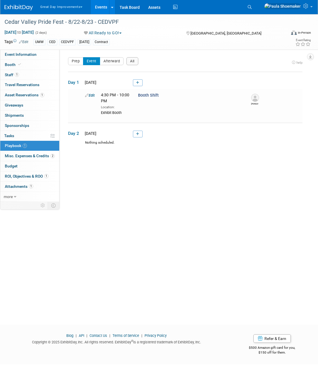
click at [93, 62] on button "Event" at bounding box center [91, 61] width 17 height 8
click at [138, 132] on icon at bounding box center [137, 133] width 3 height 3
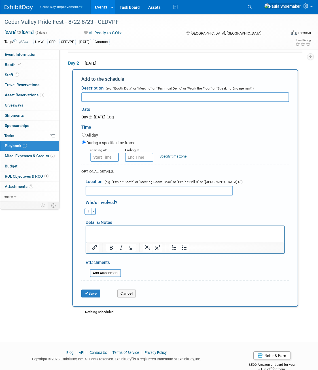
scroll to position [70, 0]
click at [104, 99] on input "text" at bounding box center [185, 97] width 208 height 10
type input "Booth Shift"
click at [114, 158] on input "8:00 AM" at bounding box center [104, 156] width 28 height 9
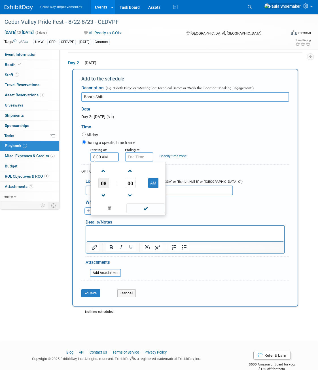
click at [104, 187] on span "08" at bounding box center [103, 183] width 11 height 10
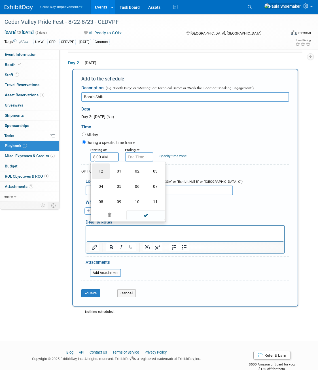
click at [99, 172] on td "12" at bounding box center [101, 171] width 18 height 15
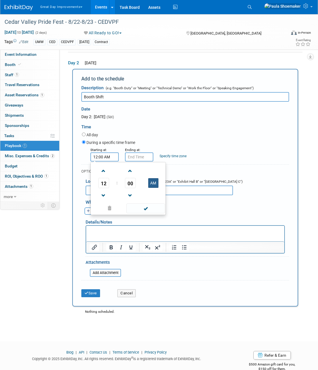
click at [156, 183] on button "AM" at bounding box center [153, 183] width 10 height 10
type input "12:00 PM"
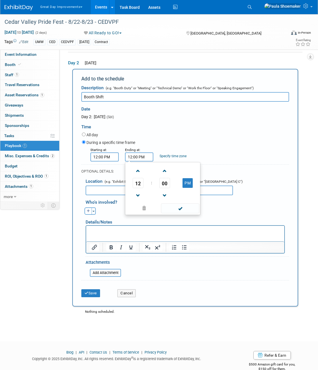
click at [138, 160] on input "12:00 PM" at bounding box center [139, 156] width 28 height 9
click at [141, 183] on span "12" at bounding box center [138, 183] width 11 height 10
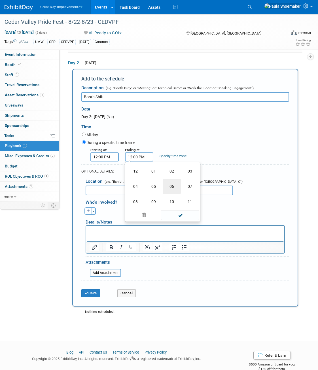
drag, startPoint x: 172, startPoint y: 186, endPoint x: 179, endPoint y: 182, distance: 8.4
click at [172, 186] on td "06" at bounding box center [172, 186] width 18 height 15
type input "6:00 PM"
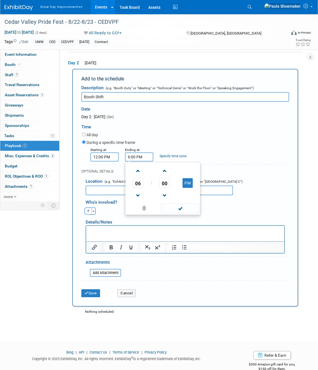
click at [199, 133] on div "All day" at bounding box center [185, 135] width 207 height 8
click at [96, 191] on input "text" at bounding box center [159, 191] width 147 height 10
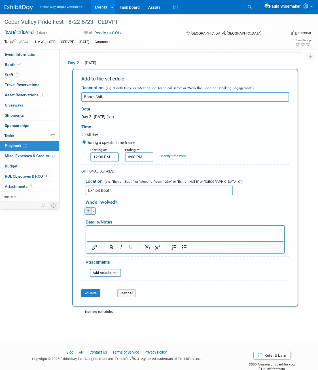
type input "Exhibit Booth"
click at [86, 211] on button "button" at bounding box center [87, 210] width 7 height 7
select select
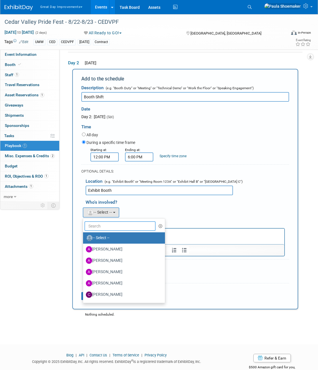
click at [106, 227] on input "text" at bounding box center [119, 226] width 71 height 10
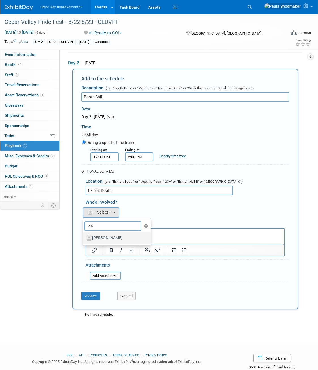
type input "da"
click at [104, 241] on label "[PERSON_NAME]" at bounding box center [115, 237] width 59 height 9
click at [84, 239] on input "[PERSON_NAME]" at bounding box center [82, 237] width 4 height 4
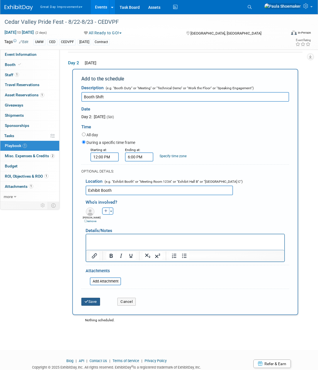
click at [95, 303] on button "Save" at bounding box center [90, 302] width 19 height 8
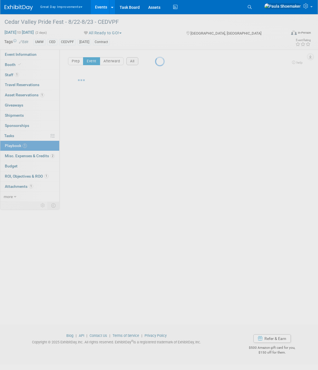
scroll to position [0, 0]
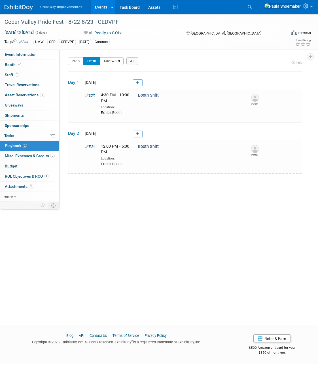
click at [112, 60] on button "Afterward" at bounding box center [112, 61] width 24 height 8
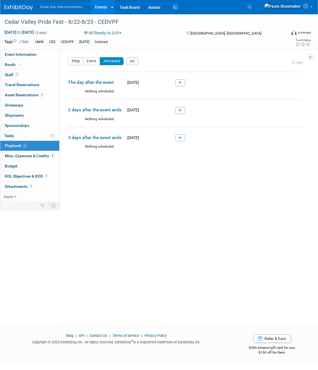
click at [75, 62] on button "Prep" at bounding box center [75, 61] width 15 height 8
click at [93, 62] on button "Event" at bounding box center [91, 61] width 17 height 8
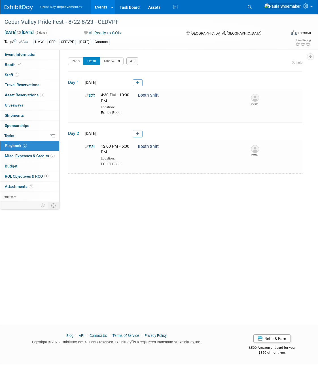
click at [154, 210] on div "Cedar Valley Pride Fest - 8/22-8/23 - CEDVPF Aug 22, 2025 to Aug 23, 2025 (2 da…" at bounding box center [159, 164] width 318 height 300
click at [29, 157] on span "Misc. Expenses & Credits 2" at bounding box center [30, 156] width 50 height 5
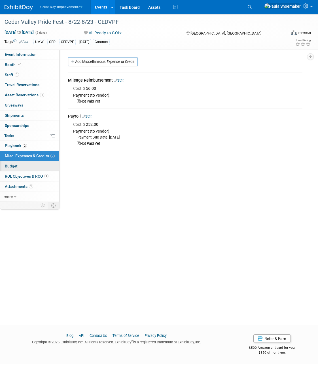
click at [11, 168] on span "Budget" at bounding box center [11, 166] width 13 height 5
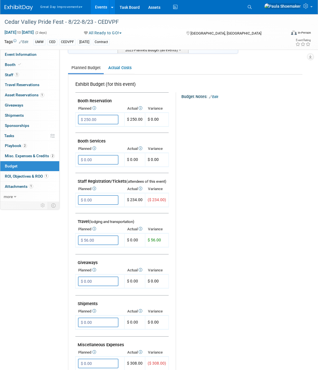
scroll to position [85, 0]
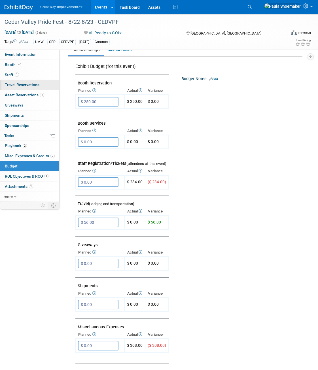
click at [12, 82] on link "0 Travel Reservations 0" at bounding box center [29, 85] width 59 height 10
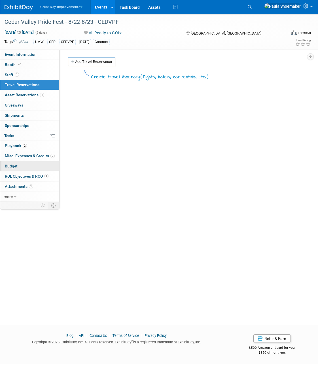
click at [12, 166] on span "Budget" at bounding box center [11, 166] width 13 height 5
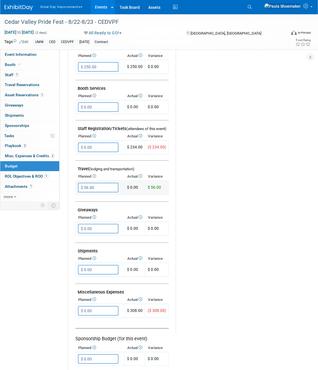
scroll to position [113, 0]
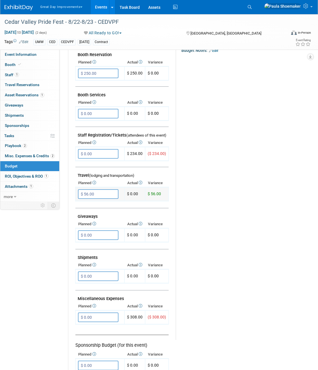
click at [103, 196] on input "$ 56.00" at bounding box center [98, 194] width 41 height 10
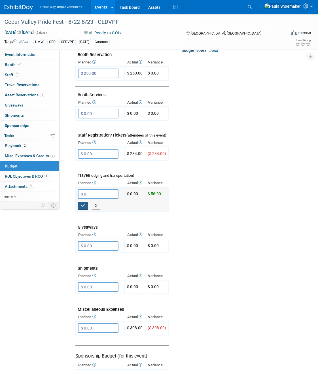
type input "$ 0.00"
click at [83, 206] on icon "button" at bounding box center [83, 206] width 4 height 4
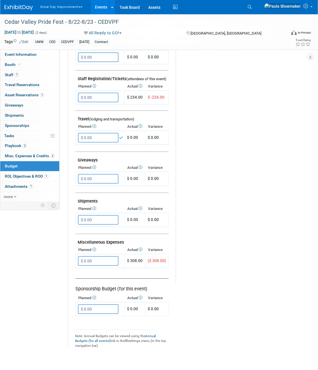
scroll to position [170, 0]
click at [98, 263] on input "$ 0.00" at bounding box center [98, 261] width 41 height 10
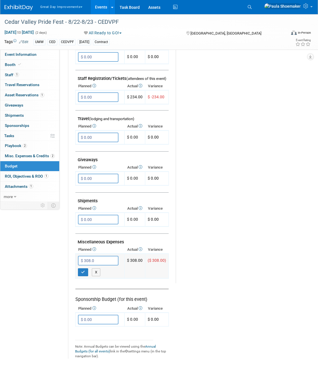
type input "$ 308.00"
click at [83, 272] on icon "button" at bounding box center [83, 272] width 4 height 4
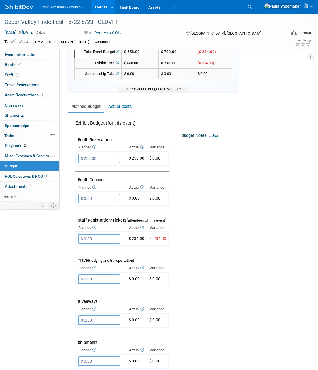
scroll to position [57, 0]
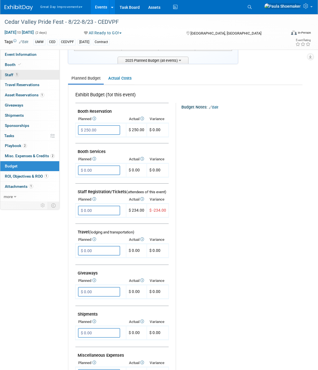
click at [7, 73] on span "Staff 1" at bounding box center [12, 75] width 14 height 5
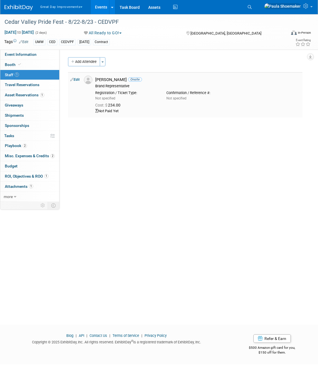
click at [78, 80] on link "Edit" at bounding box center [74, 80] width 9 height 4
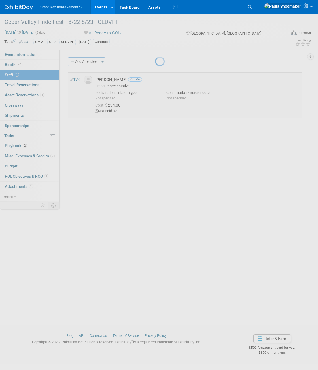
select select "154b8d63-7b22-4e22-a913-4d82cc72714c"
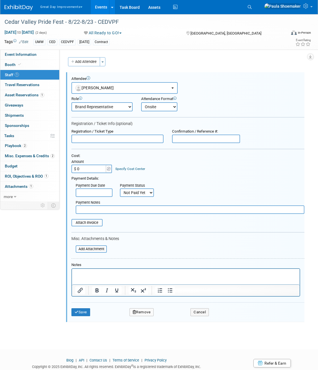
type input "$ 0.00"
drag, startPoint x: 136, startPoint y: 341, endPoint x: 81, endPoint y: 324, distance: 57.5
click at [133, 339] on body "Great Day Improvements Explore: My Workspaces 2 Go to Workspace: Great Day Impr…" at bounding box center [159, 185] width 318 height 370
click at [83, 313] on button "Save" at bounding box center [80, 312] width 19 height 8
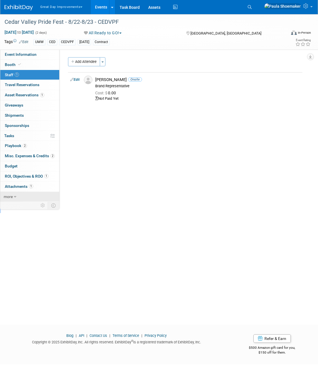
click at [15, 198] on icon at bounding box center [15, 197] width 3 height 4
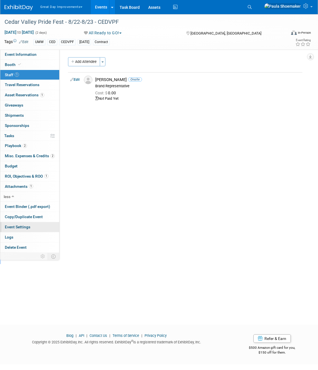
click at [22, 227] on span "Event Settings" at bounding box center [18, 227] width 26 height 5
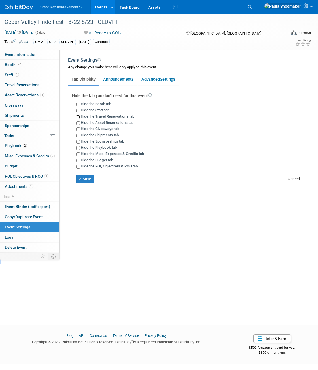
click at [78, 117] on input "Hide the Travel Reservations tab" at bounding box center [78, 117] width 4 height 4
checkbox input "true"
click at [77, 122] on input "Hide the Asset Reservations tab" at bounding box center [78, 123] width 4 height 4
checkbox input "false"
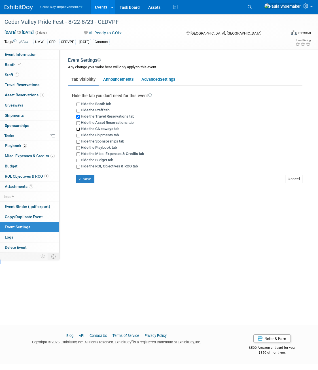
click at [79, 129] on input "Hide the Giveaways tab" at bounding box center [78, 130] width 4 height 4
checkbox input "true"
click at [78, 135] on input "Hide the Shipments tab" at bounding box center [78, 136] width 4 height 4
checkbox input "true"
click at [78, 141] on input "Hide the Sponsorships tab" at bounding box center [78, 142] width 4 height 4
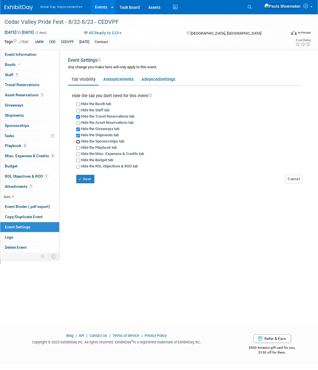
checkbox input "true"
click at [88, 179] on button "Save" at bounding box center [85, 179] width 18 height 9
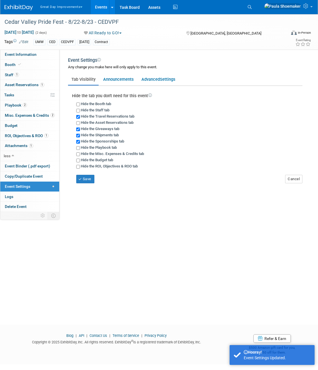
click at [26, 186] on span "Event Settings" at bounding box center [18, 186] width 26 height 5
click at [156, 79] on link "Advanced Settings" at bounding box center [158, 79] width 41 height 11
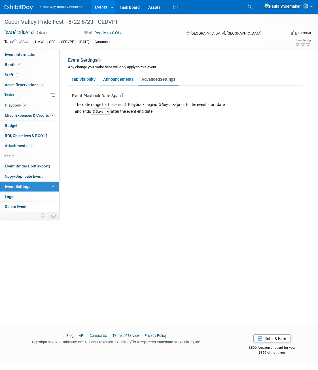
click at [122, 80] on link "Announcements" at bounding box center [118, 79] width 37 height 11
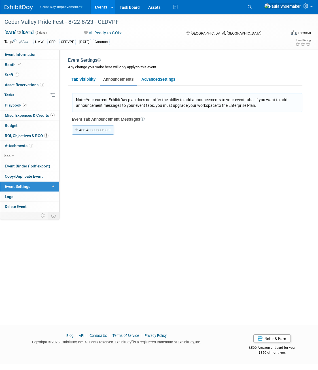
click at [77, 130] on icon at bounding box center [77, 130] width 4 height 4
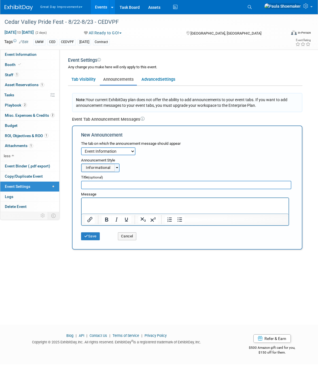
click at [117, 170] on button "Informational" at bounding box center [100, 168] width 39 height 9
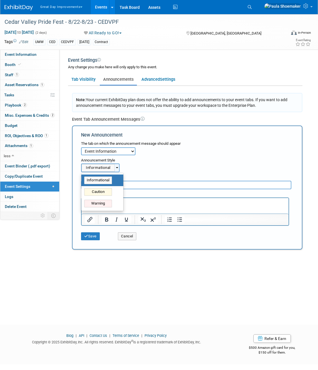
click at [117, 170] on button "Informational" at bounding box center [100, 168] width 39 height 9
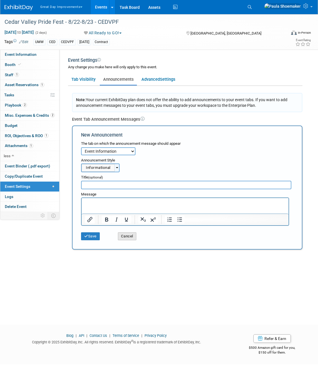
click at [127, 237] on button "Cancel" at bounding box center [127, 236] width 18 height 8
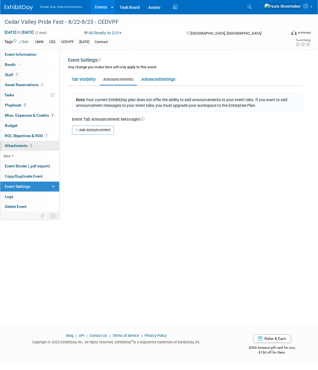
click at [20, 145] on span "Attachments 1" at bounding box center [19, 145] width 28 height 5
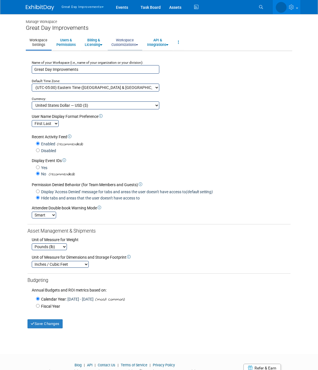
click at [137, 44] on link "Workspace Customizations" at bounding box center [125, 42] width 34 height 14
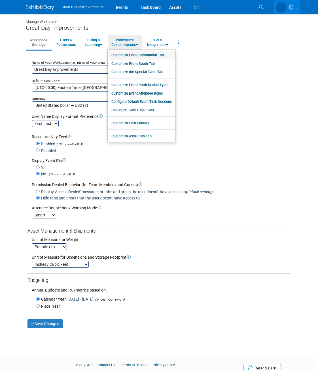
click at [156, 56] on link "Customize Event Information Tab" at bounding box center [142, 55] width 68 height 9
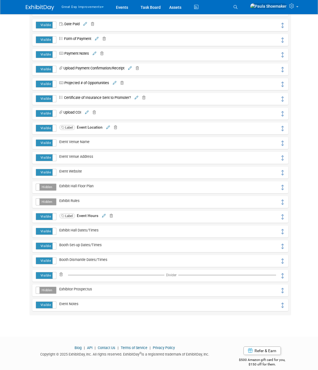
scroll to position [177, 0]
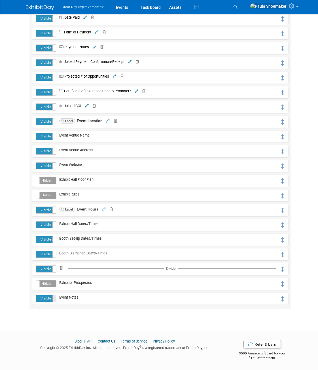
click at [55, 300] on span at bounding box center [55, 298] width 7 height 7
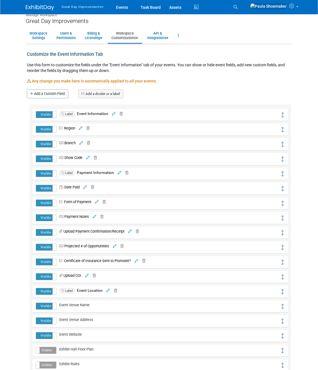
scroll to position [0, 0]
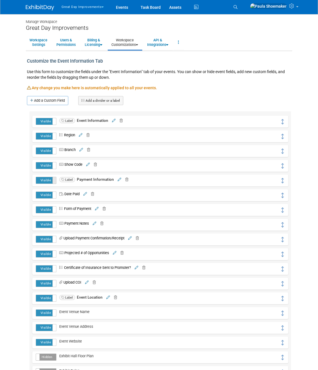
click at [55, 181] on span at bounding box center [55, 180] width 7 height 7
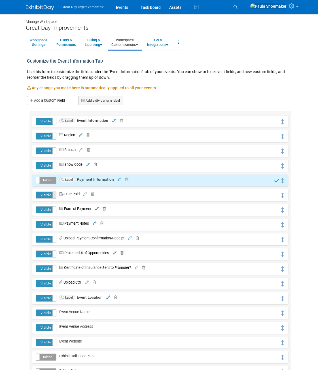
click at [54, 194] on span at bounding box center [55, 195] width 7 height 7
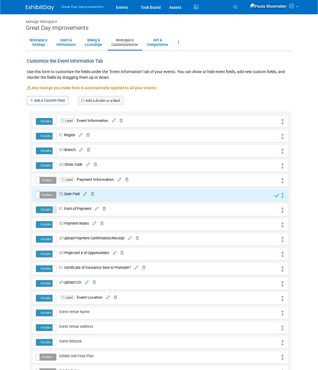
click at [54, 210] on span at bounding box center [55, 210] width 7 height 7
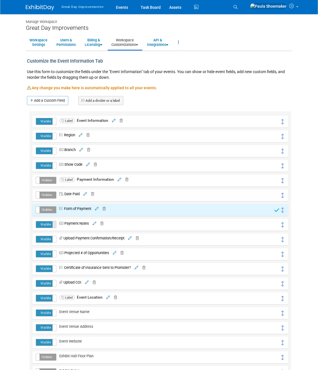
click at [54, 226] on span at bounding box center [55, 224] width 7 height 7
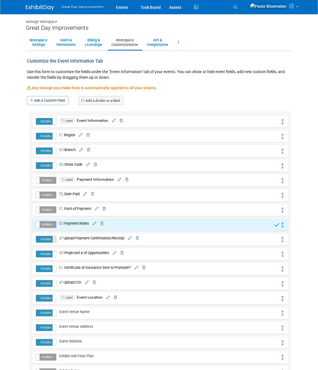
click at [55, 242] on span at bounding box center [55, 239] width 7 height 7
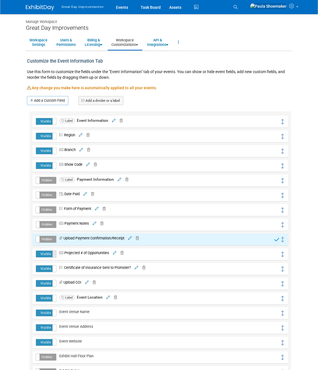
click at [54, 255] on span at bounding box center [55, 254] width 7 height 7
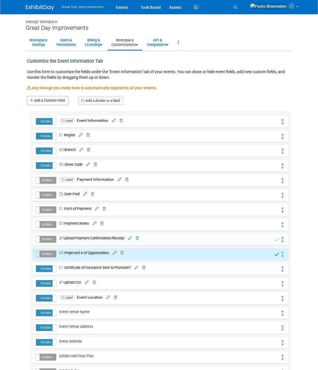
click at [54, 255] on label "Hidden" at bounding box center [46, 254] width 20 height 7
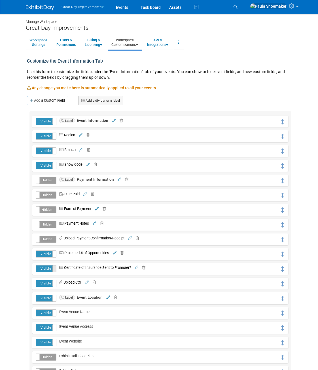
click at [55, 269] on span at bounding box center [55, 269] width 7 height 7
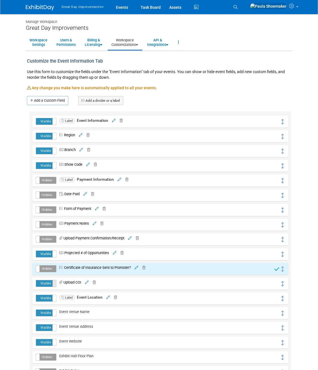
click at [55, 283] on span at bounding box center [55, 283] width 7 height 7
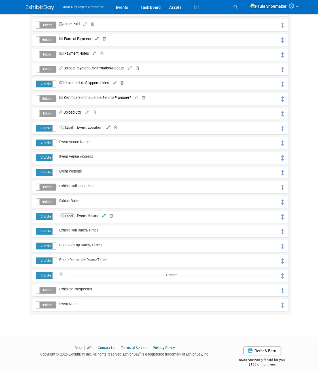
scroll to position [177, 0]
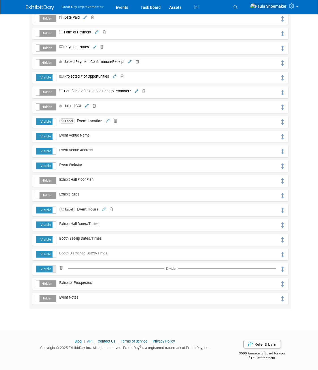
click at [55, 270] on span at bounding box center [55, 269] width 7 height 7
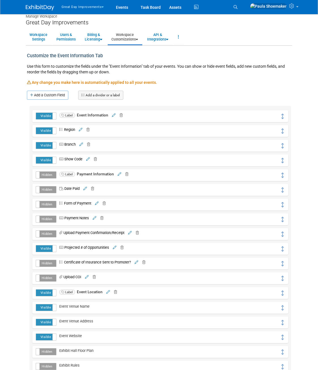
scroll to position [0, 0]
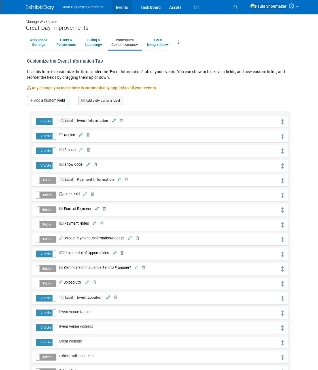
click at [124, 7] on link "Events" at bounding box center [122, 7] width 21 height 14
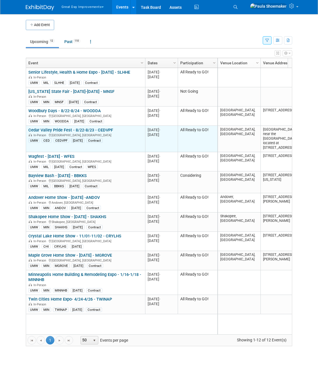
click at [51, 129] on link "Cedar Valley Pride Fest - 8/22-8/23 - CEDVPF" at bounding box center [70, 130] width 85 height 5
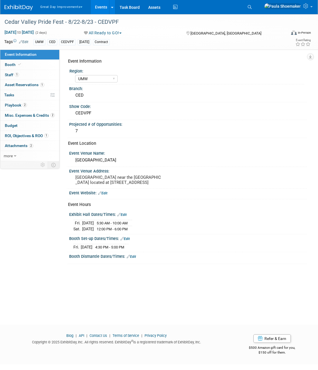
select select "UMW"
click at [15, 157] on icon at bounding box center [15, 156] width 3 height 4
click at [29, 167] on span "Event Binder (.pdf export)" at bounding box center [27, 166] width 45 height 5
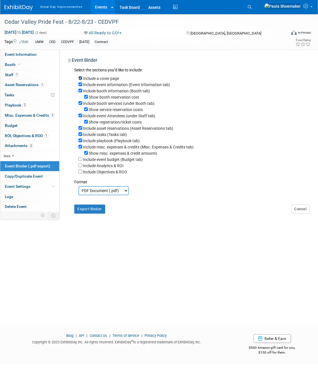
click at [80, 78] on input "Include a cover page" at bounding box center [80, 78] width 4 height 4
checkbox input "false"
click at [80, 92] on input "Include booth information (Booth tab)" at bounding box center [80, 91] width 4 height 4
checkbox input "false"
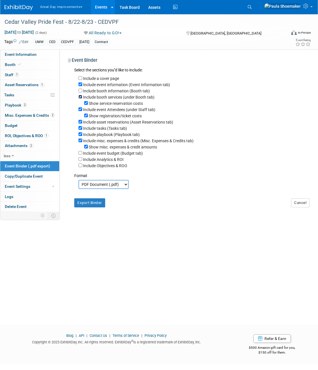
click at [81, 98] on input "Include booth services (under Booth tab)" at bounding box center [80, 97] width 4 height 4
checkbox input "false"
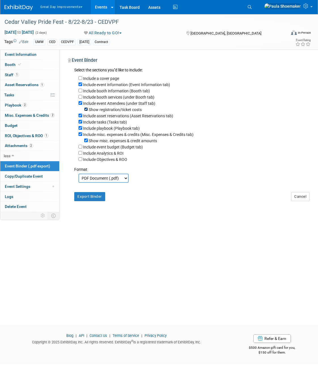
click at [86, 109] on input "Show registration/ticket costs" at bounding box center [86, 109] width 4 height 4
checkbox input "false"
click at [81, 91] on input "Include booth information (Booth tab)" at bounding box center [80, 91] width 4 height 4
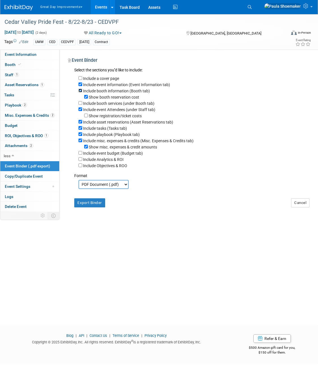
click at [80, 91] on input "Include booth information (Booth tab)" at bounding box center [80, 91] width 4 height 4
checkbox input "false"
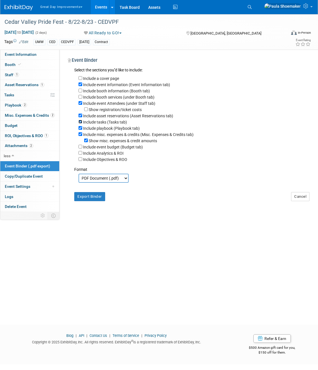
click at [81, 123] on input "Include tasks (Tasks tab)" at bounding box center [80, 122] width 4 height 4
checkbox input "false"
click at [79, 136] on input "Include misc. expenses & credits (Misc. Expenses & Credits tab)" at bounding box center [80, 134] width 4 height 4
checkbox input "false"
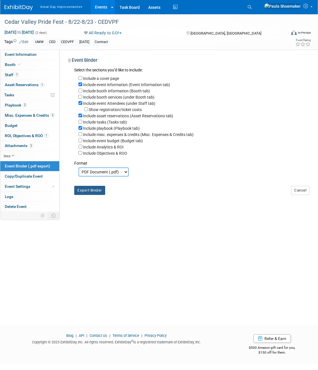
click at [86, 194] on button "Export Binder" at bounding box center [89, 190] width 31 height 9
click at [302, 3] on link at bounding box center [288, 7] width 54 height 14
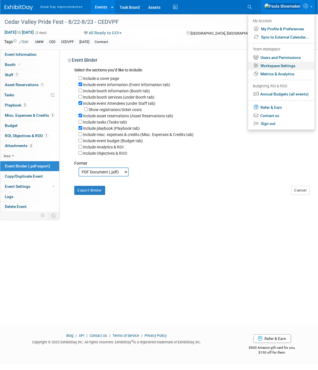
click at [286, 66] on link "Workspace Settings" at bounding box center [281, 66] width 67 height 8
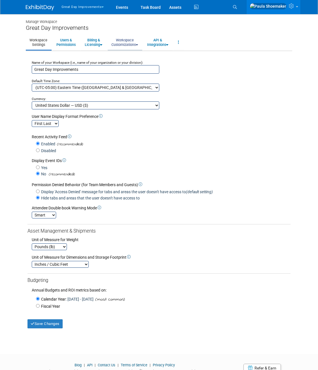
click at [126, 44] on link "Workspace Customizations" at bounding box center [125, 42] width 34 height 14
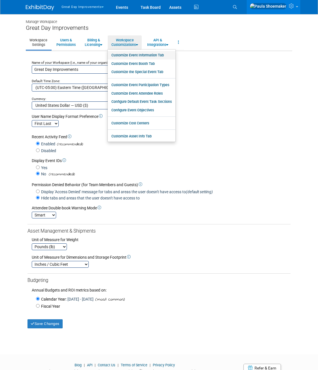
click at [152, 55] on link "Customize Event Information Tab" at bounding box center [142, 55] width 68 height 9
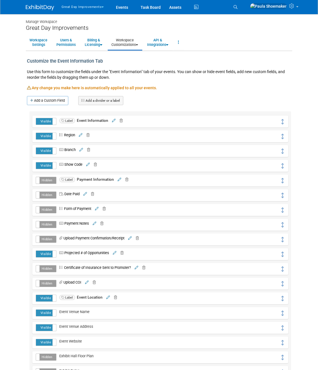
click at [50, 181] on label "Hidden" at bounding box center [46, 180] width 20 height 7
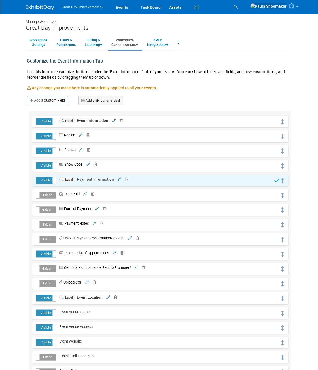
click at [45, 196] on label "Hidden" at bounding box center [46, 195] width 20 height 7
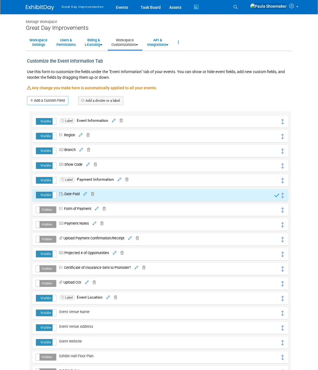
click at [45, 205] on div "Visible Hidden Form of Payment Save" at bounding box center [160, 210] width 256 height 12
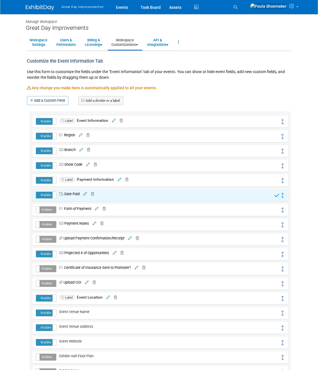
click at [48, 210] on label "Hidden" at bounding box center [46, 210] width 20 height 7
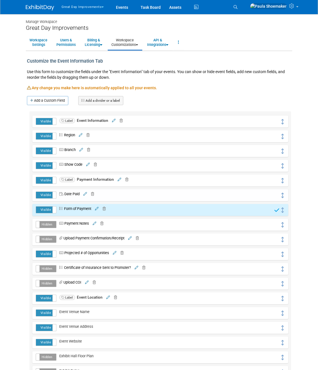
click at [46, 224] on label "Hidden" at bounding box center [46, 224] width 20 height 7
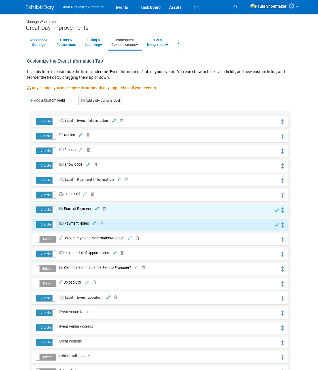
click at [47, 247] on div "Visible Hidden Label Event Information Save Yes" at bounding box center [160, 298] width 262 height 374
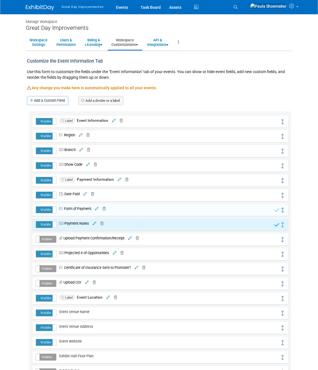
click at [45, 240] on label "Hidden" at bounding box center [46, 239] width 20 height 7
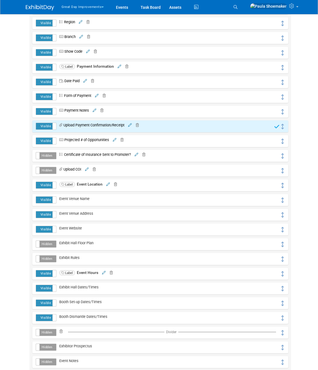
scroll to position [113, 0]
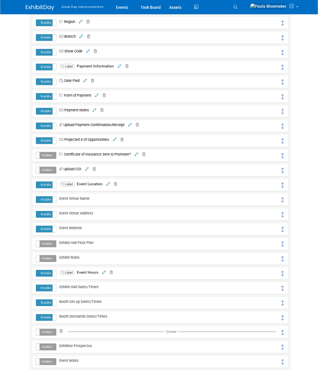
click at [52, 154] on label "Hidden" at bounding box center [46, 155] width 20 height 7
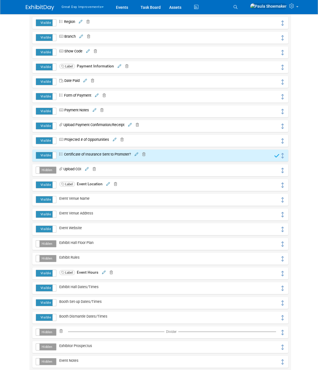
click at [49, 171] on label "Hidden" at bounding box center [46, 170] width 20 height 7
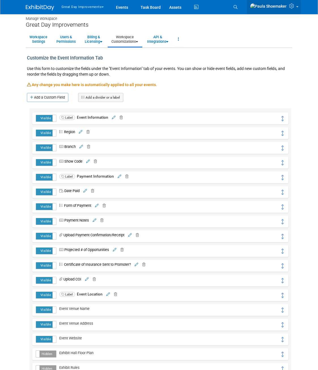
scroll to position [0, 0]
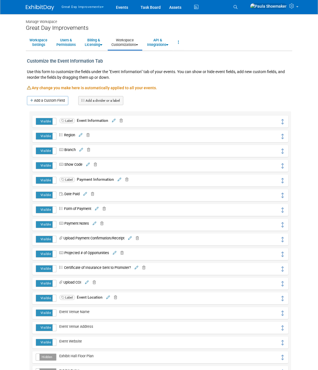
click at [295, 90] on div "Manage Workspace Great Day Improvements Workspace Settings Users & Permissions …" at bounding box center [159, 255] width 275 height 483
click at [132, 45] on link "Workspace Customizations" at bounding box center [125, 42] width 34 height 14
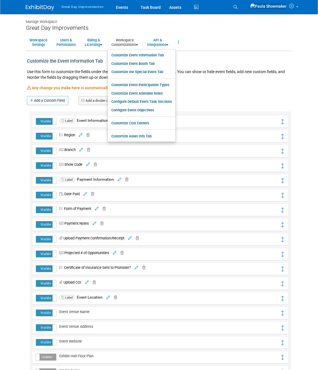
drag, startPoint x: 289, startPoint y: 90, endPoint x: 289, endPoint y: 72, distance: 18.1
click at [289, 90] on div "Any change you make here is automatically applied to all your events." at bounding box center [159, 90] width 264 height 11
